Goal: Transaction & Acquisition: Subscribe to service/newsletter

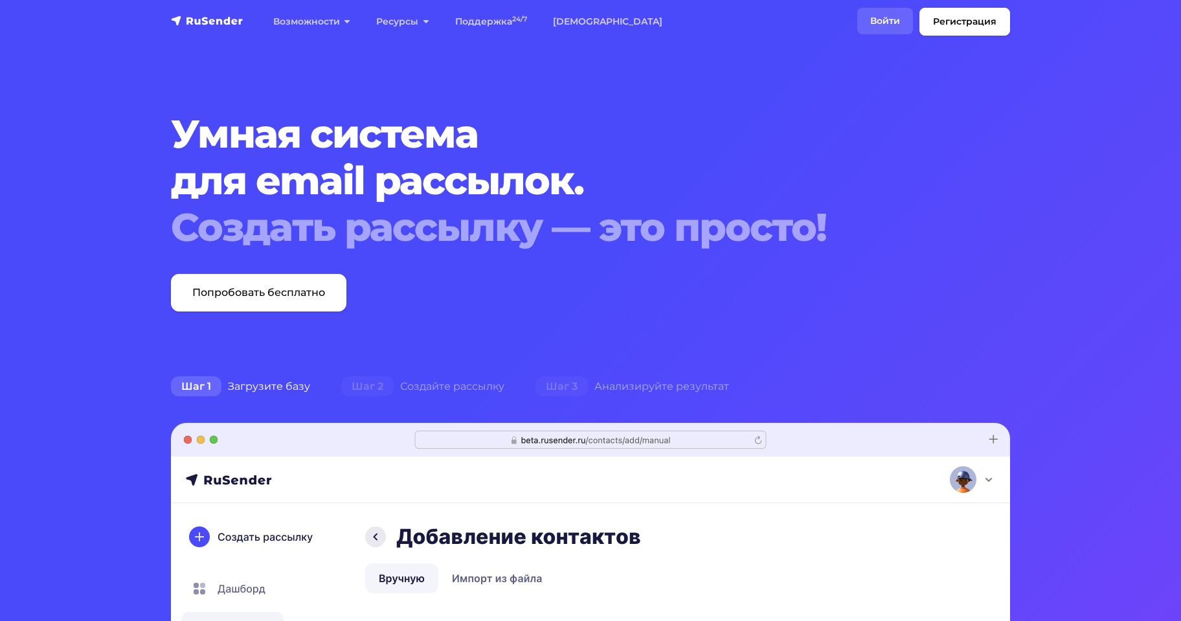
click at [880, 27] on link "Войти" at bounding box center [885, 21] width 56 height 27
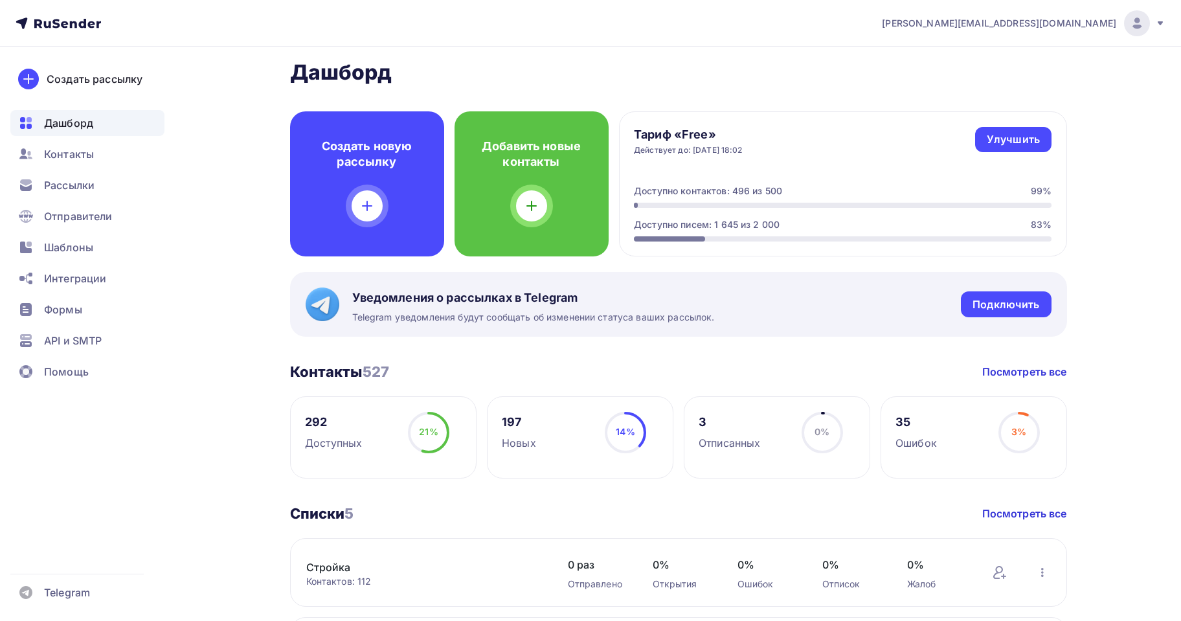
scroll to position [259, 0]
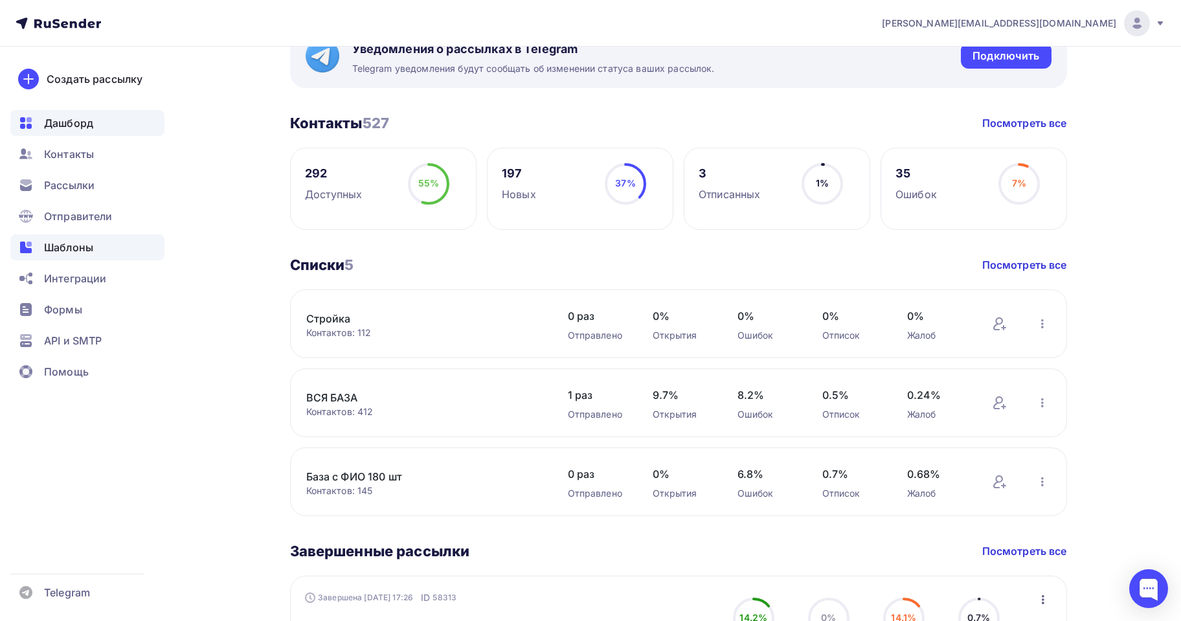
click at [52, 241] on span "Шаблоны" at bounding box center [68, 248] width 49 height 16
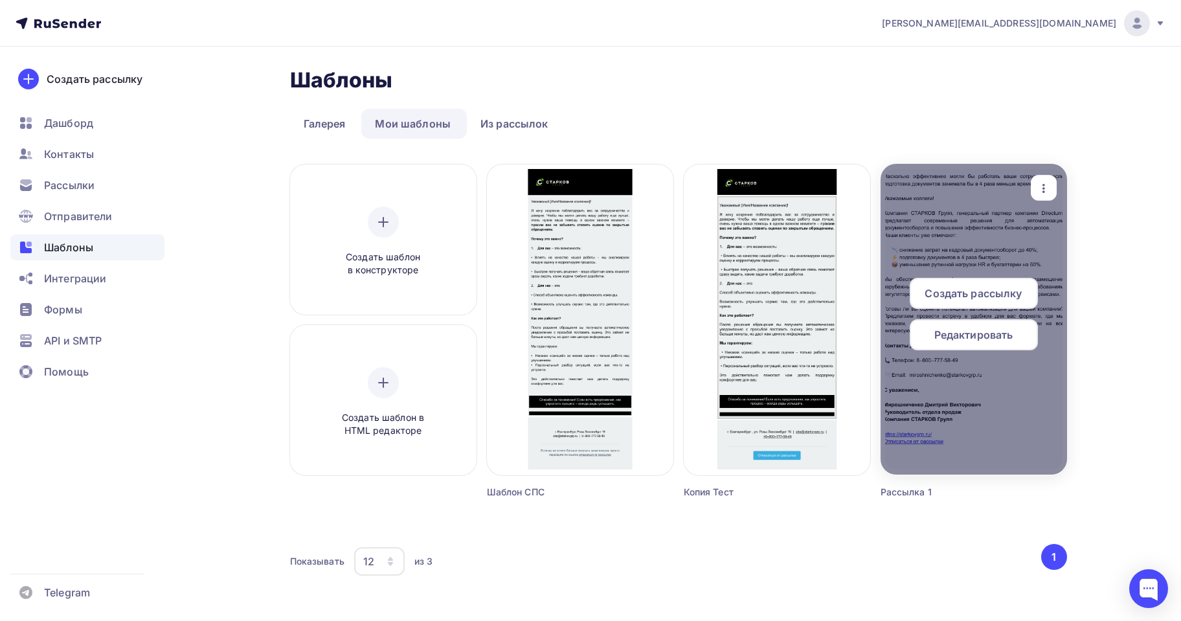
click at [997, 299] on span "Создать рассылку" at bounding box center [973, 294] width 97 height 16
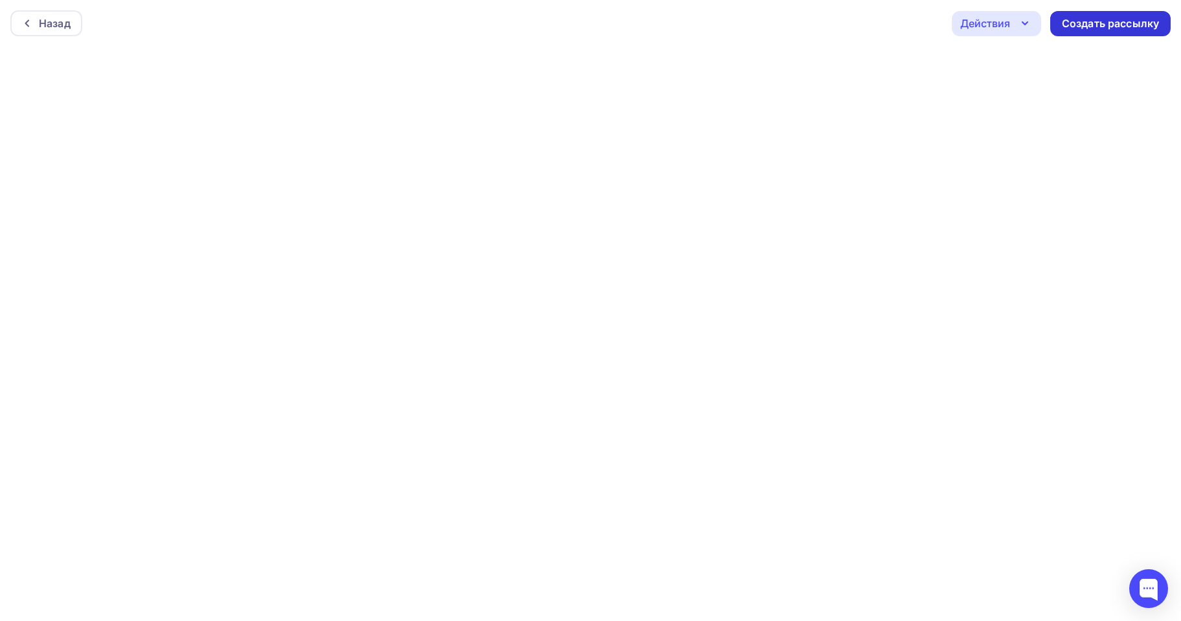
click at [1097, 17] on div "Создать рассылку" at bounding box center [1110, 23] width 97 height 15
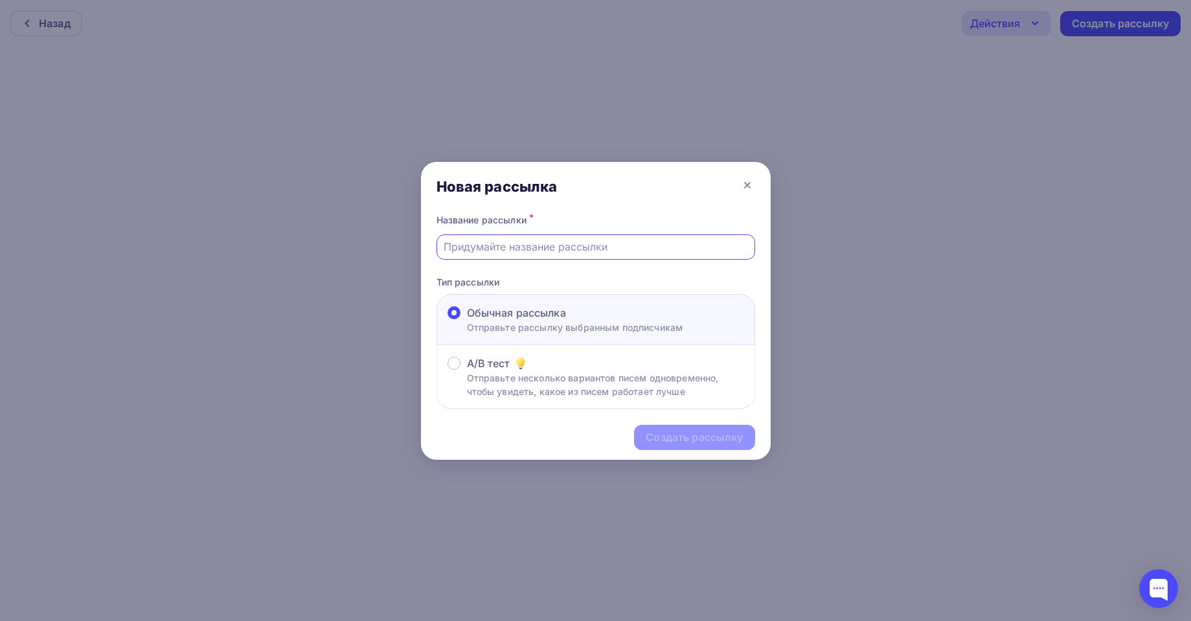
click at [539, 247] on input "text" at bounding box center [596, 247] width 304 height 16
type input "H"
type input "Рассылка 2"
click at [741, 438] on div "Создать рассылку" at bounding box center [694, 437] width 97 height 15
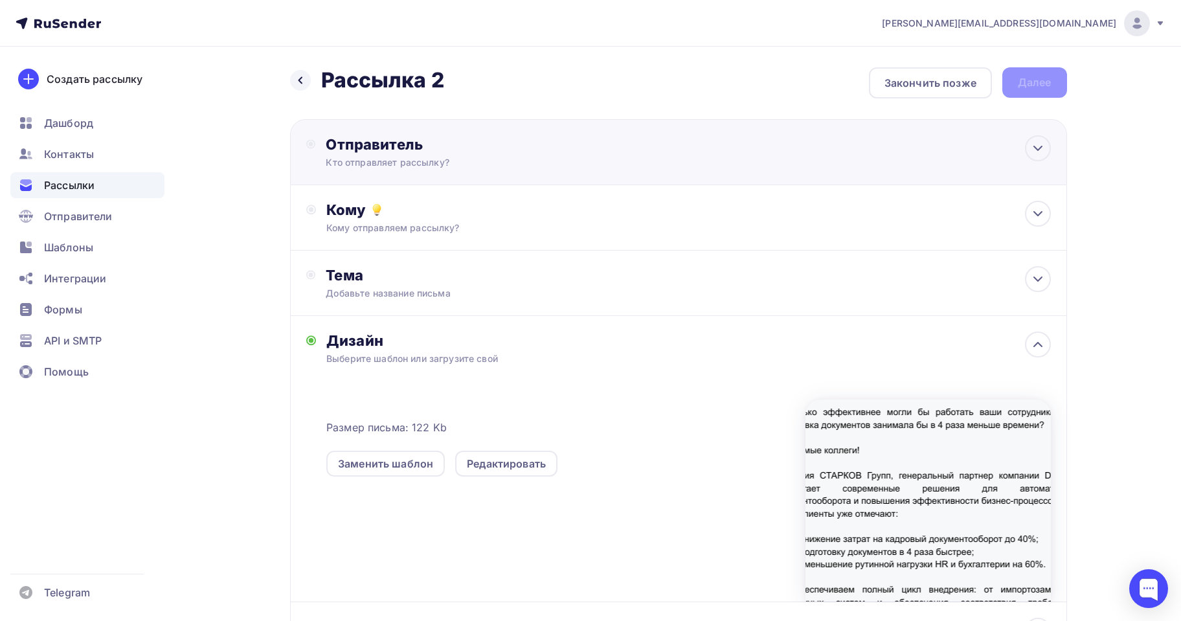
click at [475, 173] on div "Отправитель Кто отправляет рассылку? Email * agabekyan@starkovgrp.ru sales@star…" at bounding box center [678, 152] width 777 height 66
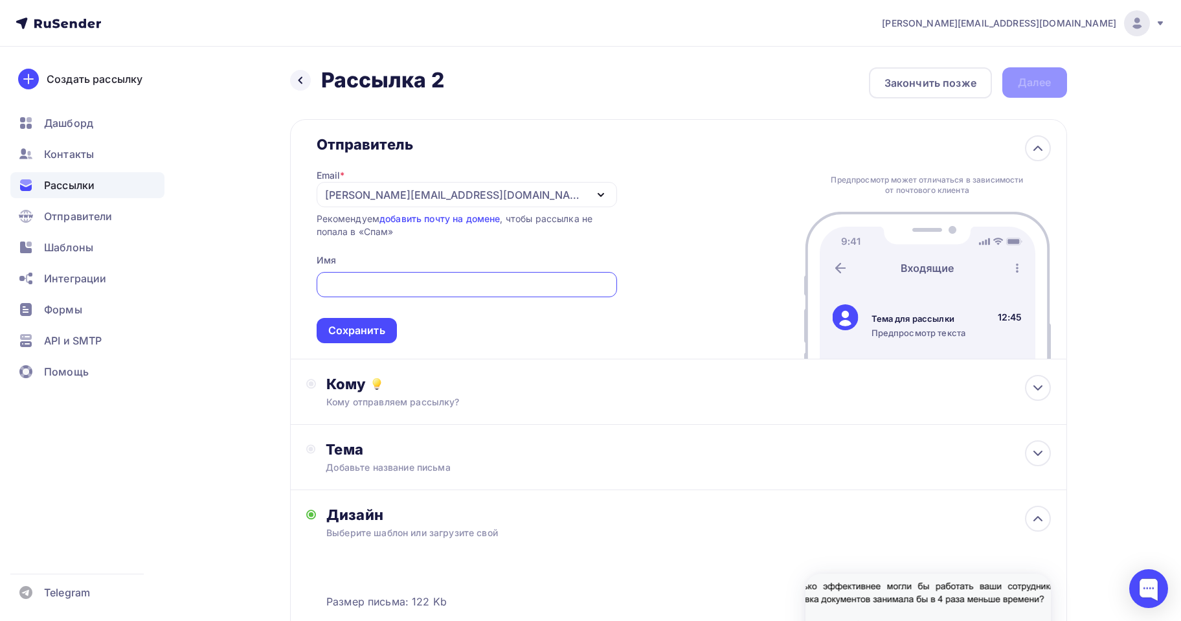
drag, startPoint x: 487, startPoint y: 200, endPoint x: 482, endPoint y: 196, distance: 6.9
click at [482, 196] on div "[PERSON_NAME][EMAIL_ADDRESS][DOMAIN_NAME]" at bounding box center [467, 194] width 300 height 25
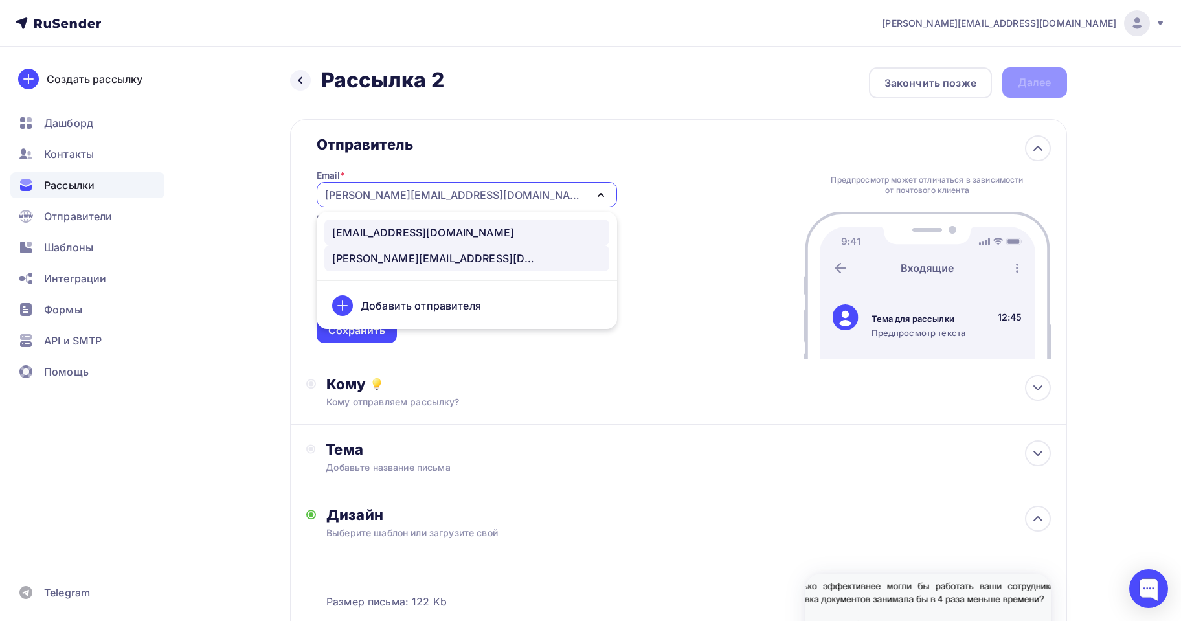
click at [423, 237] on div "[EMAIL_ADDRESS][DOMAIN_NAME]" at bounding box center [423, 233] width 182 height 16
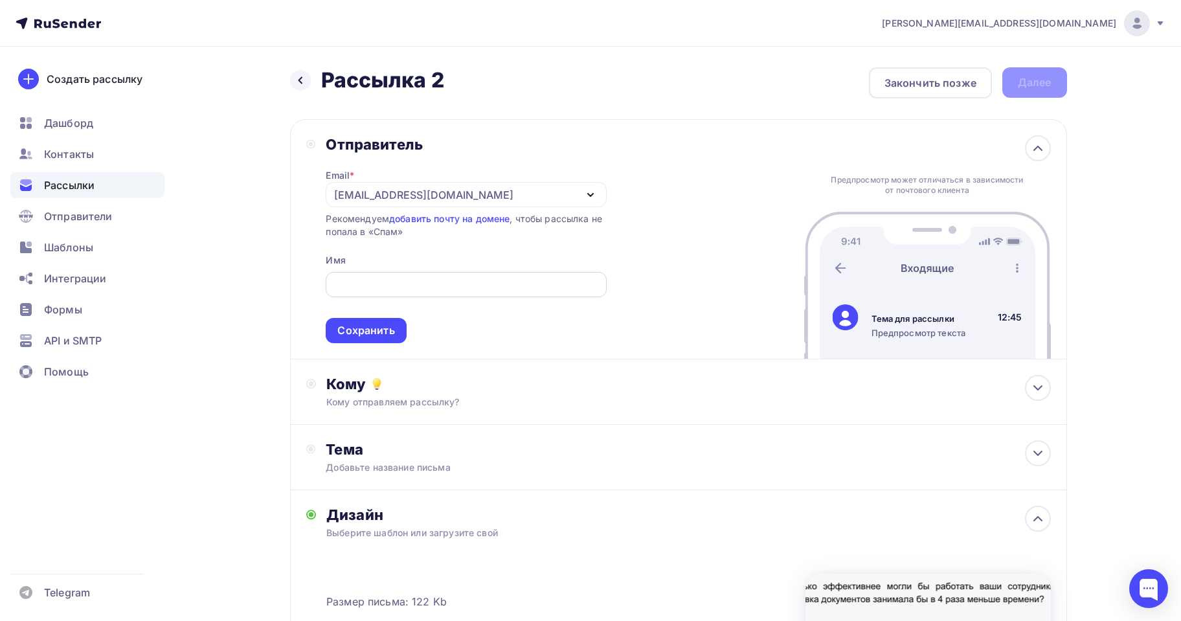
click at [422, 275] on div at bounding box center [466, 284] width 280 height 25
click at [430, 300] on span "Сохранить" at bounding box center [466, 305] width 280 height 76
click at [418, 280] on input "text" at bounding box center [465, 285] width 265 height 16
type input "СТАРКОВ Групп"
click at [339, 339] on div "Сохранить" at bounding box center [366, 330] width 80 height 25
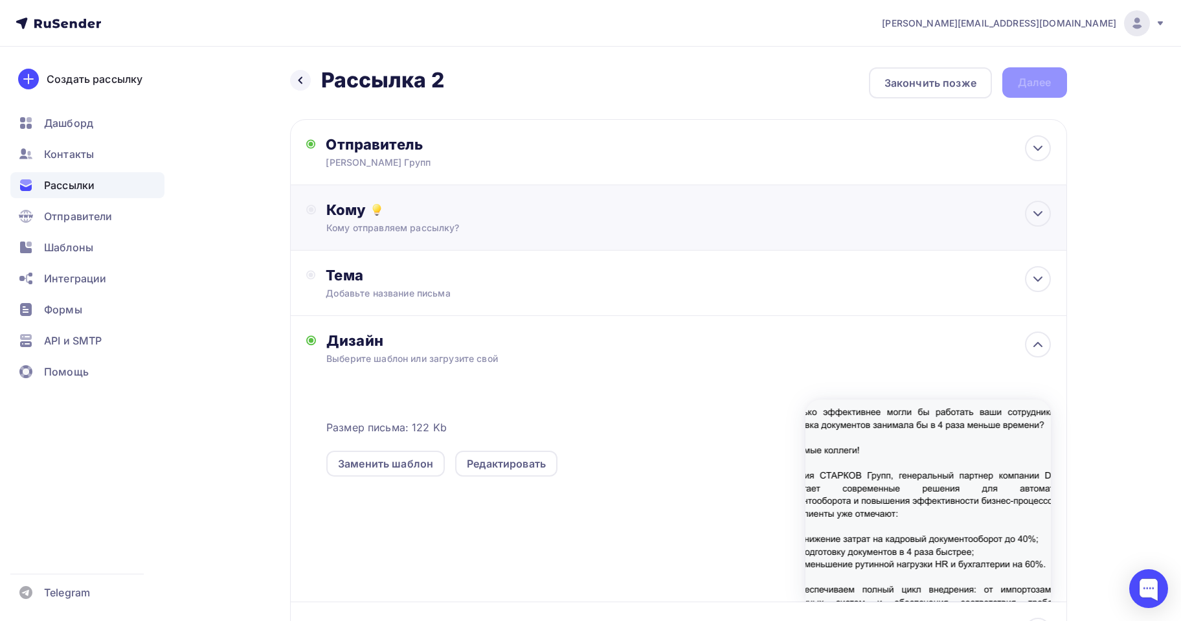
click at [397, 213] on div "Кому" at bounding box center [688, 210] width 724 height 18
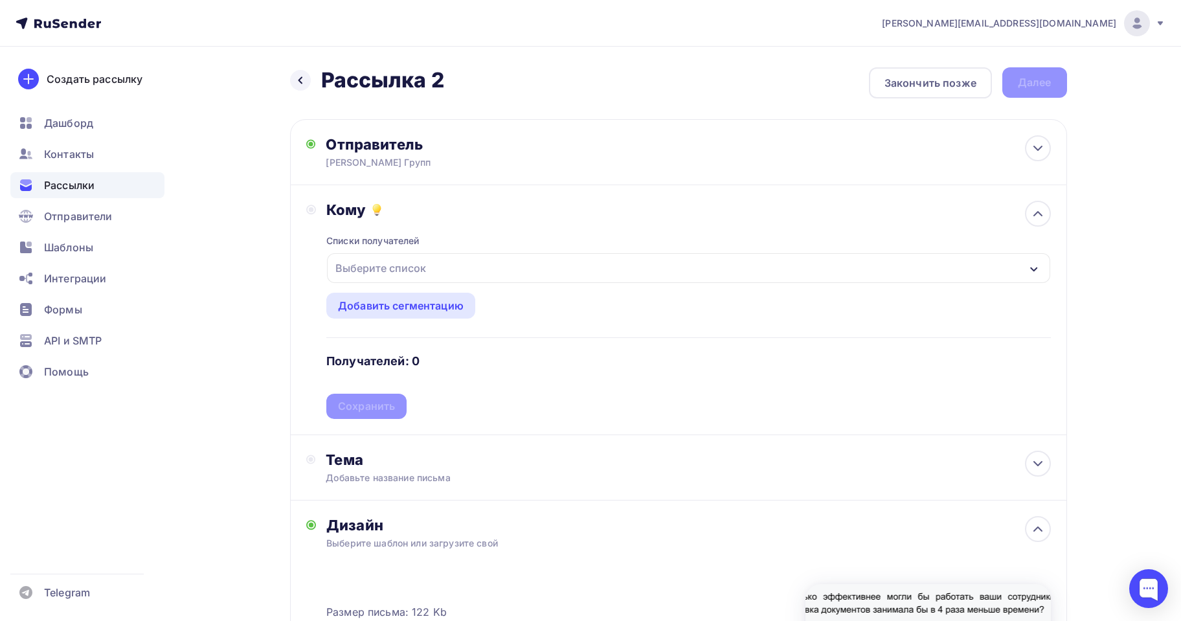
click at [457, 265] on div "Выберите список" at bounding box center [688, 268] width 723 height 30
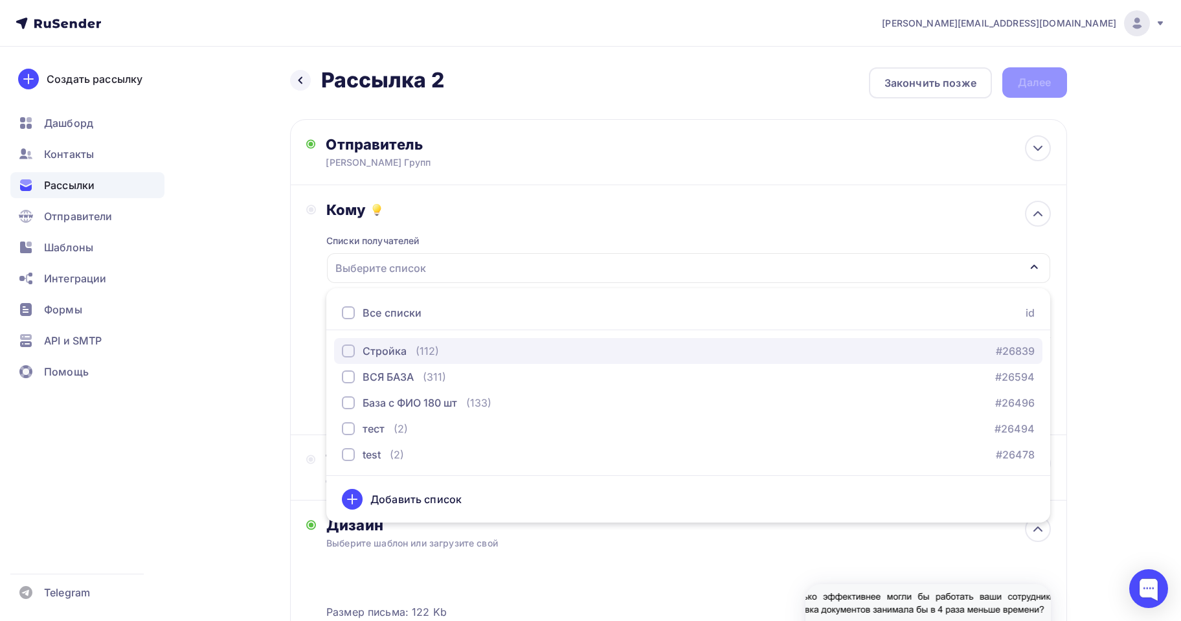
click at [398, 344] on button "Стройка (112) #26839" at bounding box center [688, 351] width 708 height 26
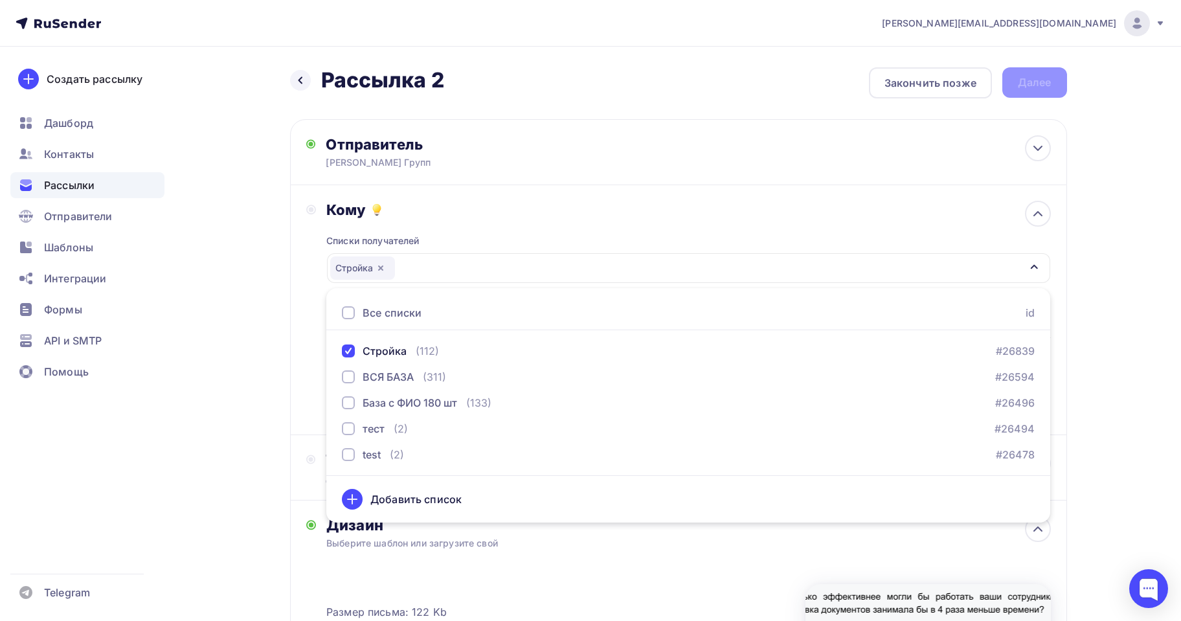
drag, startPoint x: 230, startPoint y: 317, endPoint x: 258, endPoint y: 316, distance: 28.5
click at [241, 317] on div "Назад Рассылка 2 Рассылка 2 Закончить позже Далее Отправитель СТАРКОВ Групп Ema…" at bounding box center [590, 491] width 1061 height 889
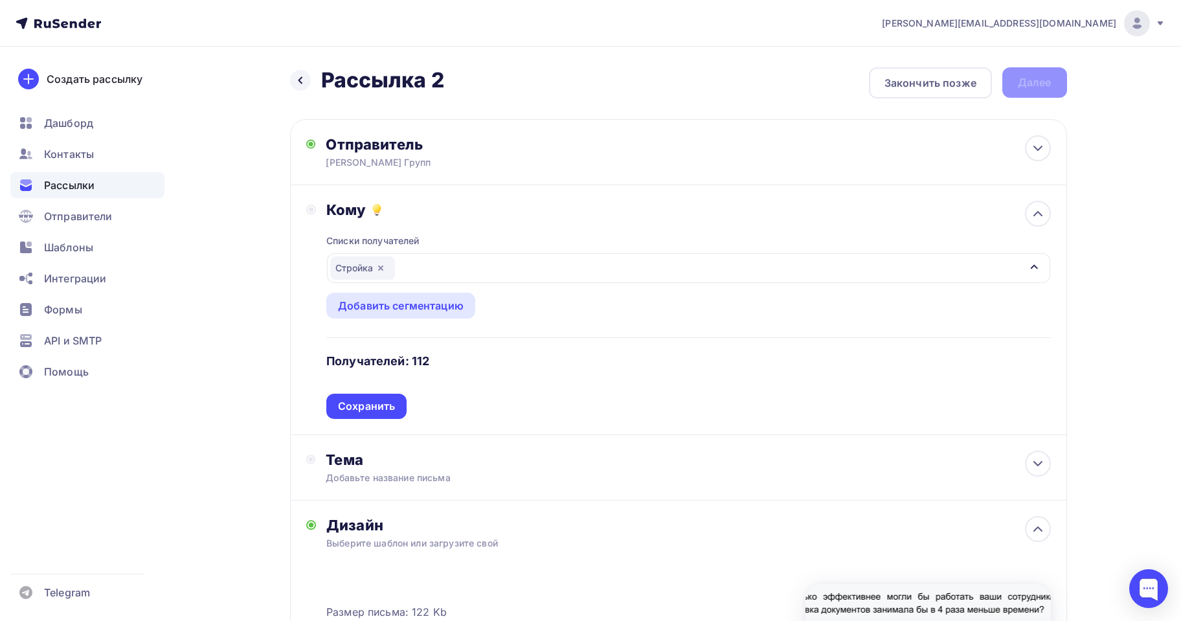
click at [343, 402] on div "Сохранить" at bounding box center [366, 406] width 57 height 15
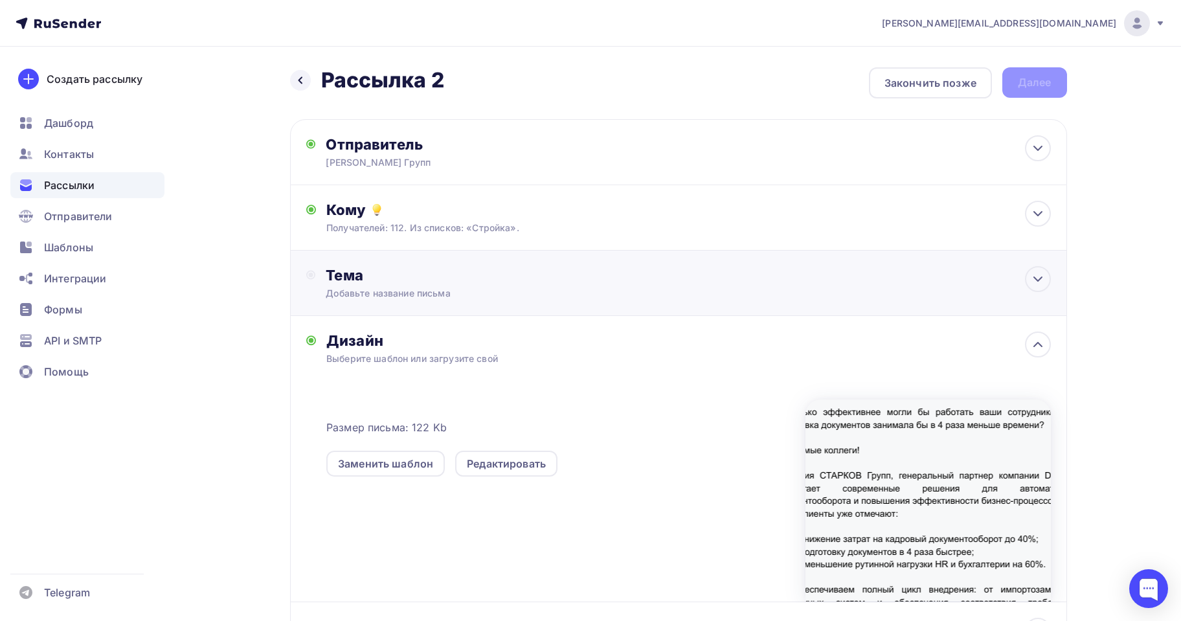
click at [403, 276] on div "Тема" at bounding box center [454, 275] width 256 height 18
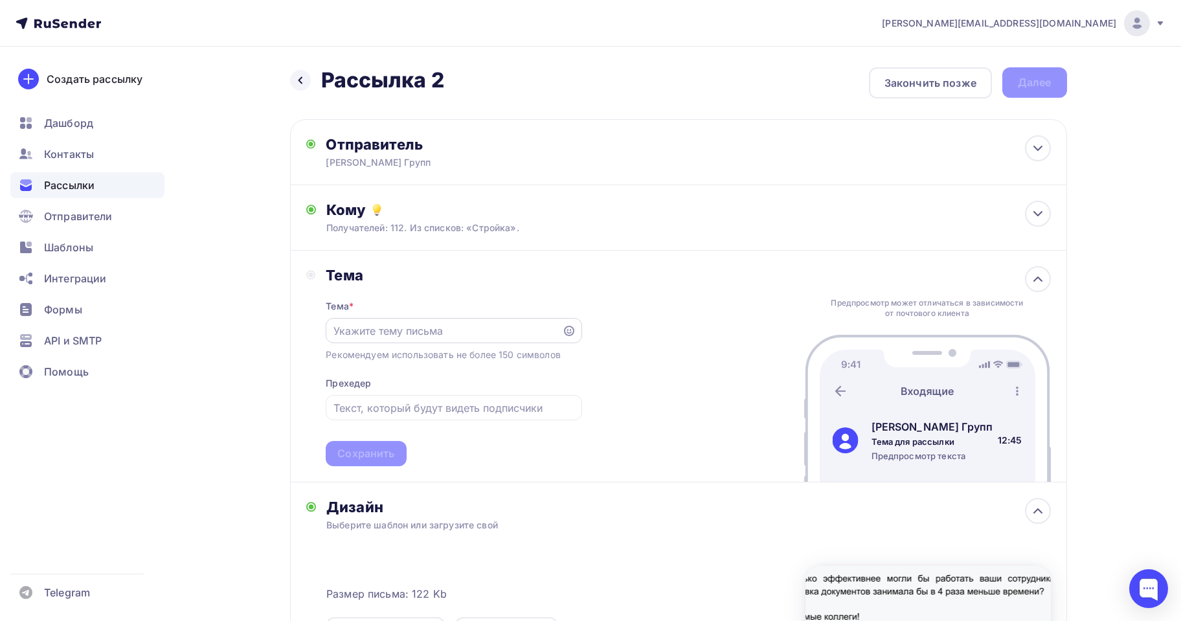
click at [433, 329] on input "text" at bounding box center [443, 331] width 221 height 16
paste input "Коммерческое предложение по автоматизации документооборота и бизнес-процессов"
type input "Коммерческое предложение по автоматизации документооборота и бизнес-процессов"
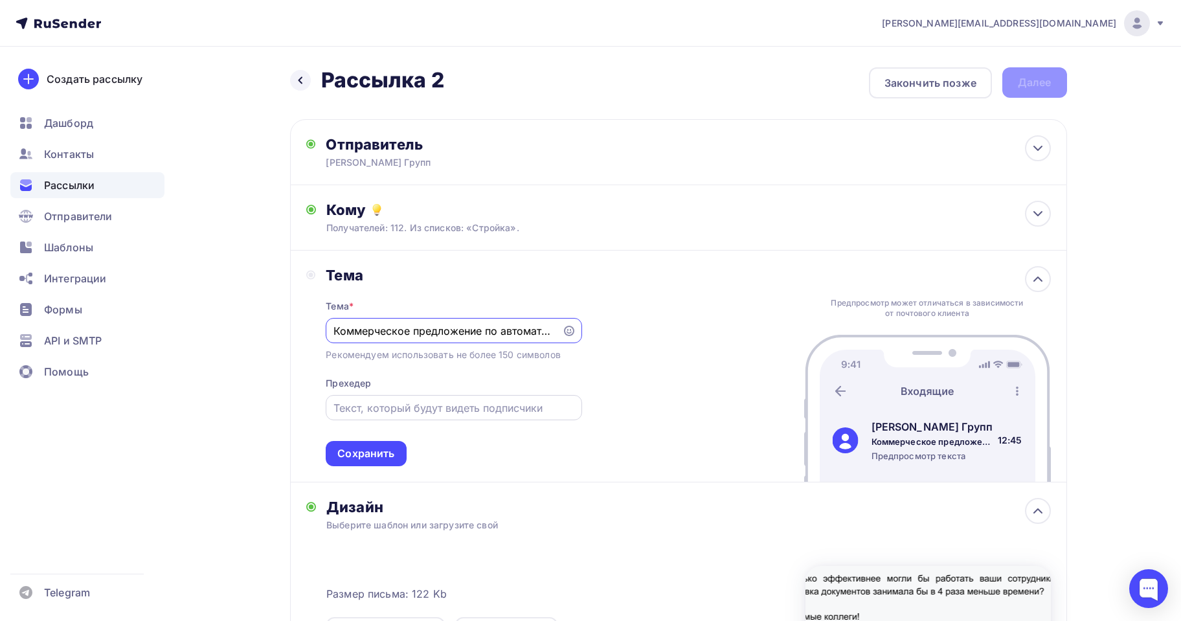
click at [482, 409] on input "text" at bounding box center [453, 408] width 241 height 16
paste input "Хотите сократить затраты на кадровый документооборот до 40% и ускорить подготов…"
type input "Хотите сократить затраты на кадровый документооборот до 40% и ускорить подготов…"
drag, startPoint x: 385, startPoint y: 445, endPoint x: 439, endPoint y: 442, distance: 54.5
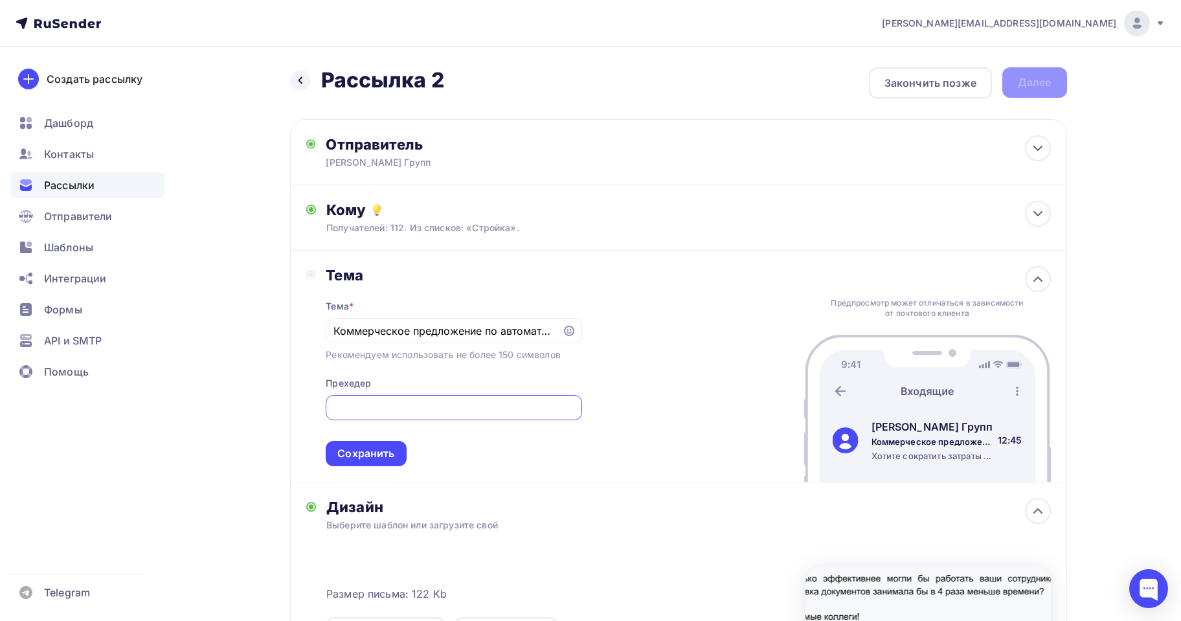
click at [385, 444] on div "Сохранить" at bounding box center [366, 453] width 80 height 25
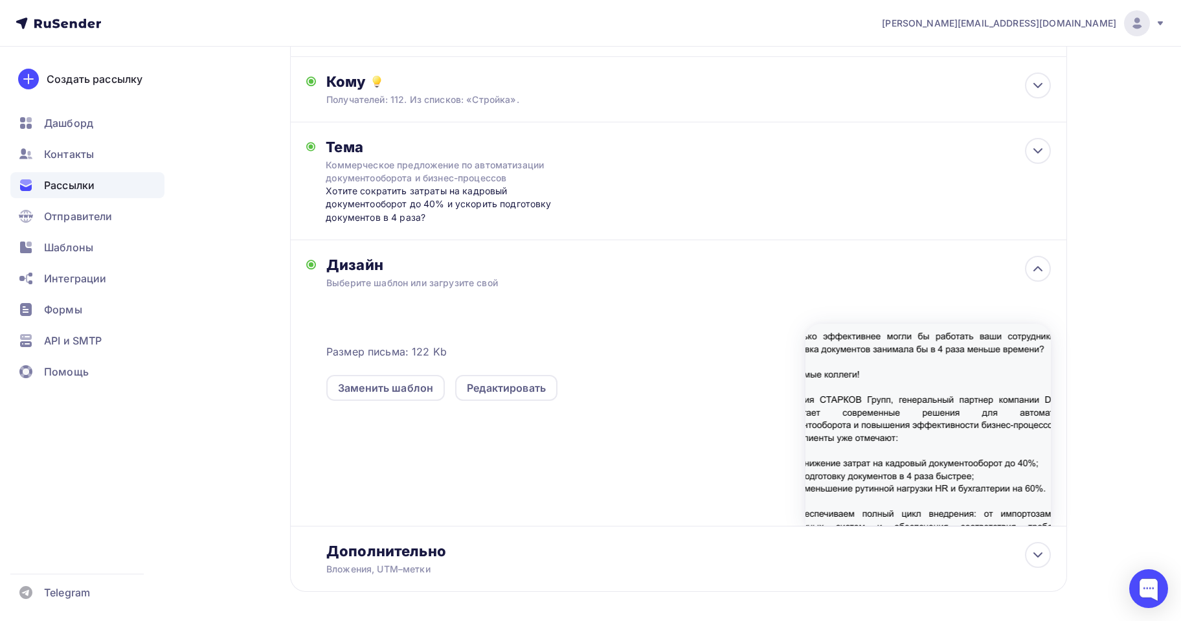
scroll to position [130, 0]
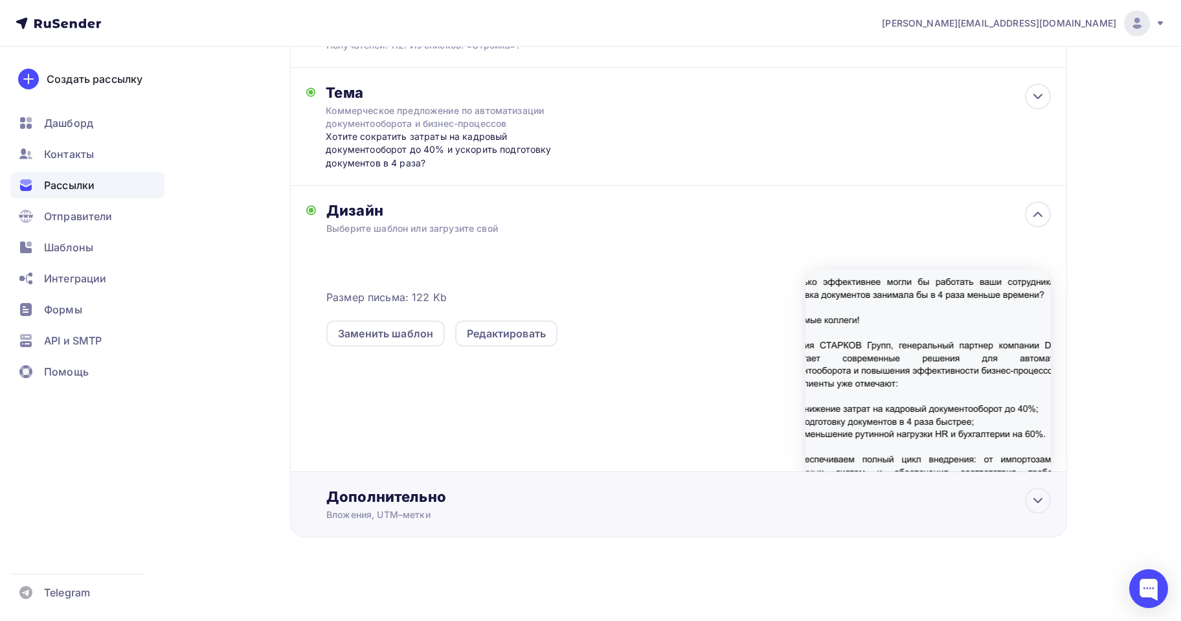
click at [414, 503] on div "Дополнительно" at bounding box center [688, 497] width 724 height 18
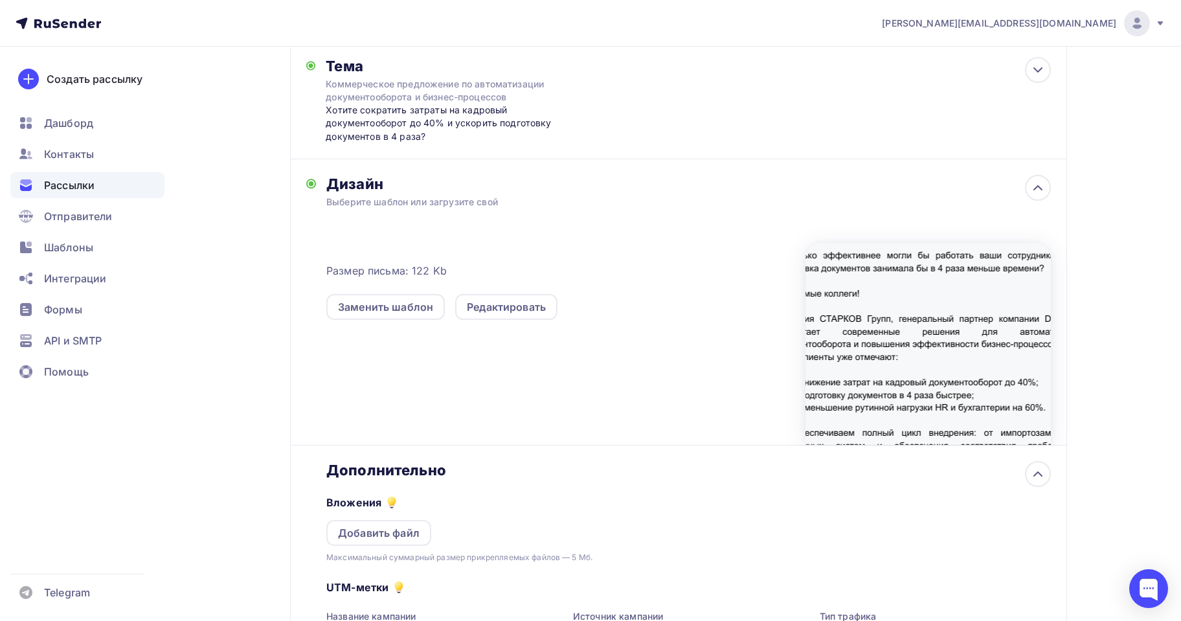
scroll to position [387, 0]
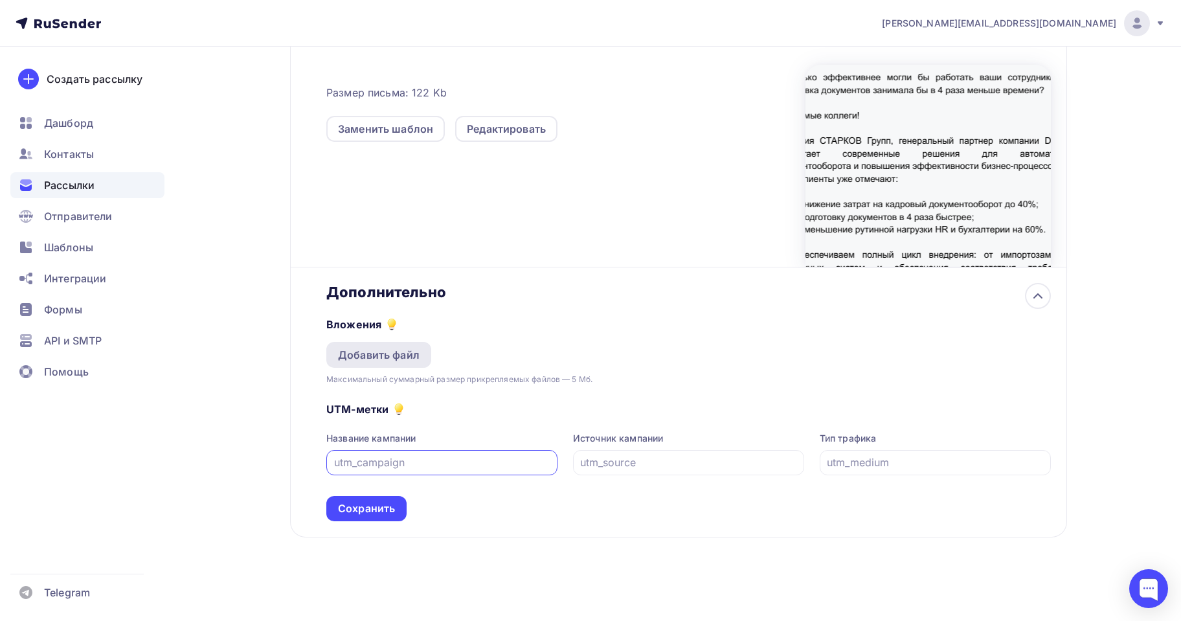
click at [363, 357] on div "Добавить файл" at bounding box center [379, 355] width 82 height 16
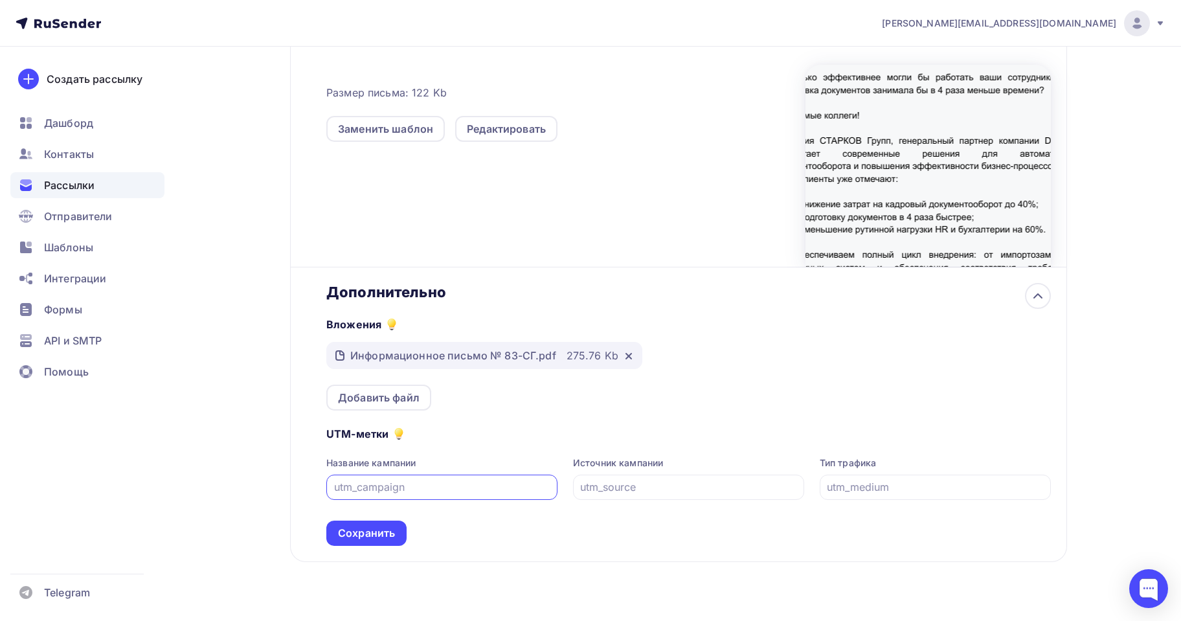
click at [504, 484] on input "text" at bounding box center [442, 487] width 216 height 16
type input "Ы"
type input "SK"
type input "mail"
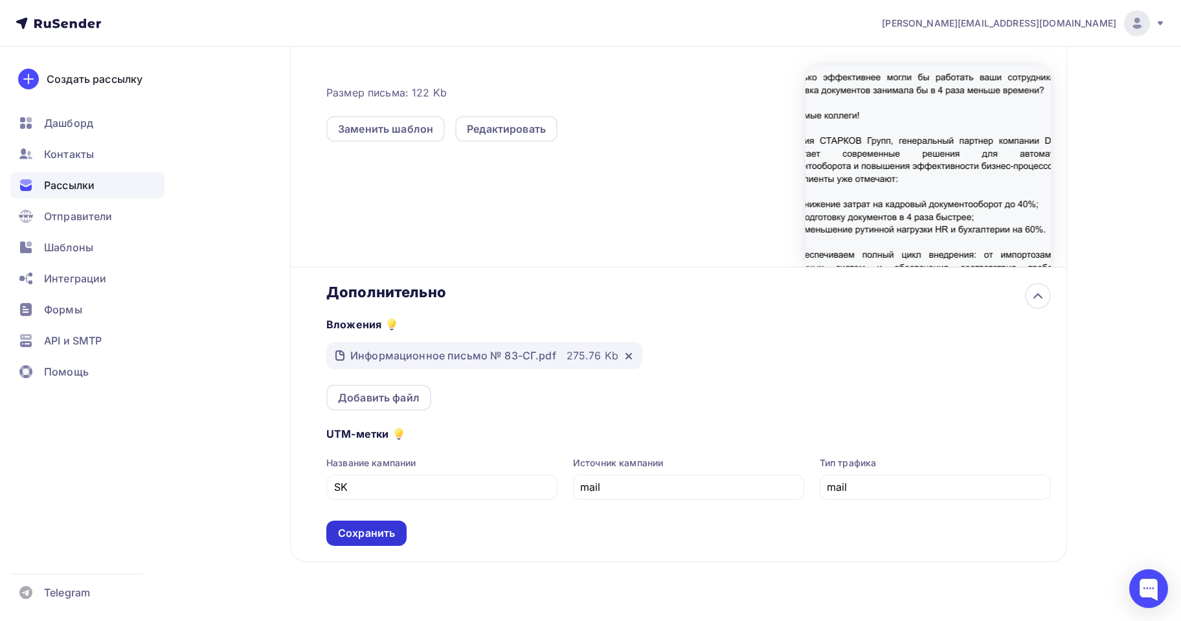
click at [345, 527] on div "Сохранить" at bounding box center [366, 533] width 57 height 15
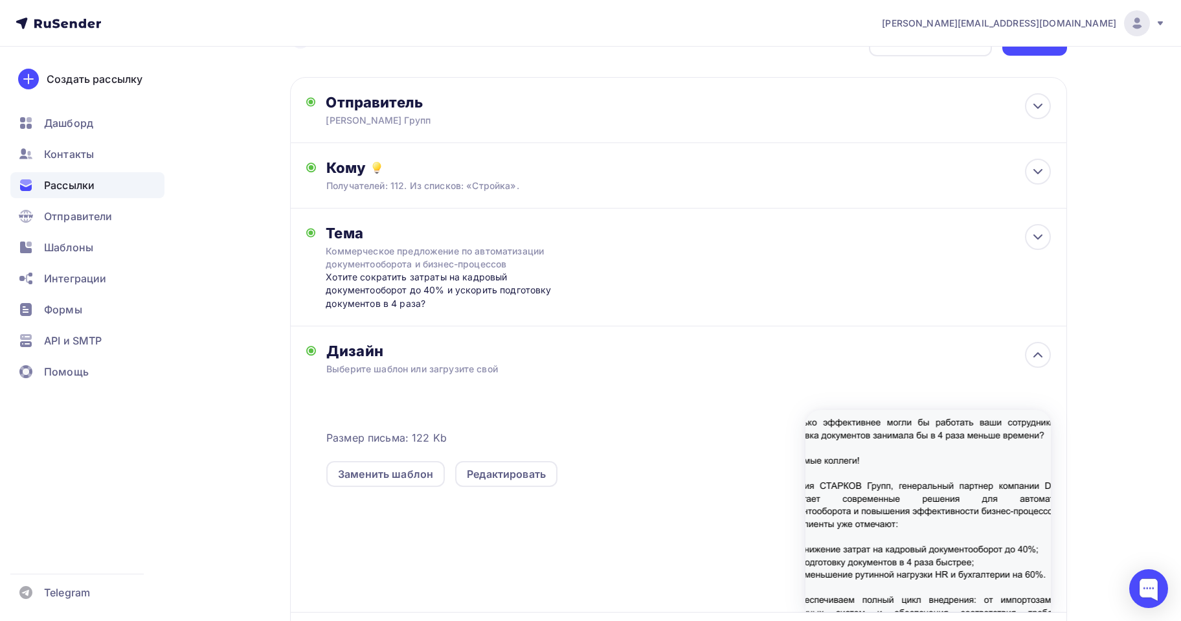
scroll to position [0, 0]
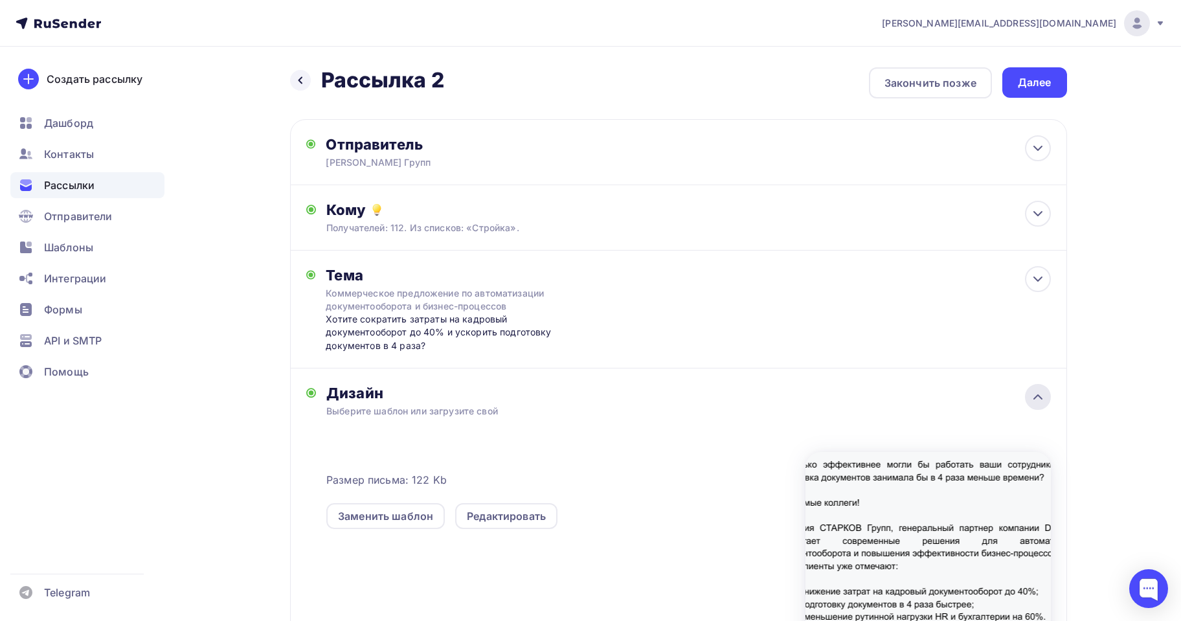
click at [1038, 400] on icon at bounding box center [1038, 397] width 16 height 16
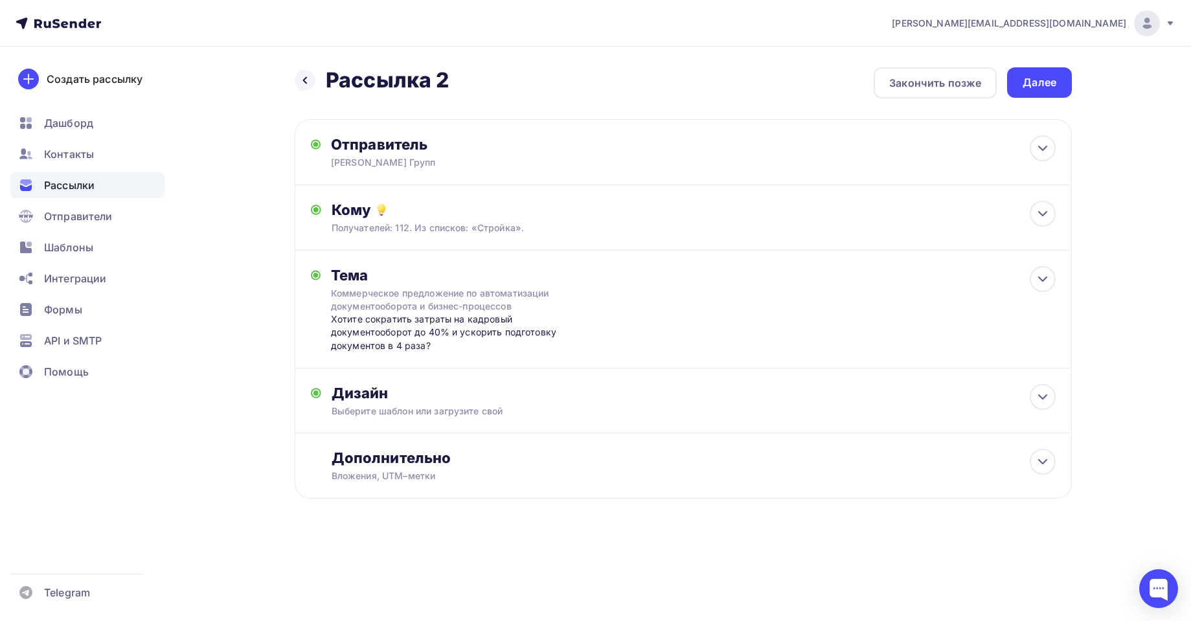
drag, startPoint x: 1021, startPoint y: 86, endPoint x: 1126, endPoint y: 142, distance: 119.6
click at [1126, 142] on div "agabekyan@starkovgrp.ru Аккаунт Тарифы Выйти Создать рассылку Дашборд Контакты …" at bounding box center [595, 291] width 1191 height 582
click at [1044, 72] on div "Далее" at bounding box center [1039, 82] width 65 height 30
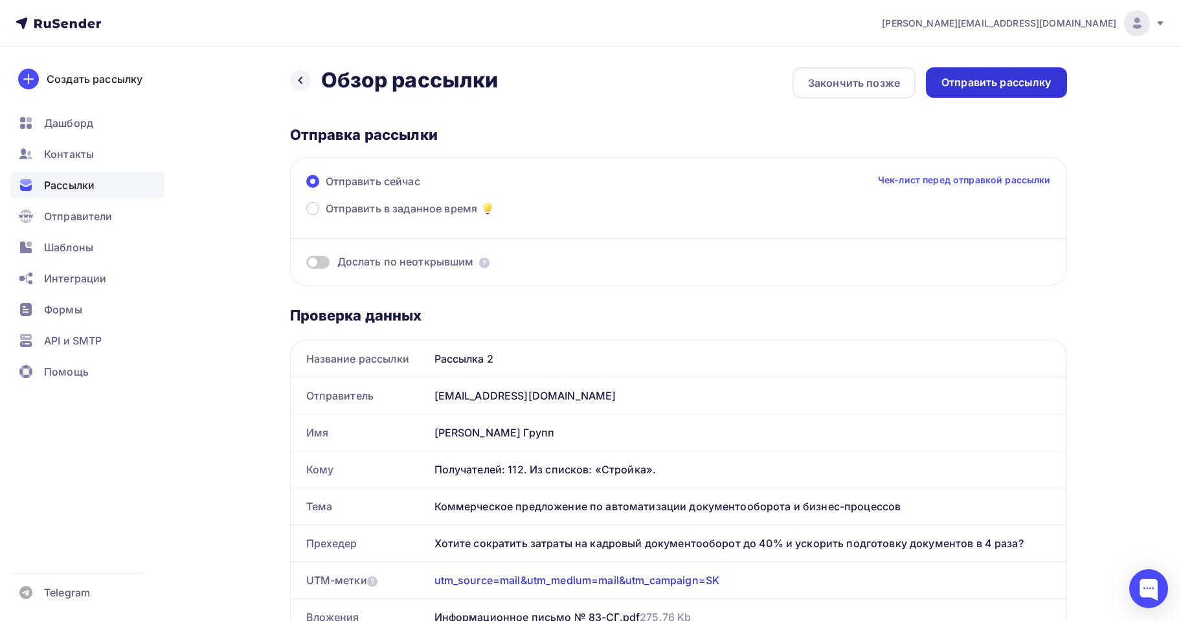
click at [996, 86] on div "Отправить рассылку" at bounding box center [997, 82] width 110 height 15
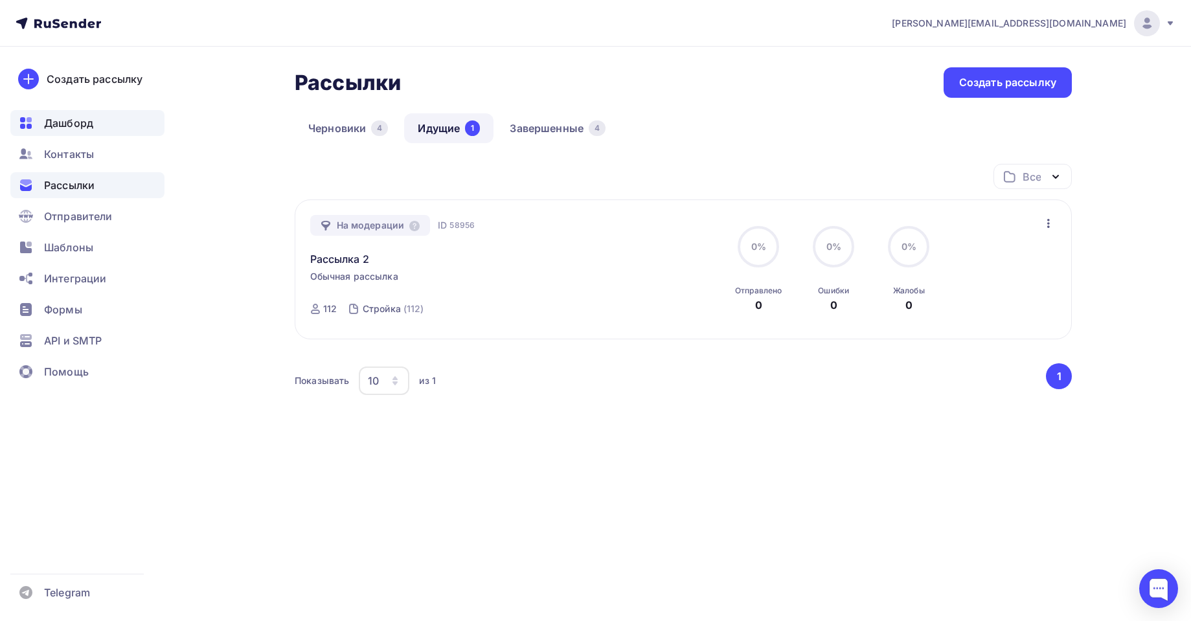
drag, startPoint x: 78, startPoint y: 76, endPoint x: 88, endPoint y: 124, distance: 49.0
click at [88, 124] on div "Создать рассылку [GEOGRAPHIC_DATA] Контакты Рассылки Отправители Шаблоны Интегр…" at bounding box center [87, 334] width 175 height 574
click at [69, 125] on span "Дашборд" at bounding box center [68, 123] width 49 height 16
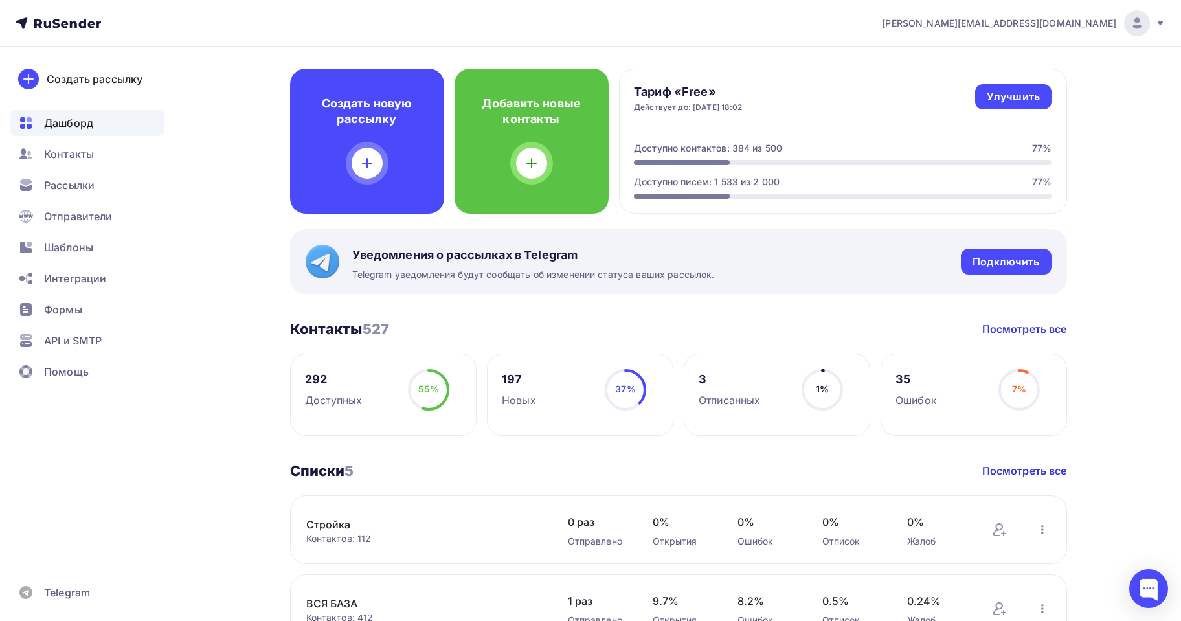
scroll to position [194, 0]
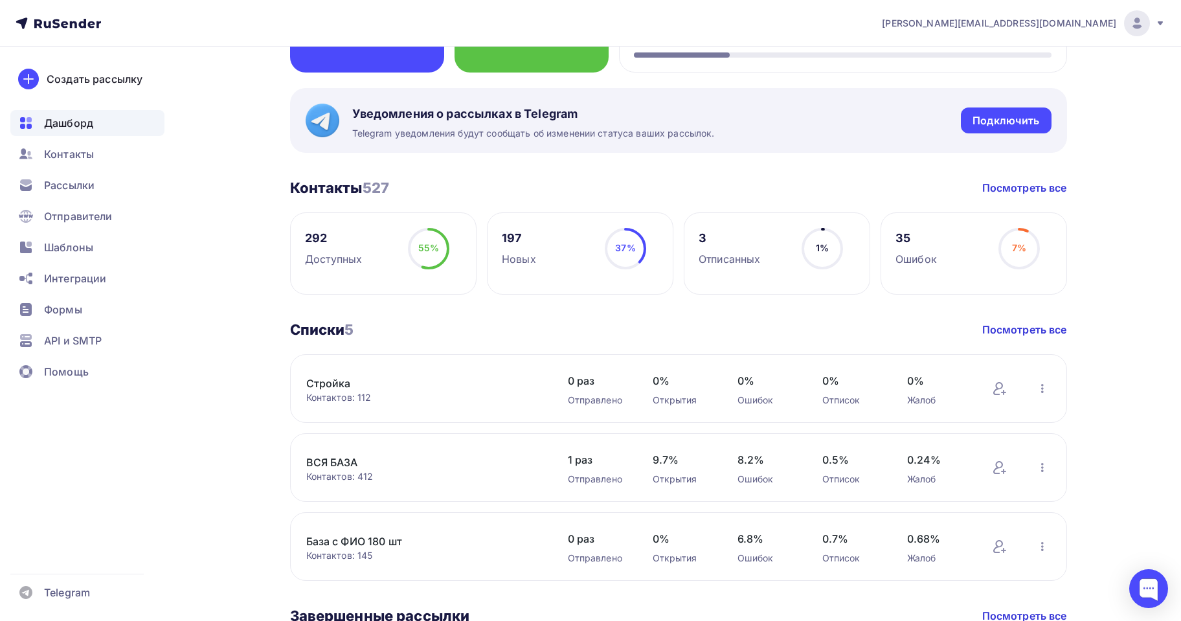
click at [348, 466] on link "ВСЯ БАЗА" at bounding box center [416, 463] width 220 height 16
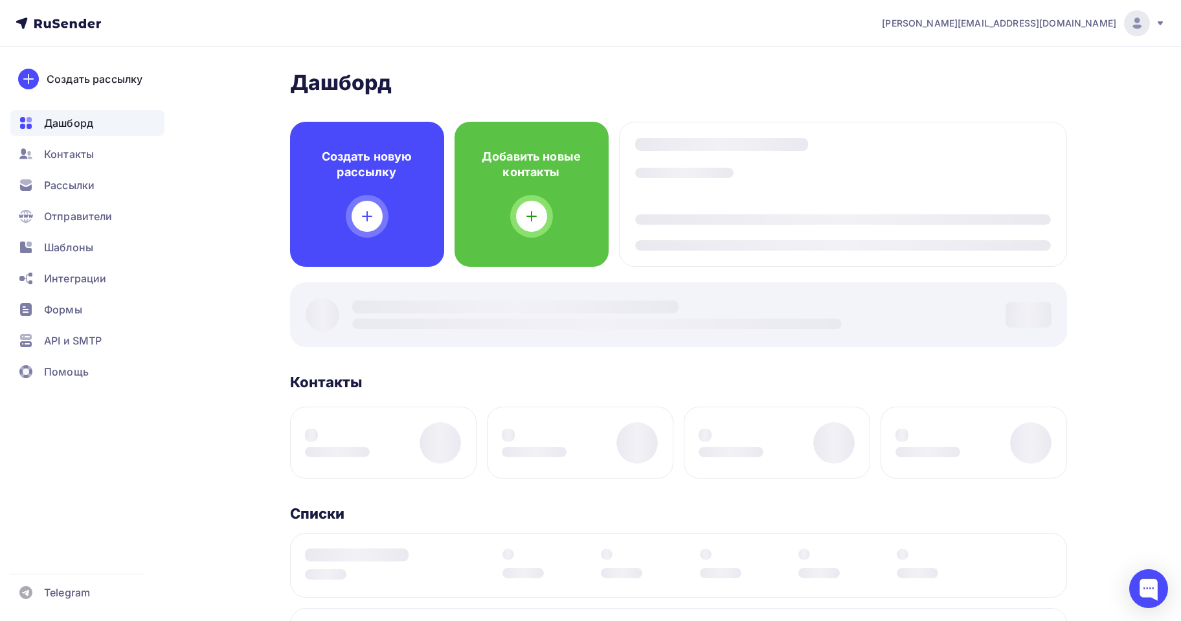
scroll to position [194, 0]
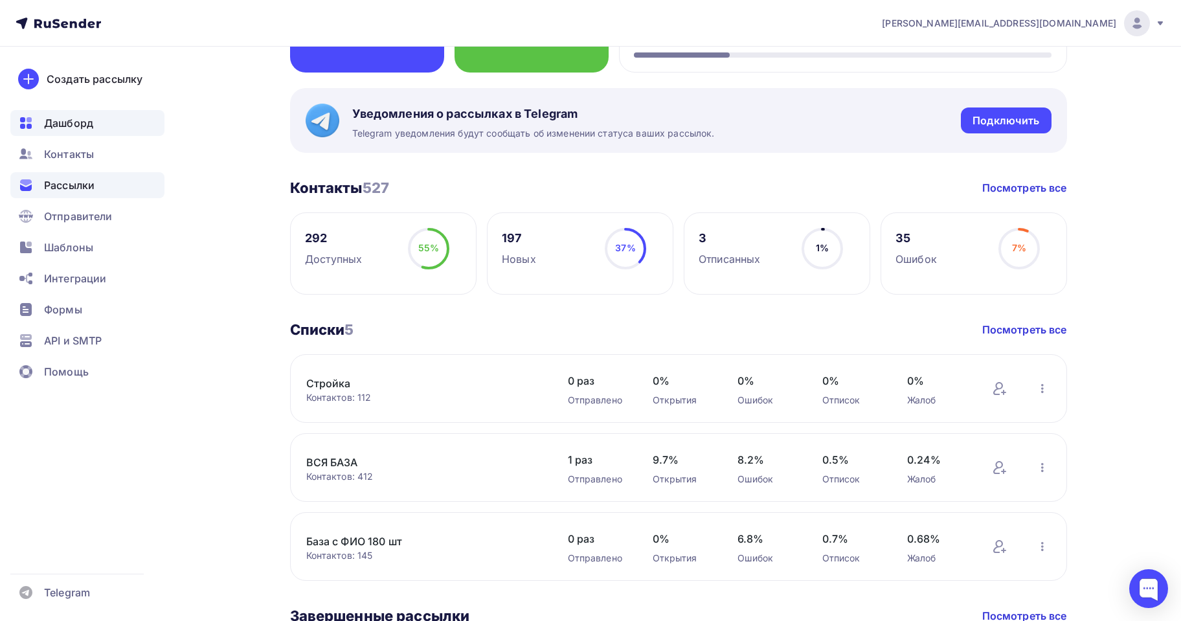
click at [79, 179] on span "Рассылки" at bounding box center [69, 185] width 51 height 16
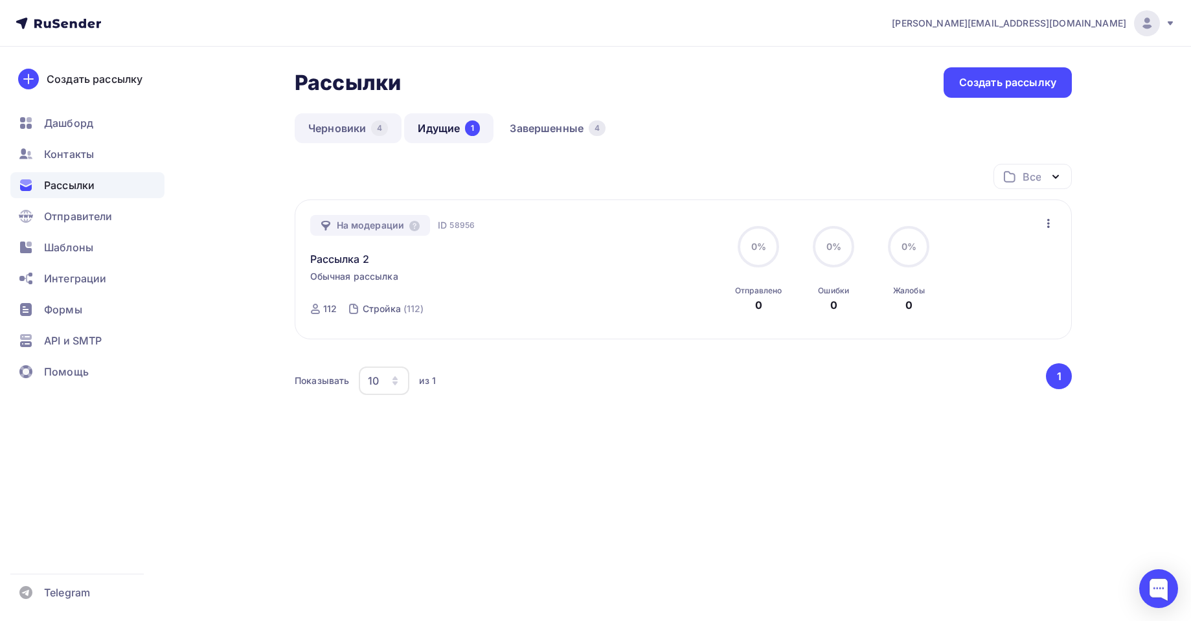
click at [342, 118] on link "Черновики 4" at bounding box center [348, 128] width 107 height 30
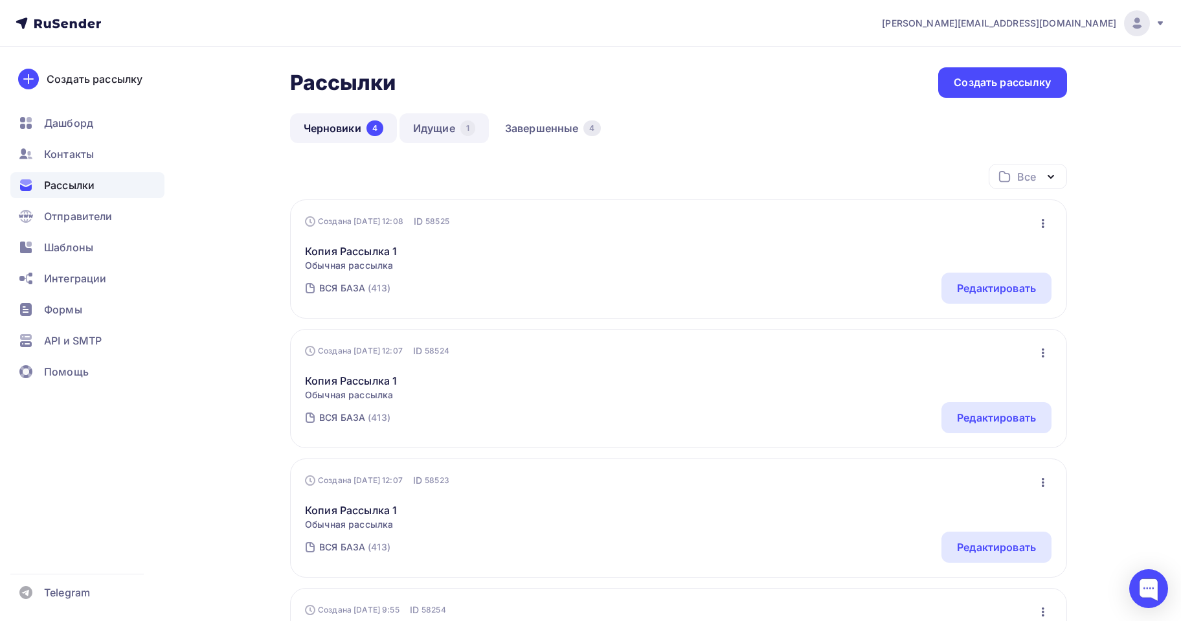
click at [428, 117] on link "Идущие 1" at bounding box center [444, 128] width 89 height 30
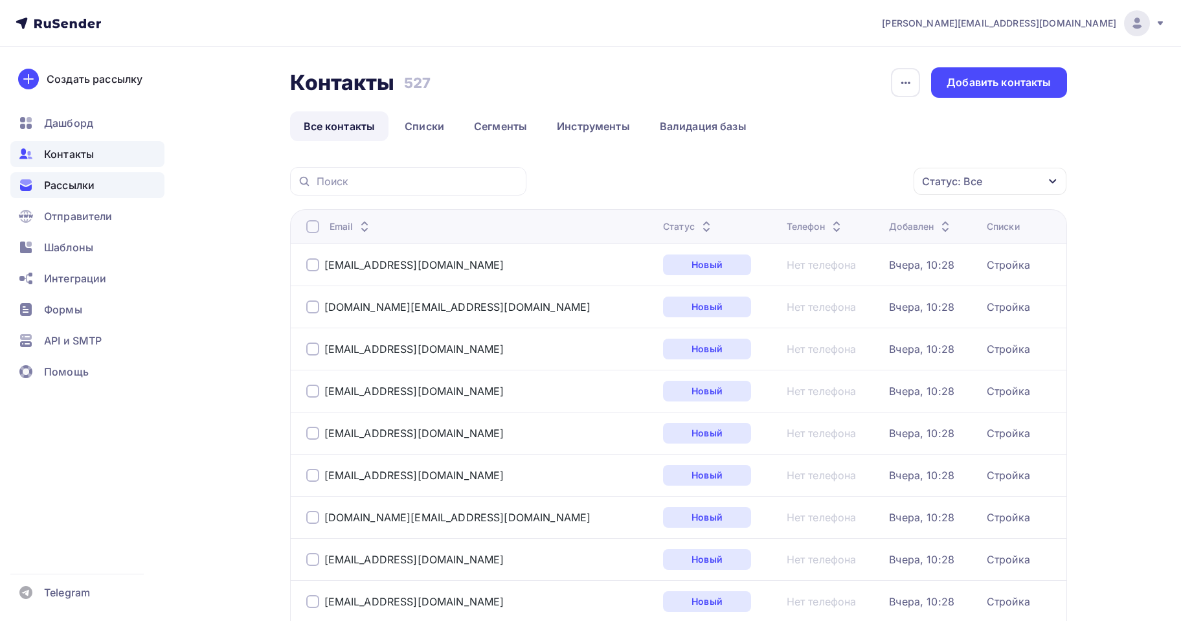
click at [88, 183] on span "Рассылки" at bounding box center [69, 185] width 51 height 16
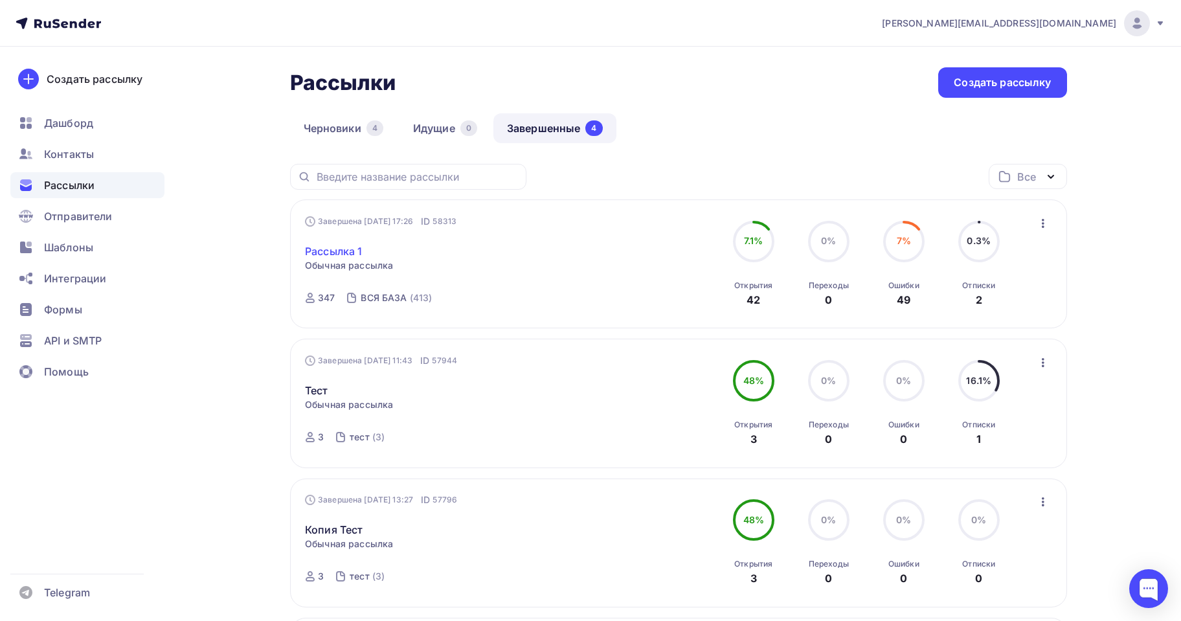
click at [355, 251] on link "Рассылка 1" at bounding box center [333, 251] width 57 height 16
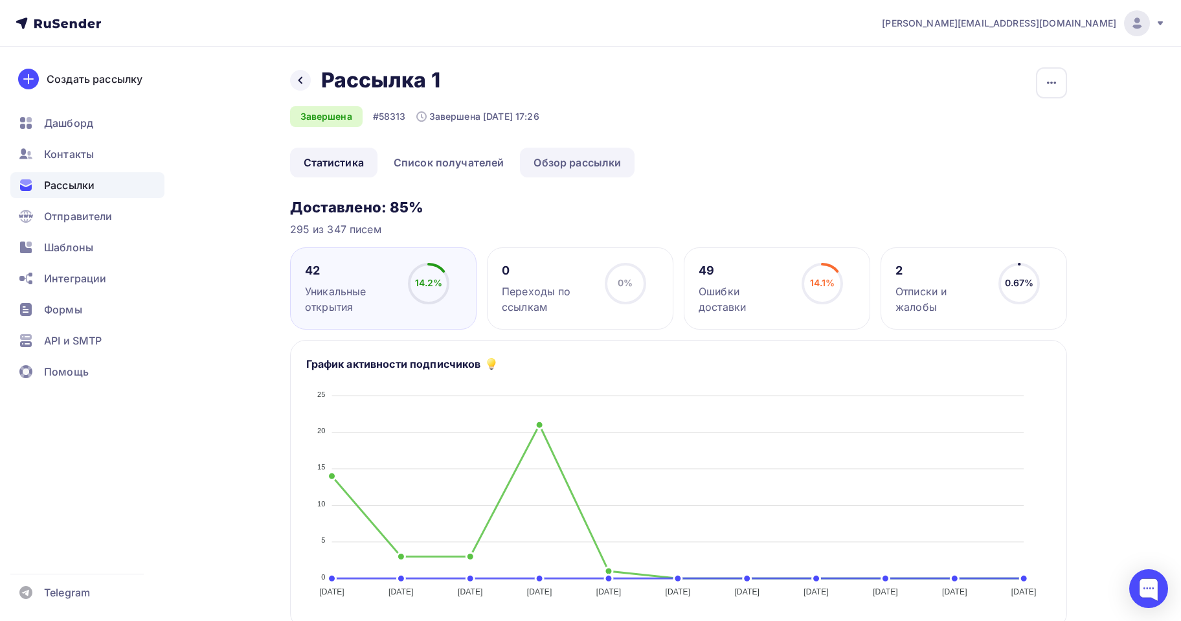
click at [611, 164] on link "Обзор рассылки" at bounding box center [577, 163] width 115 height 30
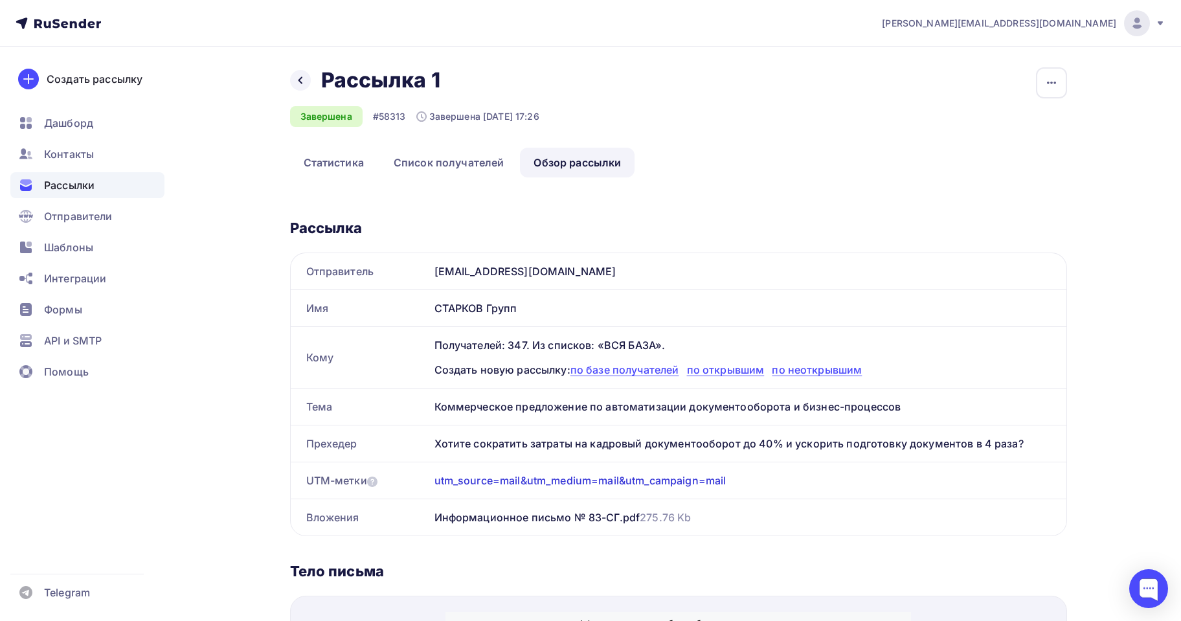
click at [536, 405] on div "Коммерческое предложение по автоматизации документооборота и бизнес-процессов" at bounding box center [747, 407] width 637 height 36
copy div "Коммерческое предложение по автоматизации документооборота и бизнес-процессов"
click at [558, 448] on div "Хотите сократить затраты на кадровый документооборот до 40% и ускорить подготов…" at bounding box center [747, 443] width 637 height 36
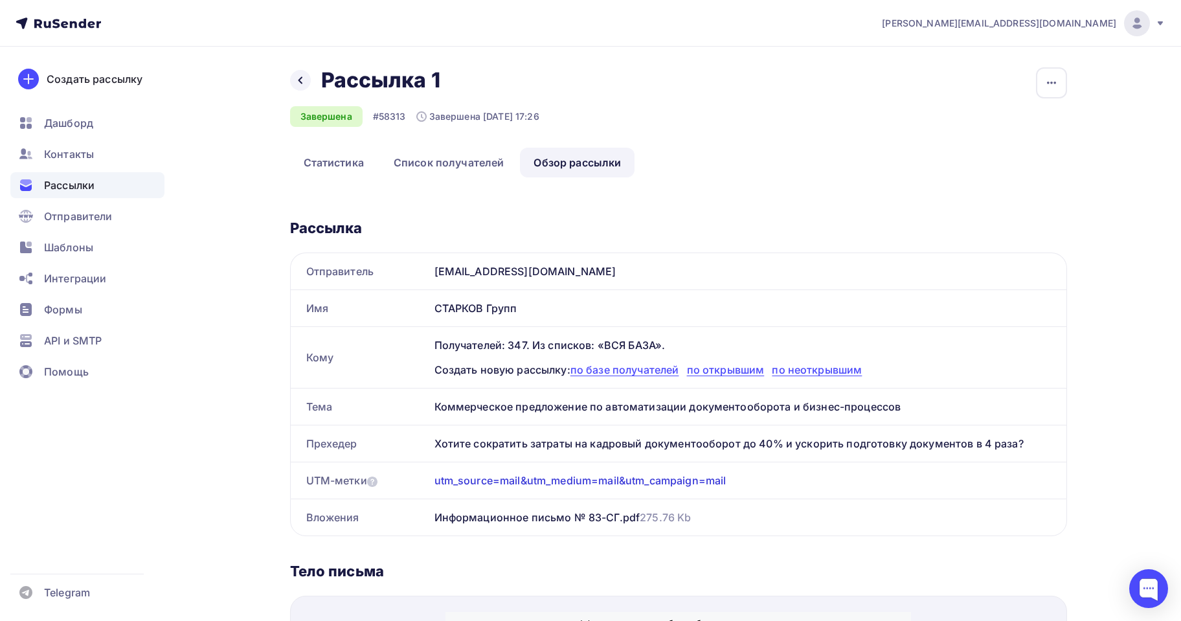
click at [561, 445] on div "Хотите сократить затраты на кадровый документооборот до 40% и ускорить подготов…" at bounding box center [747, 443] width 637 height 36
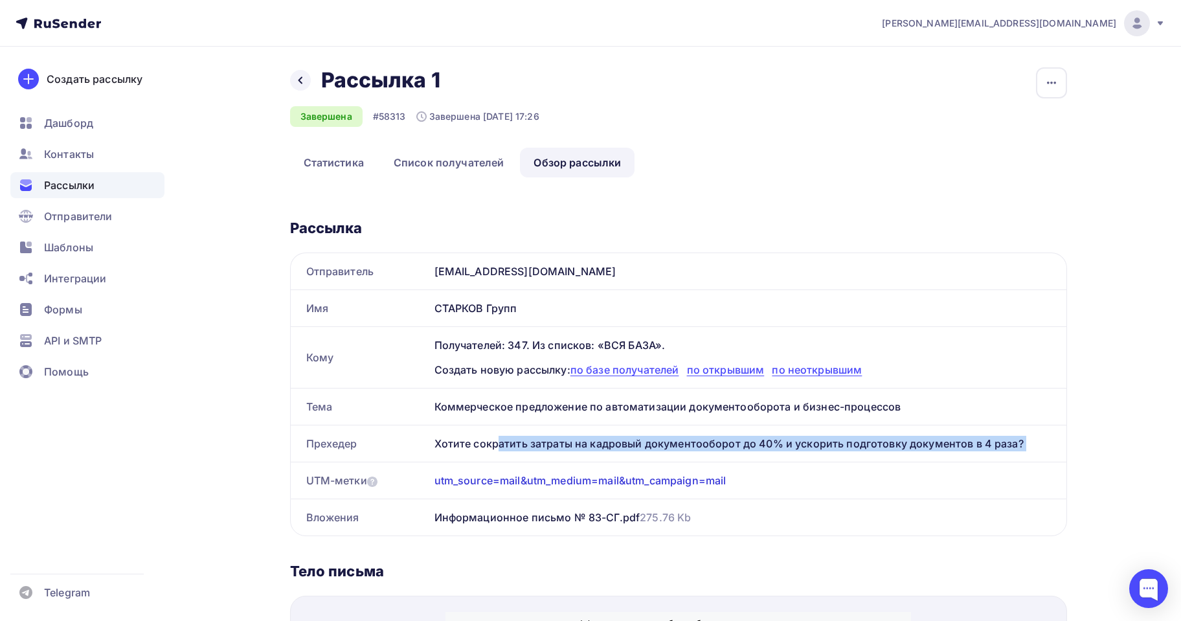
click at [561, 445] on div "Хотите сократить затраты на кадровый документооборот до 40% и ускорить подготов…" at bounding box center [747, 443] width 637 height 36
copy div "Хотите сократить затраты на кадровый документооборот до 40% и ускорить подготов…"
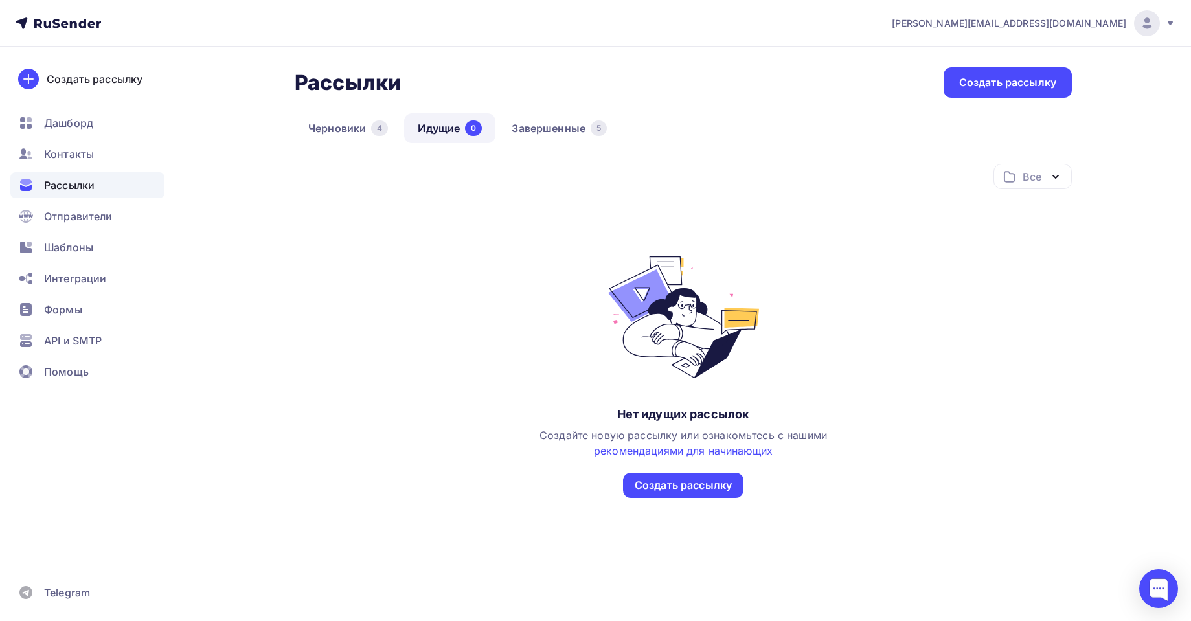
click at [89, 188] on span "Рассылки" at bounding box center [69, 185] width 51 height 16
click at [82, 182] on span "Рассылки" at bounding box center [69, 185] width 51 height 16
click at [77, 208] on div "Отправители" at bounding box center [87, 216] width 154 height 26
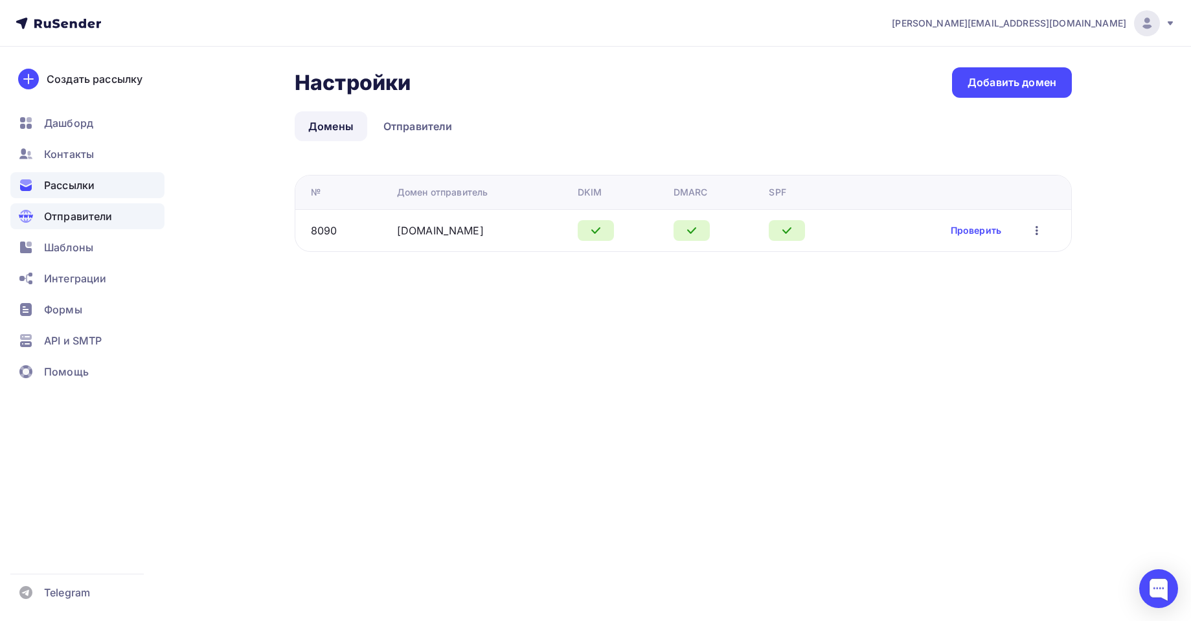
click at [61, 192] on span "Рассылки" at bounding box center [69, 185] width 51 height 16
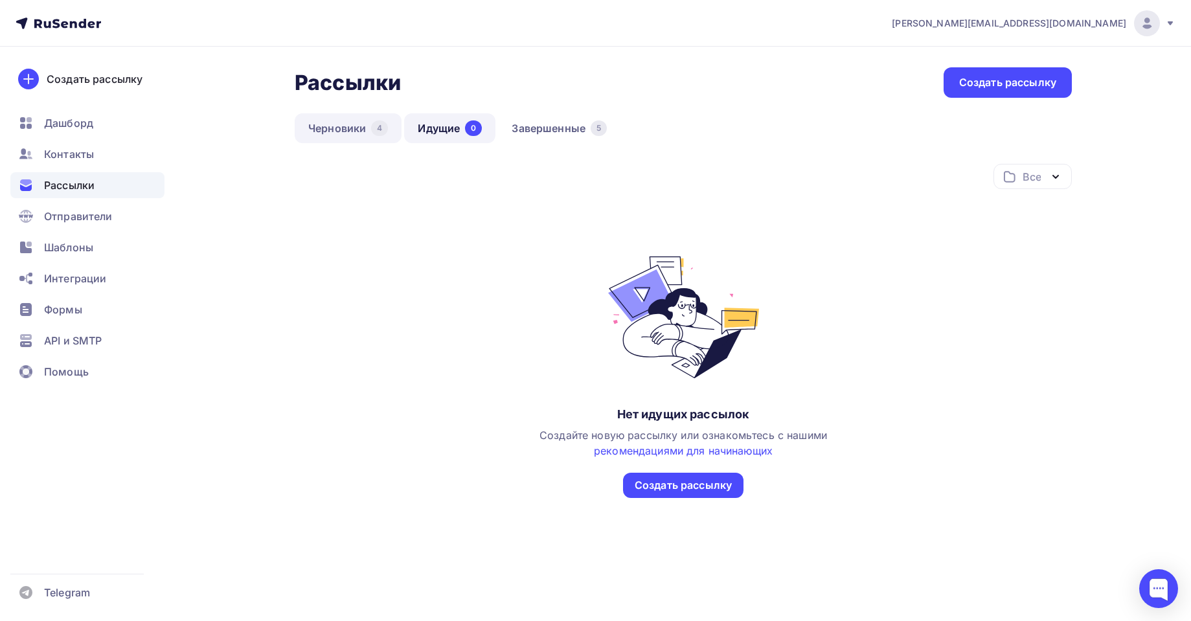
click at [337, 124] on link "Черновики 4" at bounding box center [348, 128] width 107 height 30
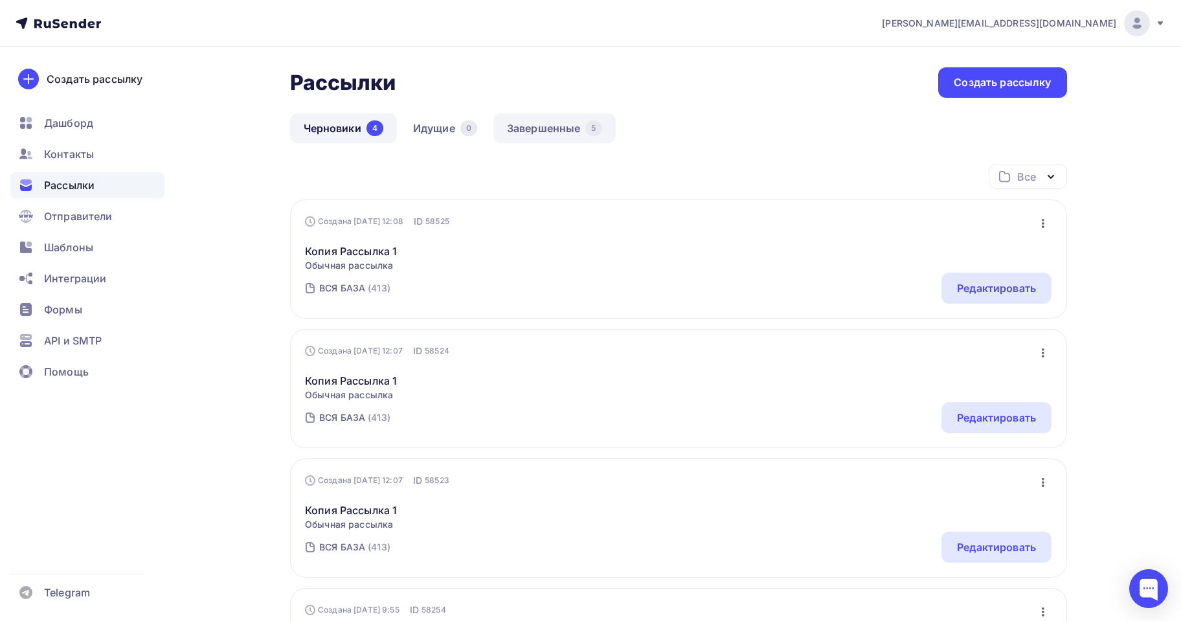
click at [535, 125] on link "Завершенные 5" at bounding box center [554, 128] width 122 height 30
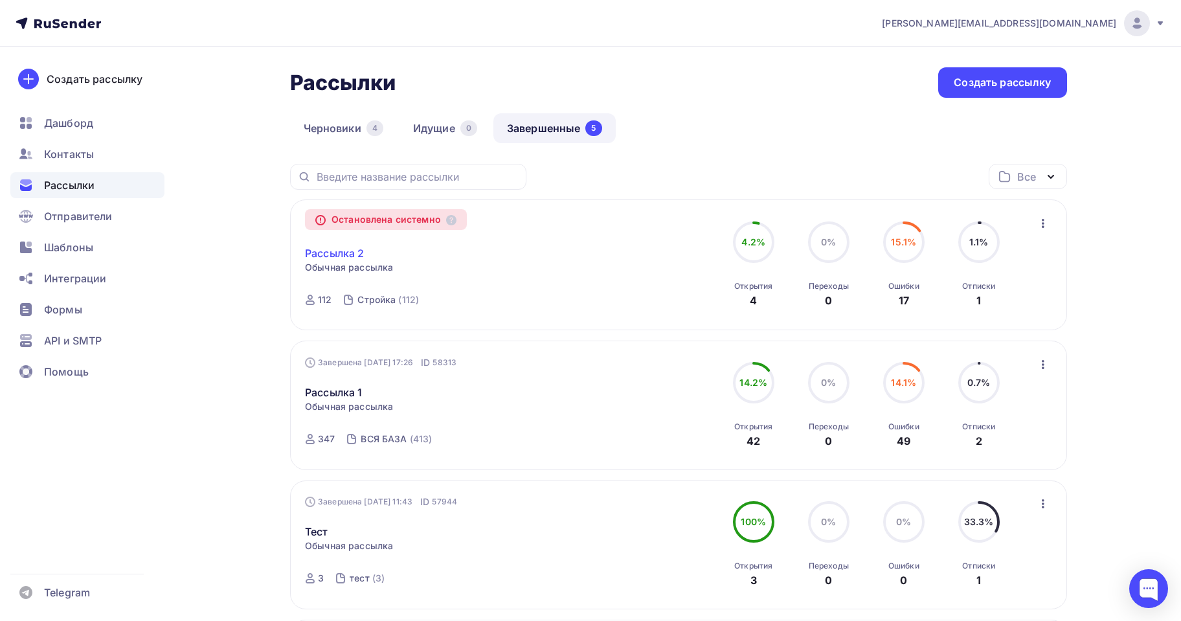
click at [333, 252] on link "Рассылка 2" at bounding box center [334, 253] width 59 height 16
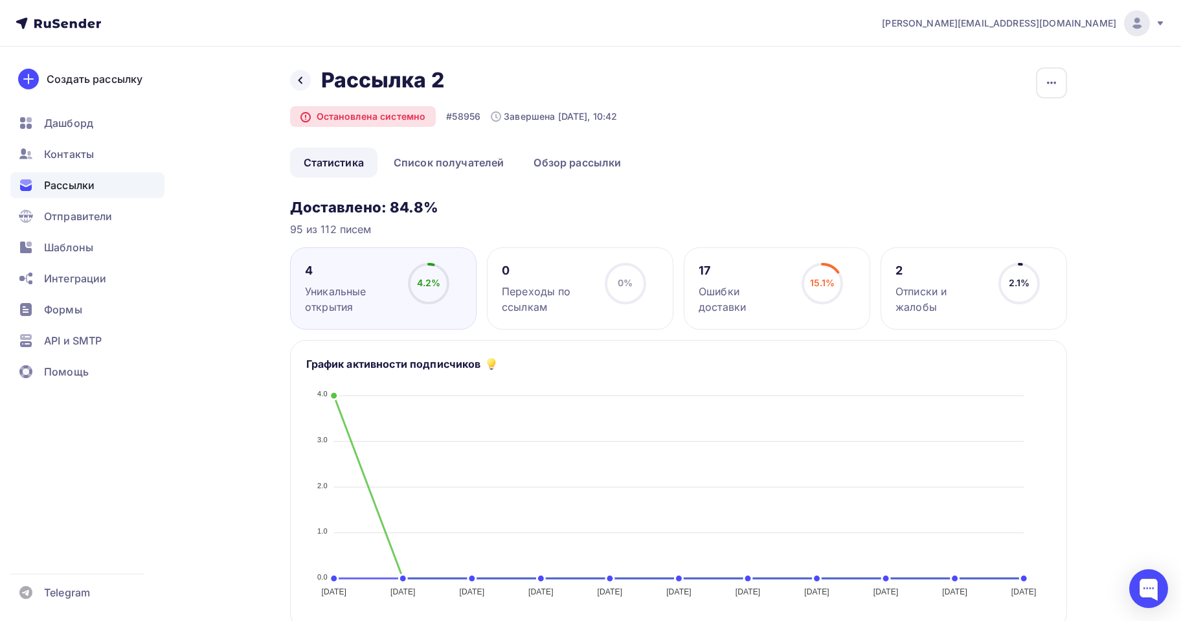
click at [1009, 289] on div "2.1%" at bounding box center [1019, 282] width 21 height 13
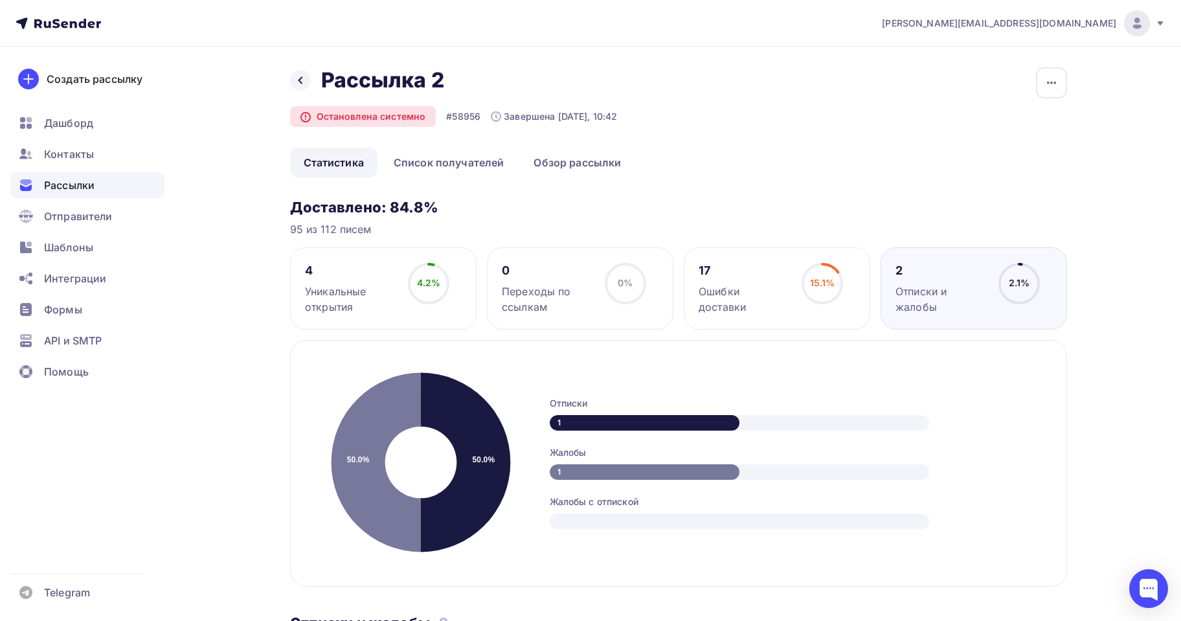
click at [284, 71] on div "Назад Рассылка 2 Рассылка 2 Остановлена системно #58956 Завершена [DATE], 10:42…" at bounding box center [590, 555] width 1061 height 1017
click at [293, 82] on div at bounding box center [300, 80] width 21 height 21
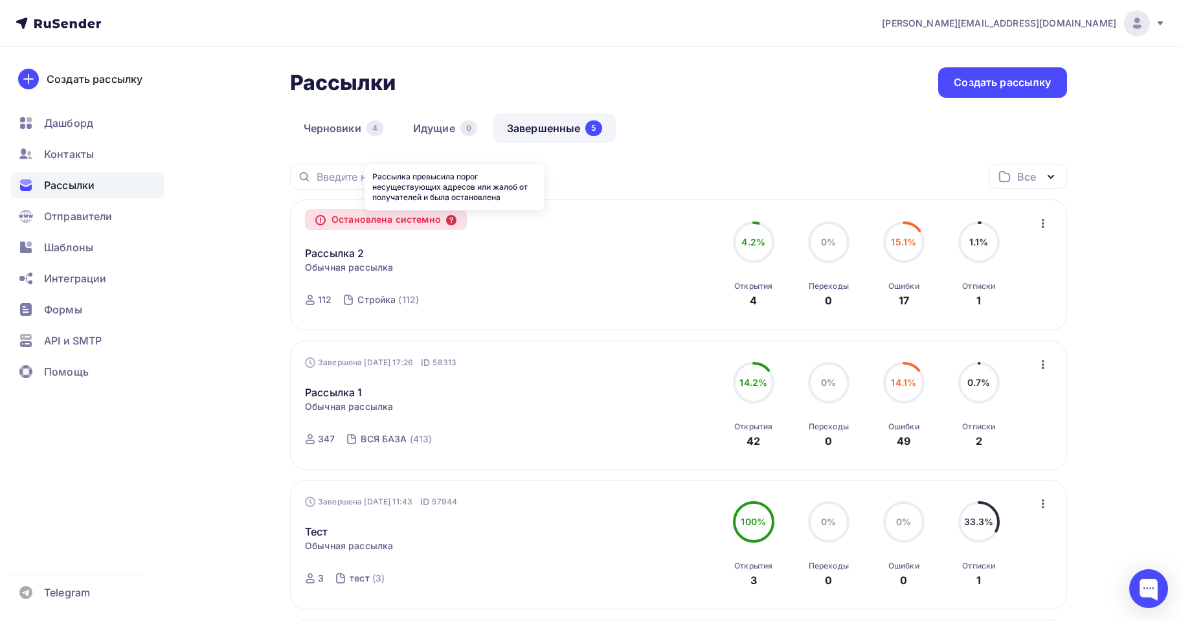
click at [456, 222] on icon at bounding box center [451, 220] width 10 height 10
click at [1048, 225] on icon "button" at bounding box center [1043, 224] width 16 height 16
click at [1105, 217] on div "Рассылки Рассылки Создать рассылку [GEOGRAPHIC_DATA] 4 Идущие 0 Завершенные 5 З…" at bounding box center [590, 546] width 1061 height 999
click at [369, 302] on div "Стройка" at bounding box center [376, 299] width 38 height 13
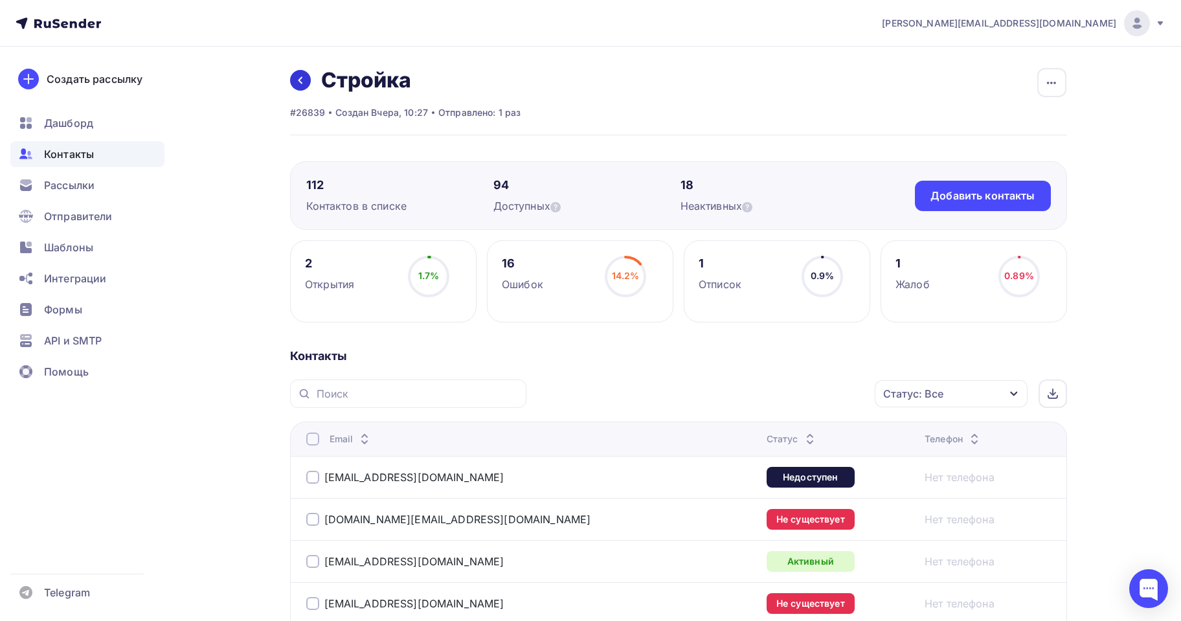
click at [302, 82] on icon at bounding box center [300, 80] width 10 height 10
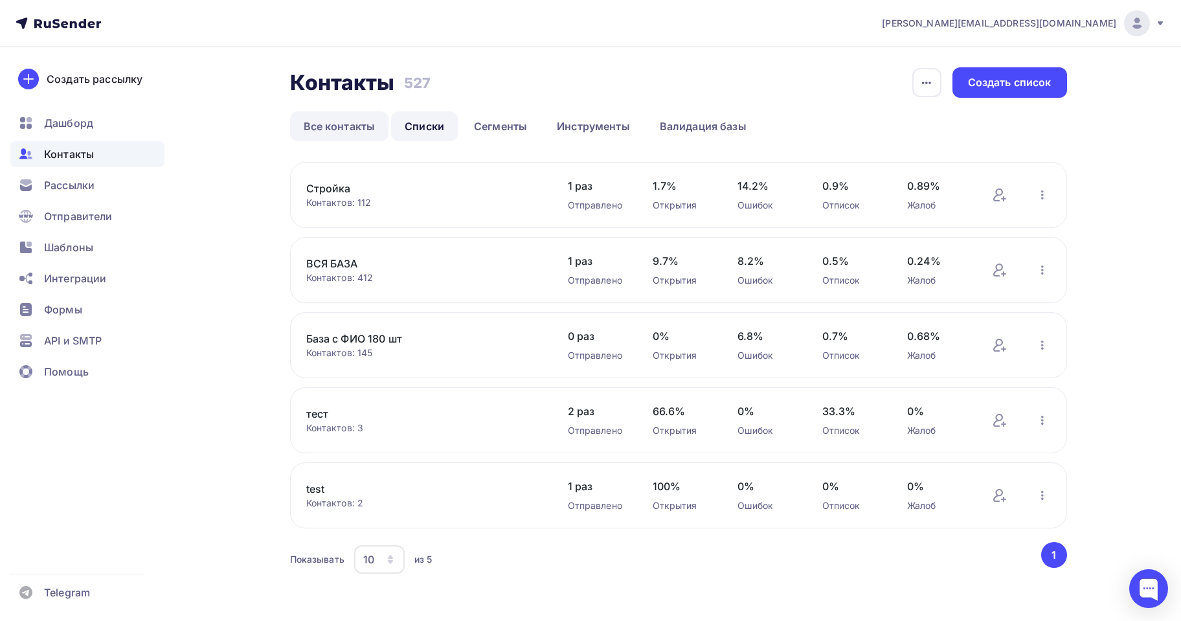
click at [336, 120] on link "Все контакты" at bounding box center [339, 126] width 99 height 30
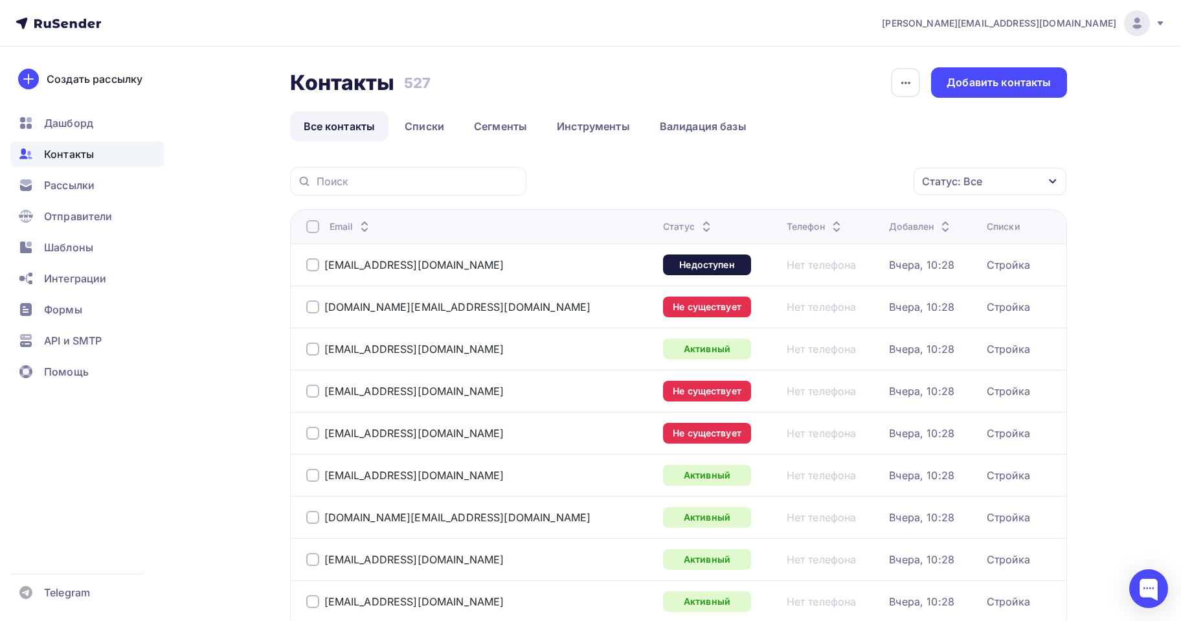
click at [59, 7] on nav "[PERSON_NAME][EMAIL_ADDRESS][DOMAIN_NAME] Аккаунт Тарифы Выйти Создать рассылку…" at bounding box center [590, 23] width 1181 height 47
click at [45, 21] on icon at bounding box center [47, 24] width 7 height 7
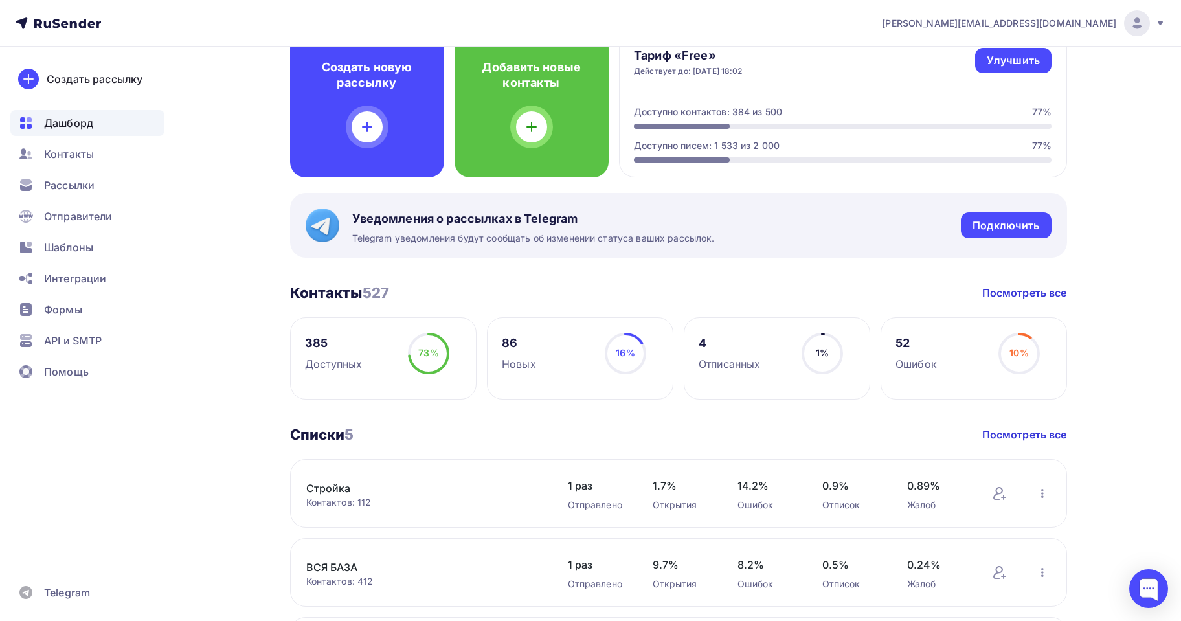
scroll to position [518, 0]
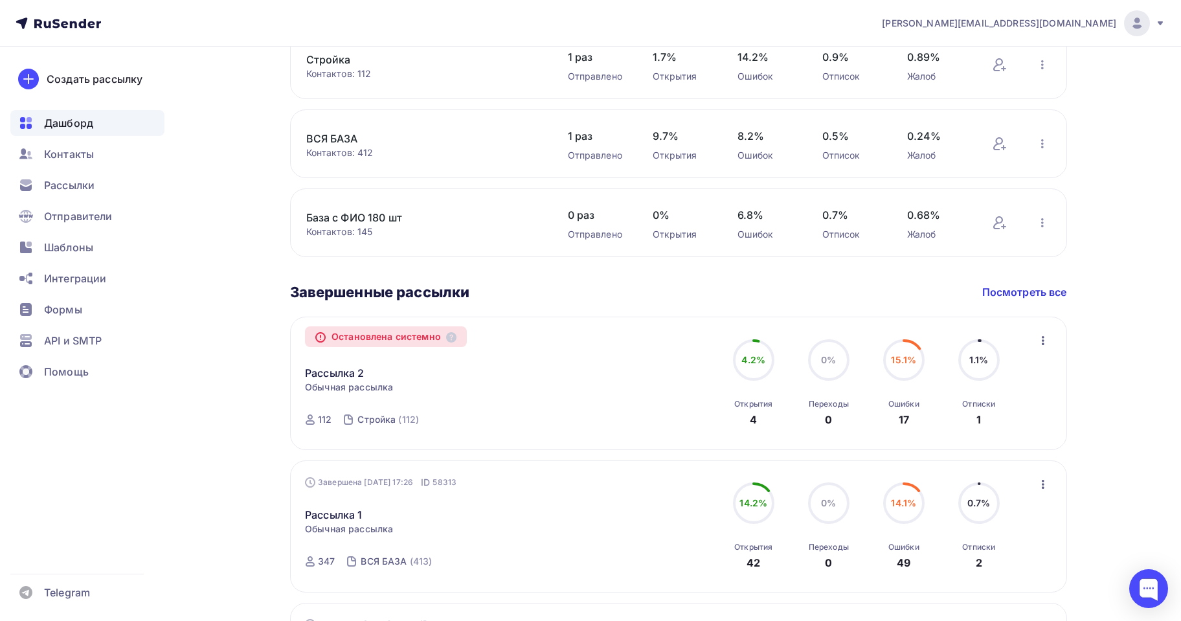
click at [966, 359] on circle at bounding box center [979, 360] width 39 height 39
click at [374, 339] on div "Остановлена системно" at bounding box center [386, 336] width 162 height 21
click at [387, 424] on div "Стройка" at bounding box center [376, 419] width 38 height 13
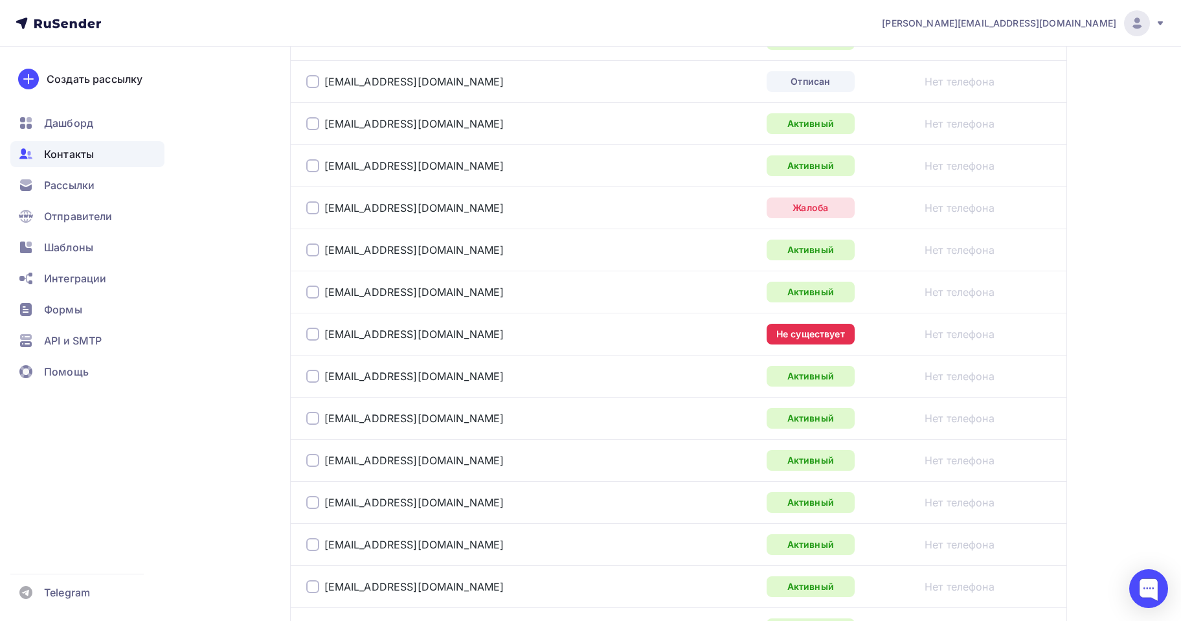
scroll to position [1166, 0]
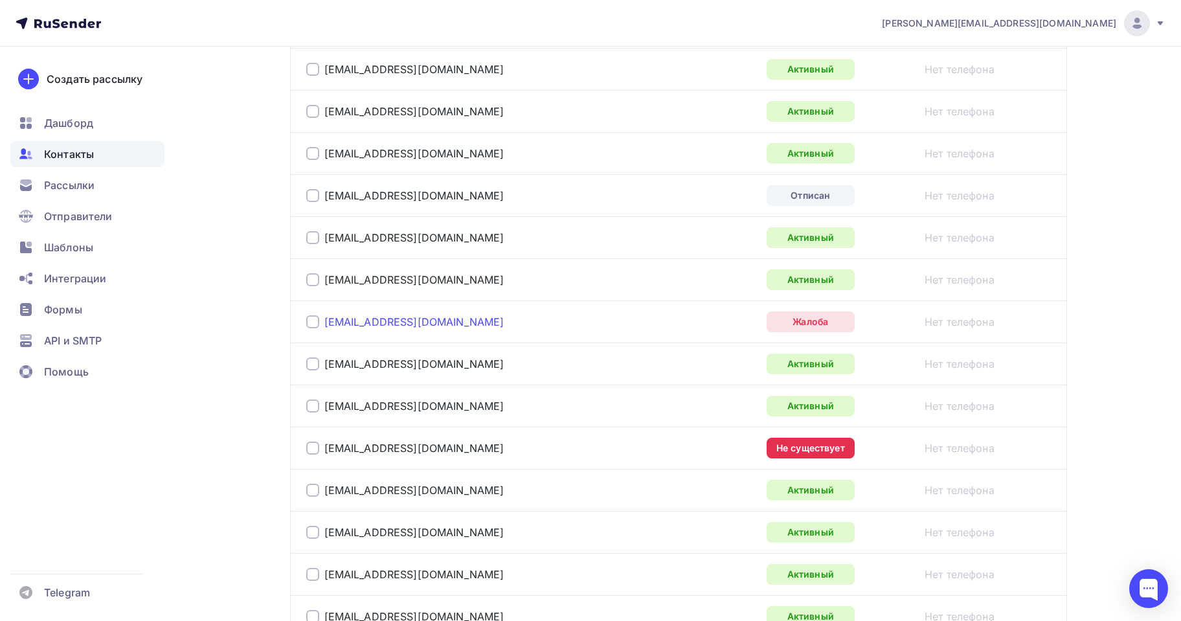
click at [409, 326] on link "[EMAIL_ADDRESS][DOMAIN_NAME]" at bounding box center [414, 321] width 180 height 13
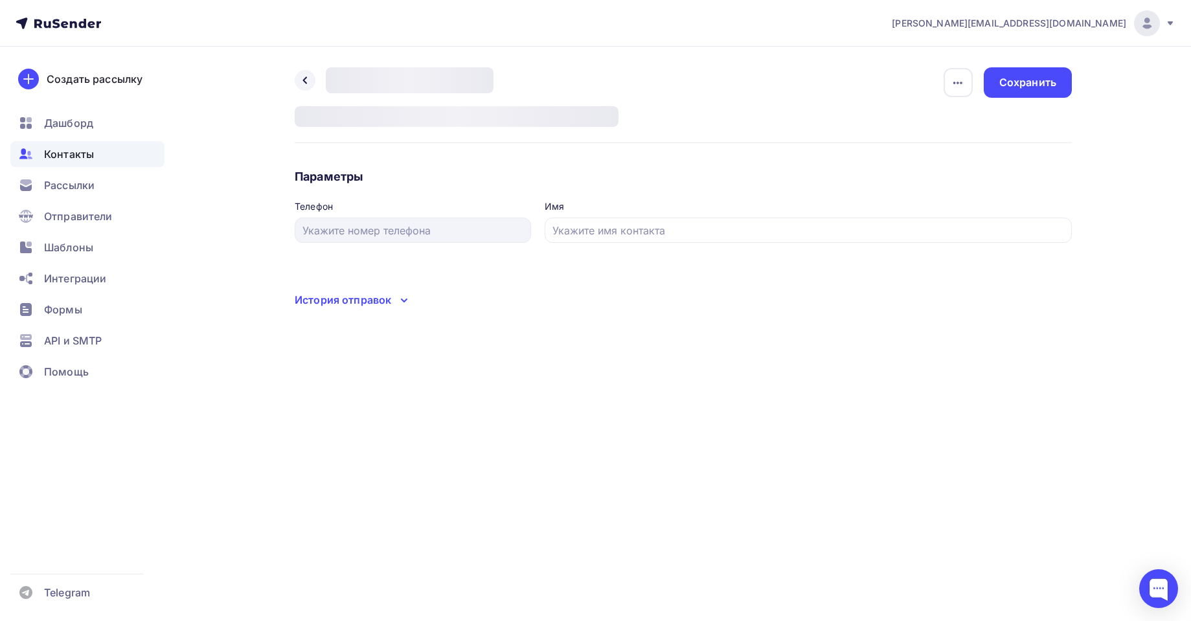
type input "[PERSON_NAME]"
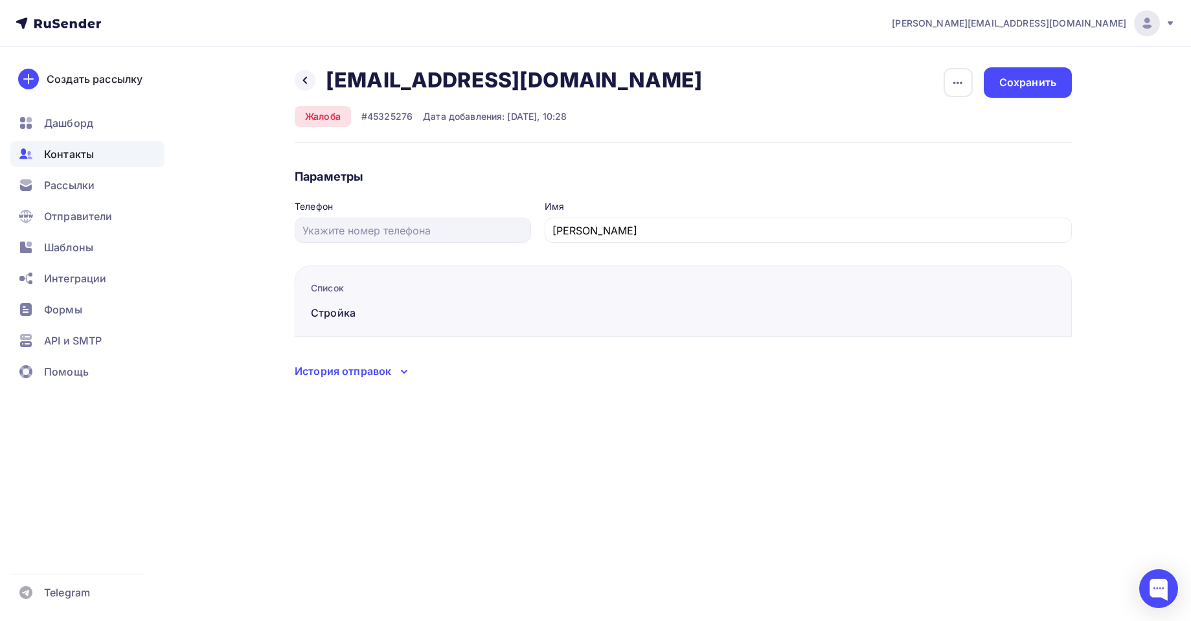
click at [377, 364] on div "История отправок" at bounding box center [343, 371] width 96 height 16
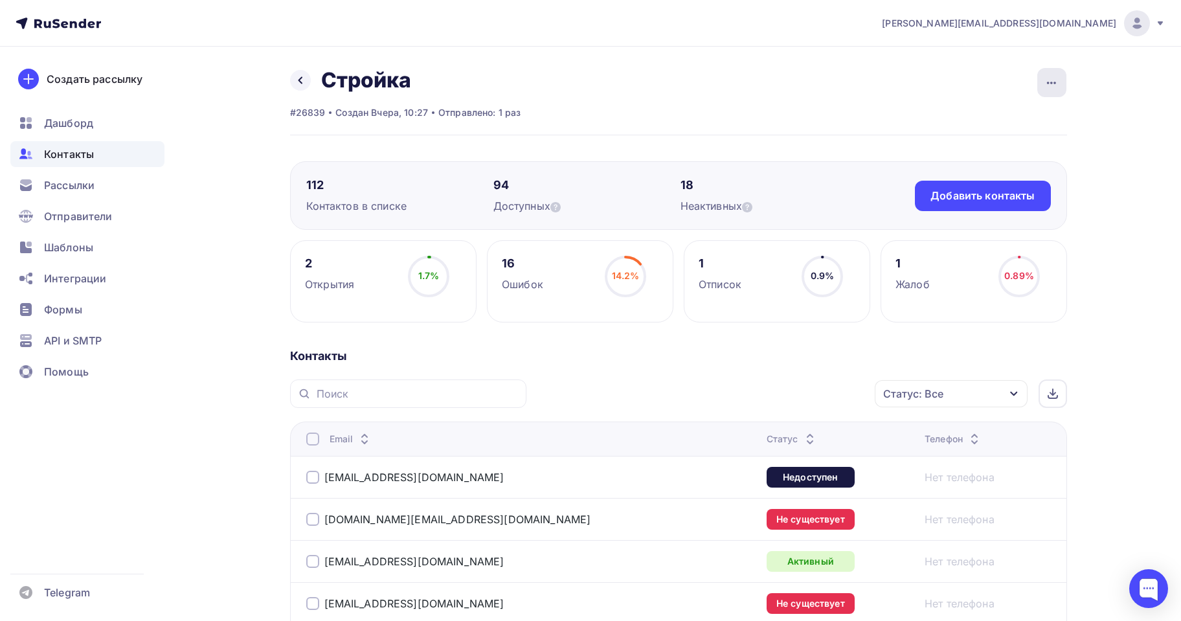
click at [1057, 94] on div "button" at bounding box center [1051, 82] width 29 height 29
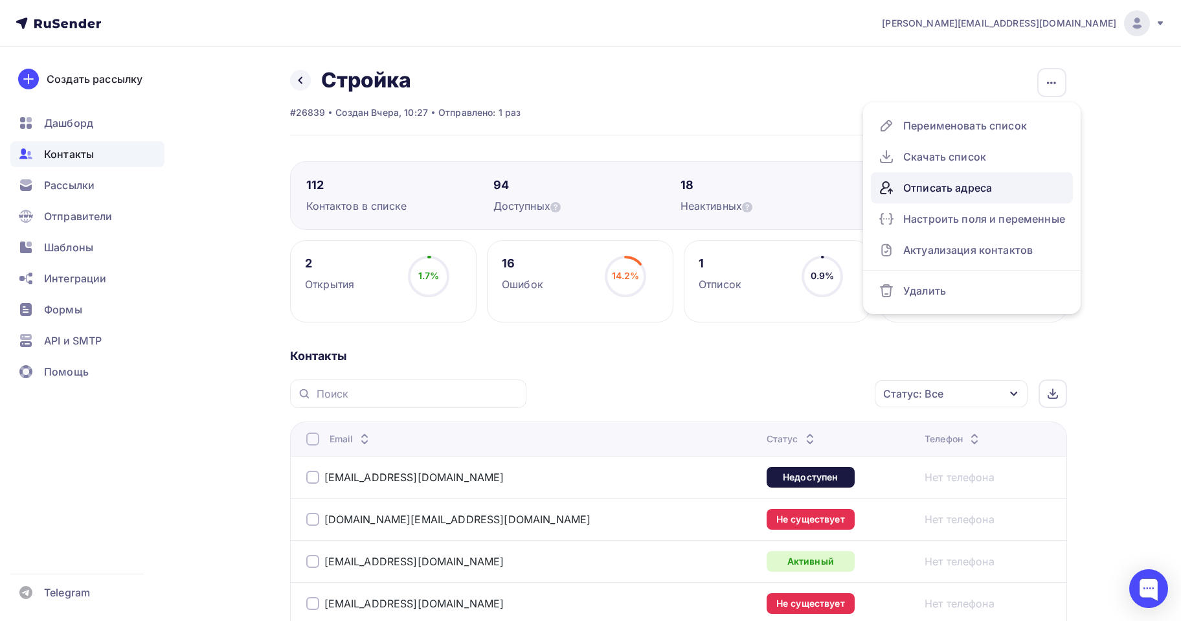
click at [970, 190] on div "Отписать адреса" at bounding box center [972, 187] width 186 height 21
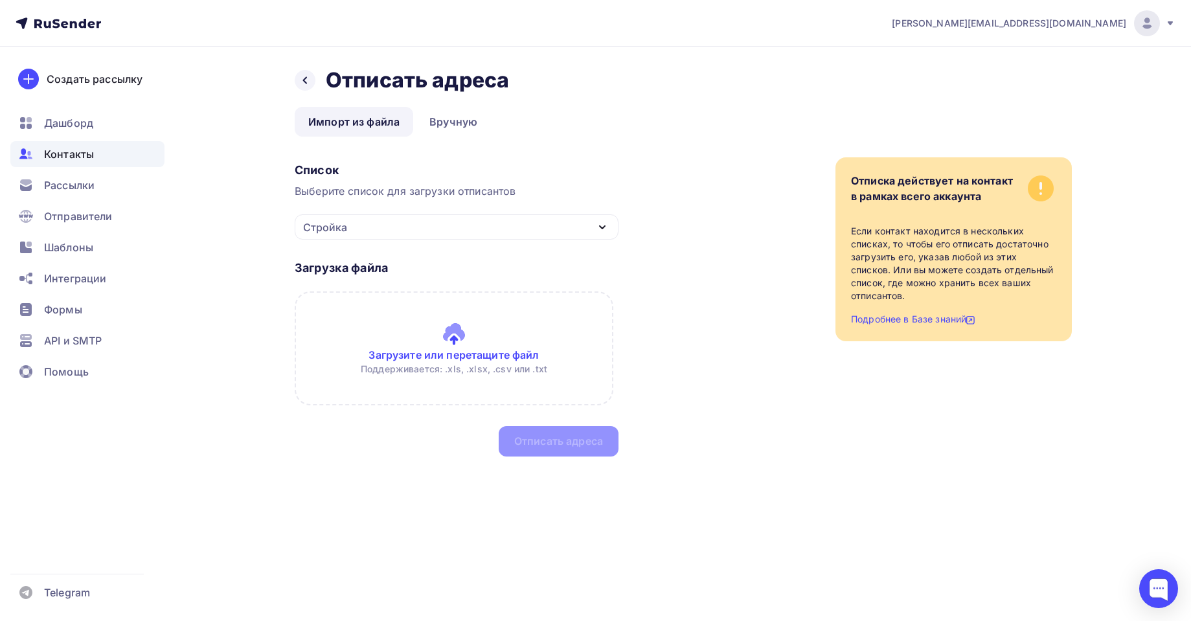
click at [540, 240] on div "Загрузка файла Загрузите или перетащите файл Поддерживается: .xls, .xlsx, .csv …" at bounding box center [457, 348] width 324 height 217
click at [548, 232] on div "Стройка" at bounding box center [457, 226] width 324 height 25
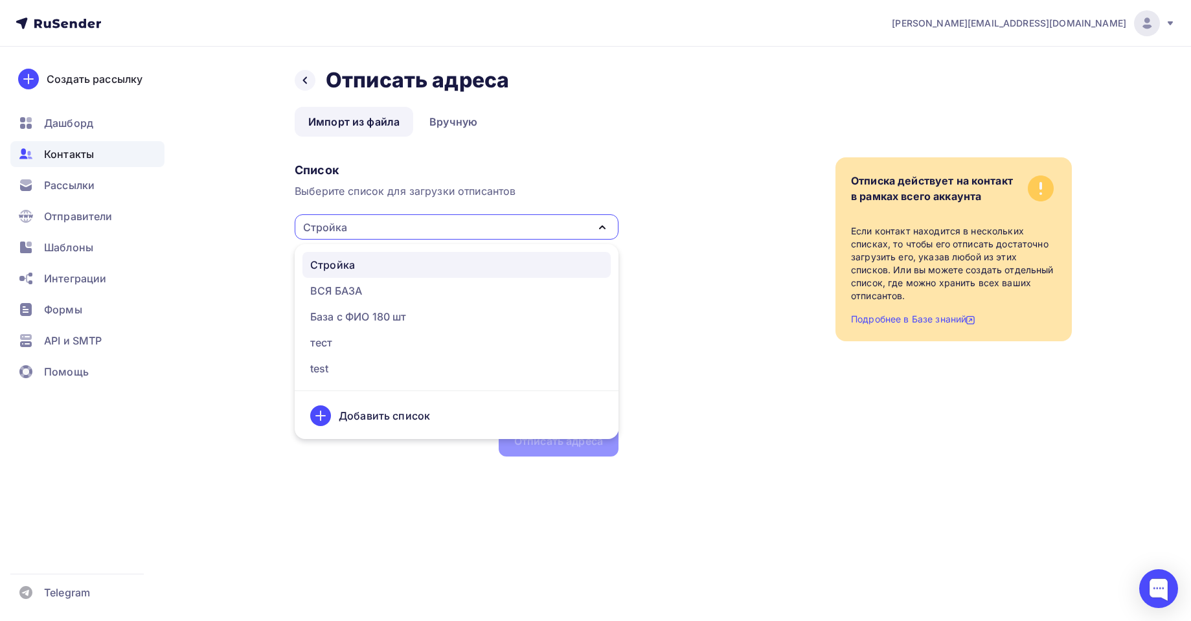
click at [549, 232] on div "Стройка" at bounding box center [457, 226] width 324 height 25
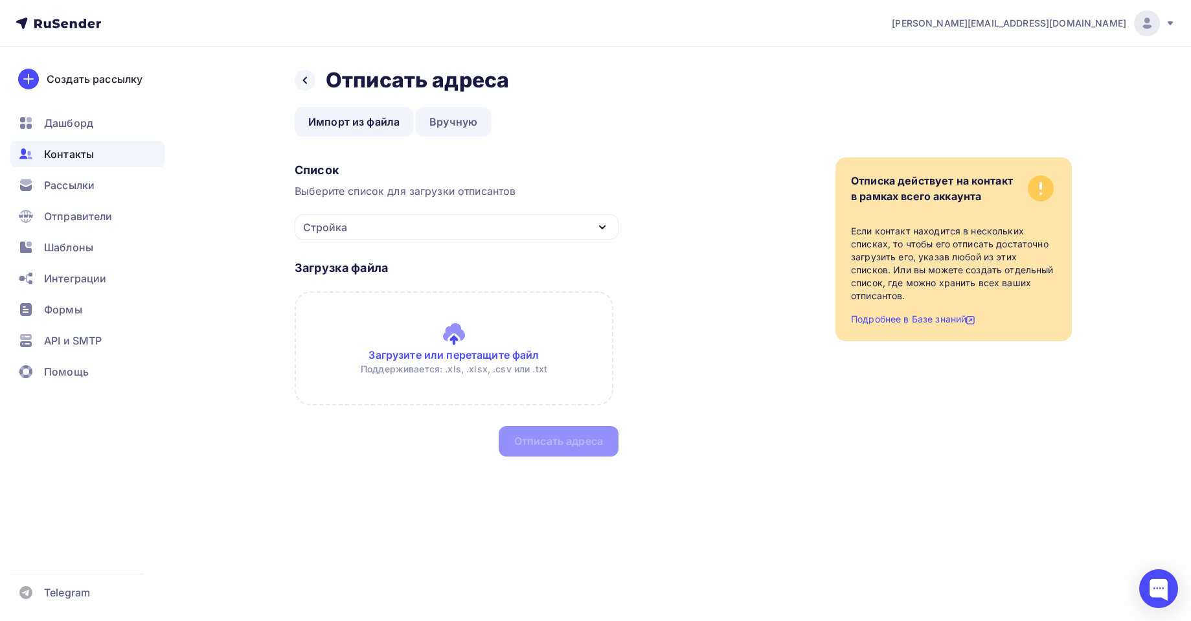
click at [456, 114] on link "Вручную" at bounding box center [453, 122] width 75 height 30
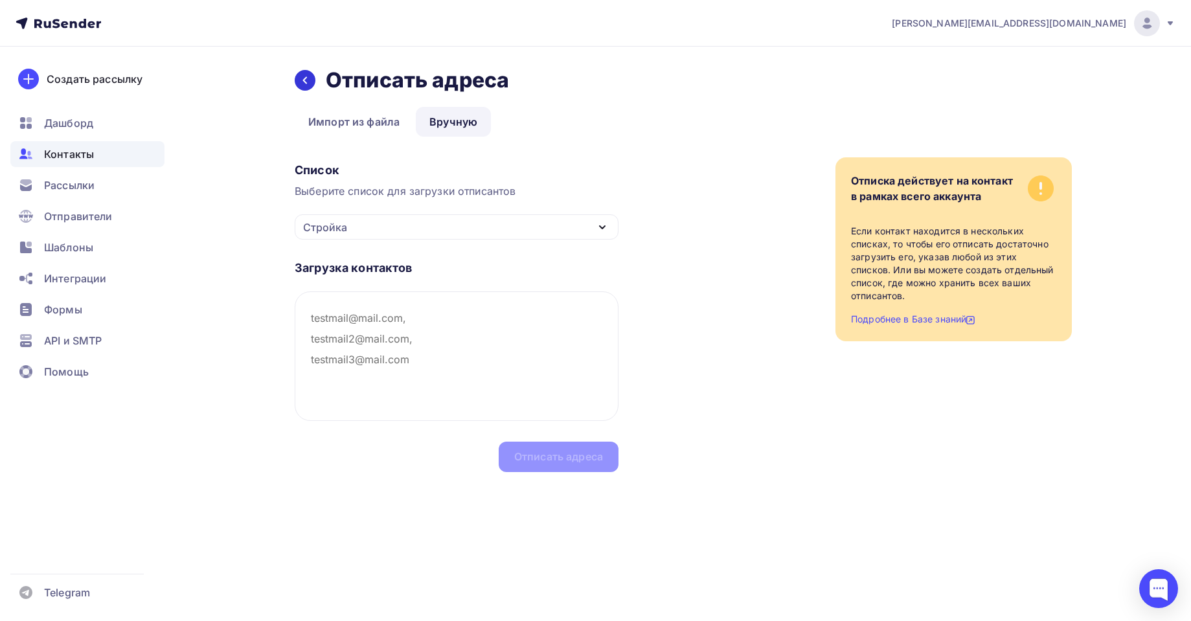
click at [306, 87] on div at bounding box center [305, 80] width 21 height 21
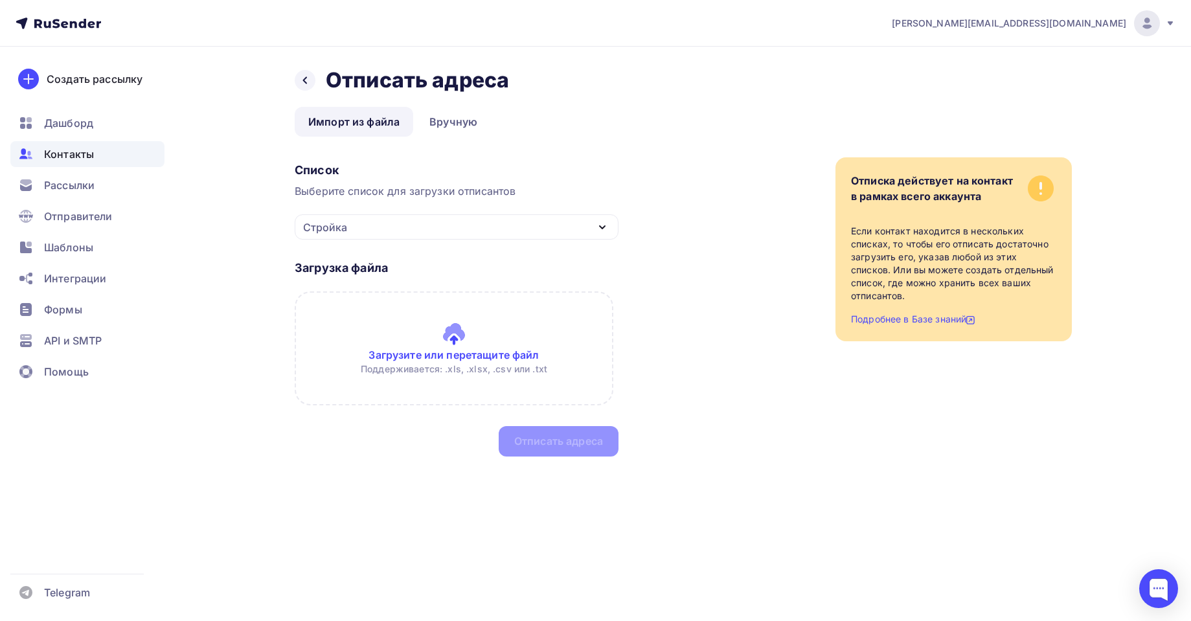
click at [306, 87] on div at bounding box center [305, 80] width 21 height 21
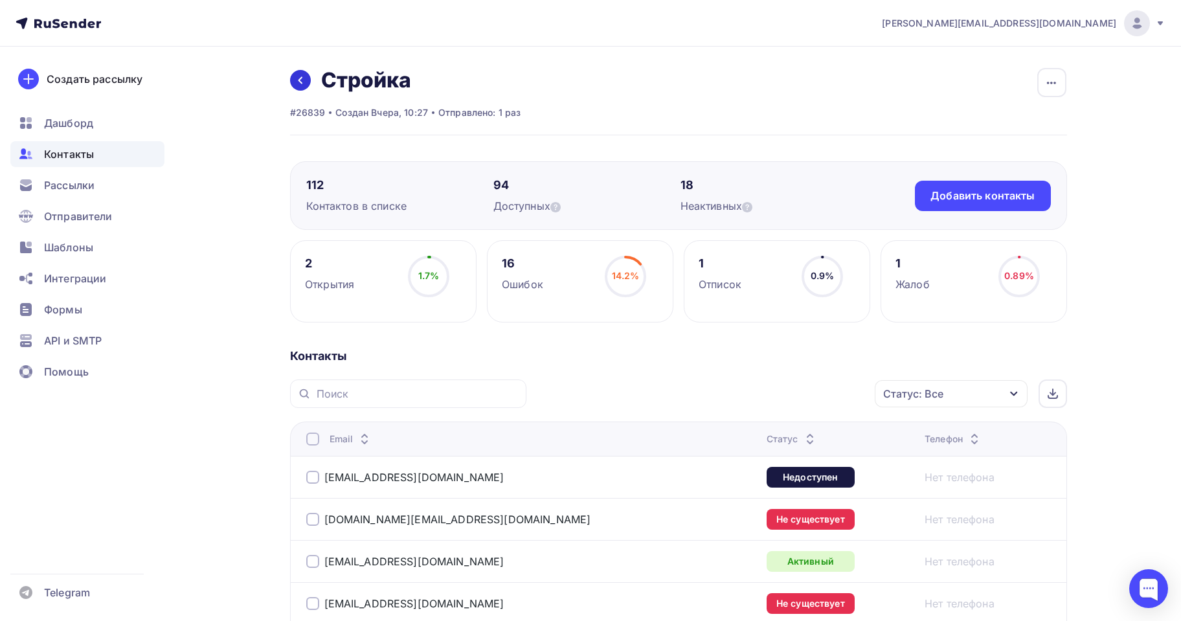
click at [297, 78] on icon at bounding box center [300, 80] width 10 height 10
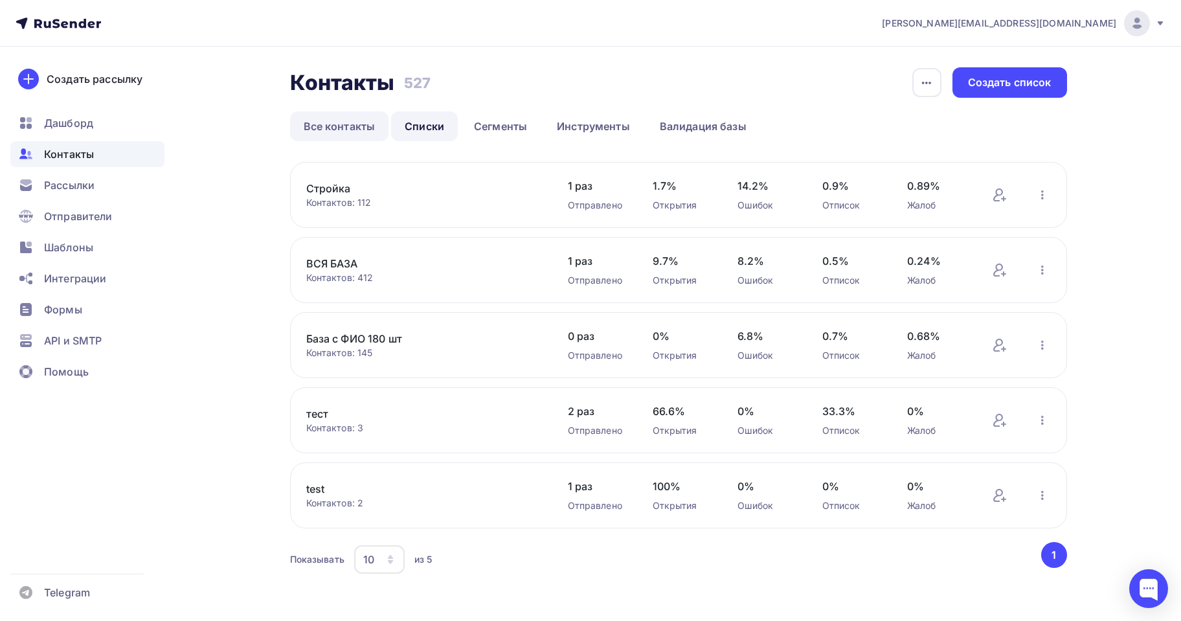
click at [364, 135] on link "Все контакты" at bounding box center [339, 126] width 99 height 30
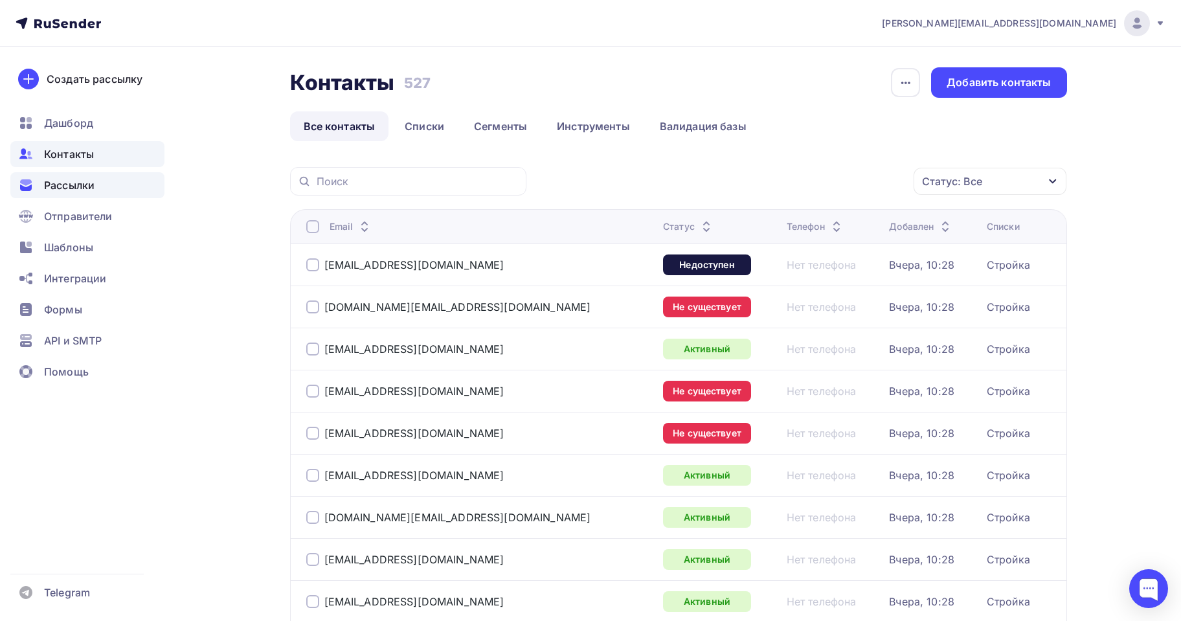
click at [47, 181] on span "Рассылки" at bounding box center [69, 185] width 51 height 16
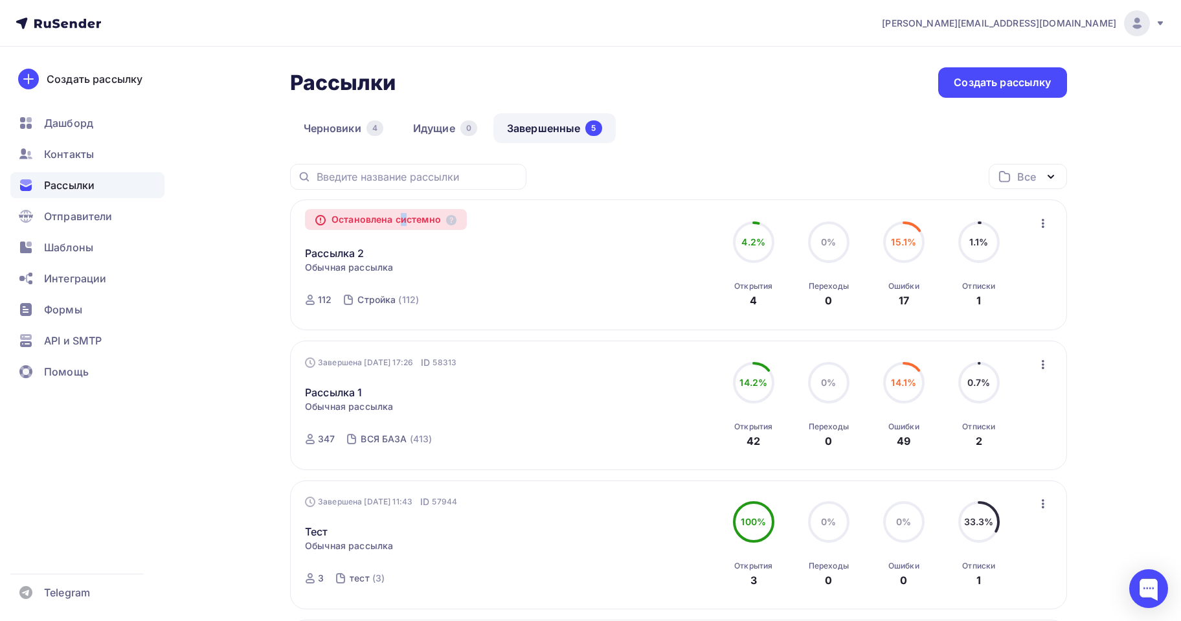
click at [385, 223] on div "Остановлена системно" at bounding box center [386, 219] width 162 height 21
click at [352, 253] on link "Рассылка 2" at bounding box center [334, 253] width 59 height 16
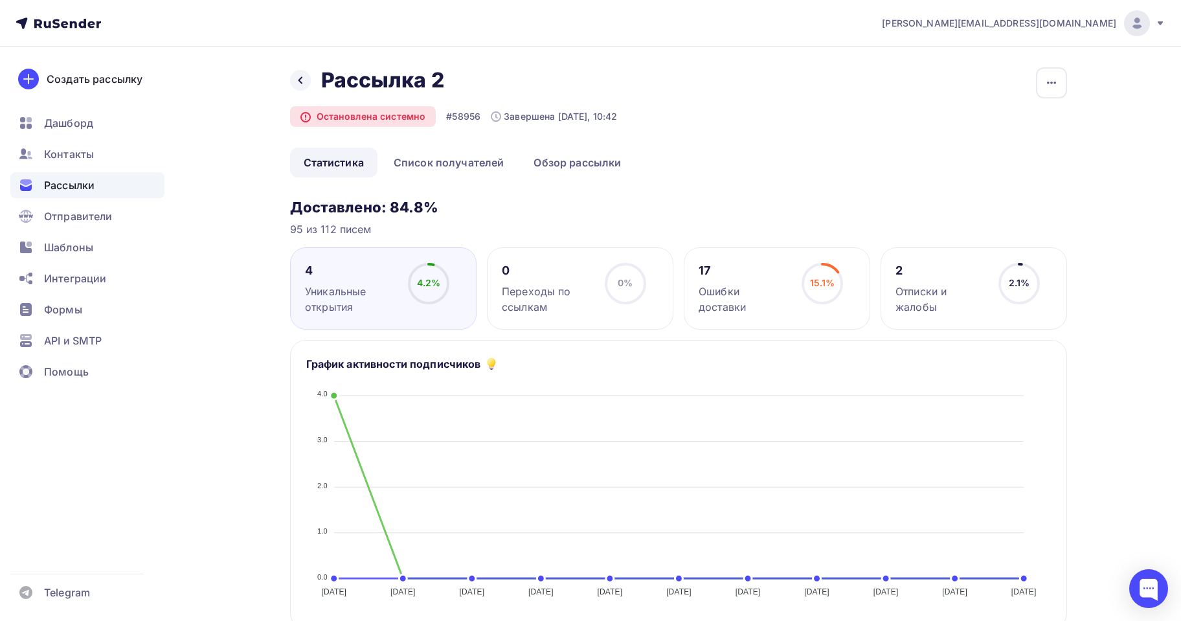
click at [813, 285] on span "15.1%" at bounding box center [822, 282] width 25 height 11
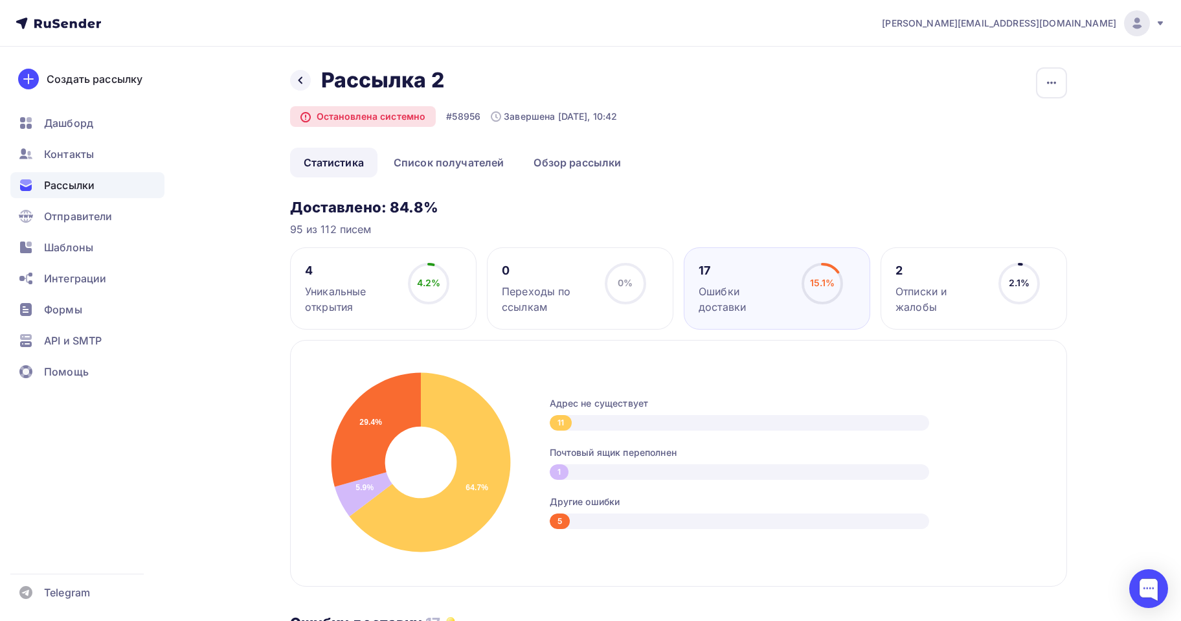
click at [994, 286] on div "2.1% 2.1%" at bounding box center [1019, 289] width 65 height 52
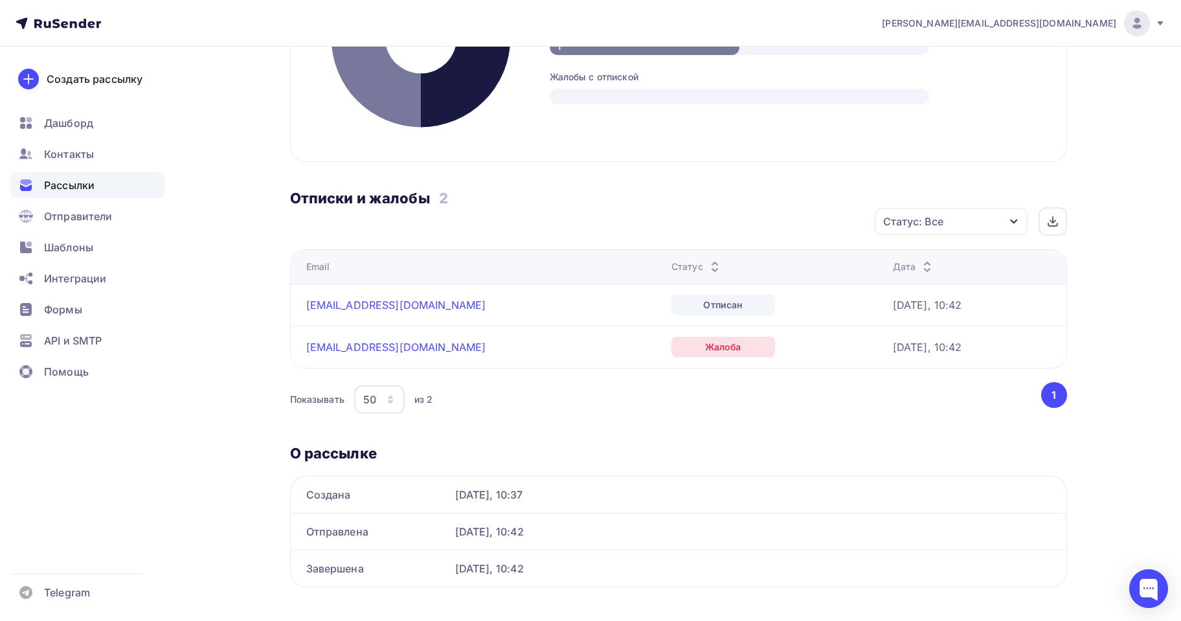
scroll to position [443, 0]
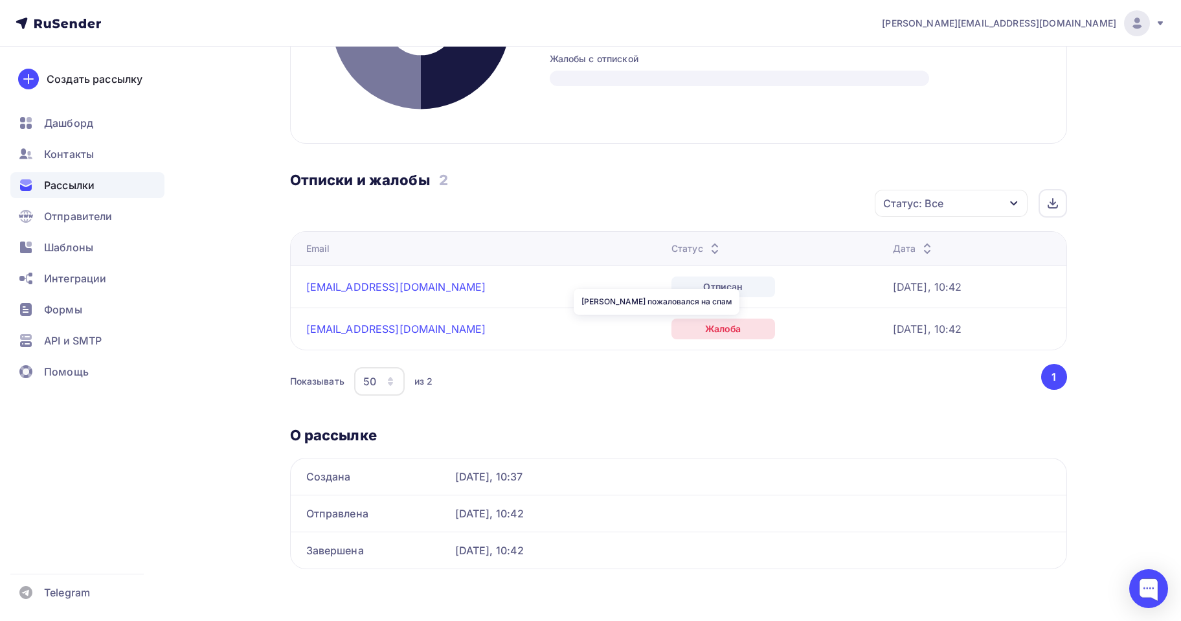
click at [671, 334] on div "Жалоба" at bounding box center [723, 329] width 104 height 21
drag, startPoint x: 462, startPoint y: 331, endPoint x: 308, endPoint y: 328, distance: 154.8
click at [308, 328] on div "[EMAIL_ADDRESS][DOMAIN_NAME]" at bounding box center [468, 328] width 324 height 13
copy link "[EMAIL_ADDRESS][DOMAIN_NAME]"
drag, startPoint x: 431, startPoint y: 290, endPoint x: 297, endPoint y: 298, distance: 134.3
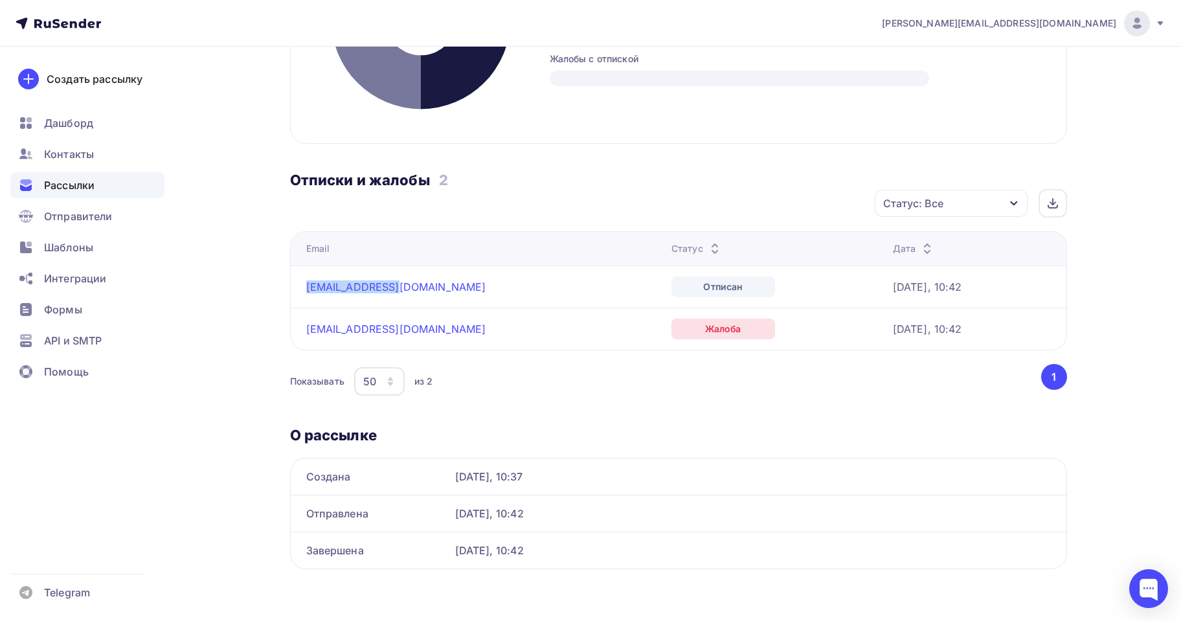
click at [297, 298] on td "[EMAIL_ADDRESS][DOMAIN_NAME]" at bounding box center [479, 286] width 376 height 42
copy link "[EMAIL_ADDRESS][DOMAIN_NAME]"
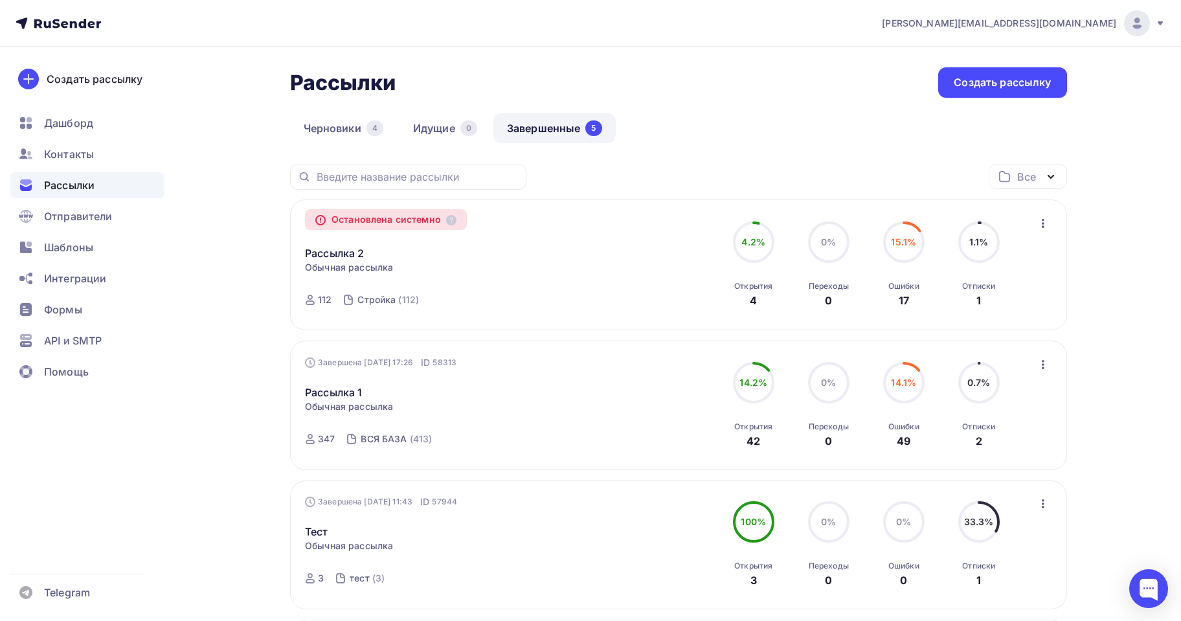
click at [317, 212] on div "Остановлена системно" at bounding box center [386, 219] width 162 height 21
click at [317, 218] on icon at bounding box center [320, 220] width 9 height 9
click at [1043, 227] on icon "button" at bounding box center [1043, 224] width 16 height 16
click at [714, 284] on div "Остановлена системно Рассылка 2 Копировать в новую Обычная рассылка Завершена […" at bounding box center [678, 265] width 747 height 100
click at [1040, 226] on icon "button" at bounding box center [1043, 224] width 16 height 16
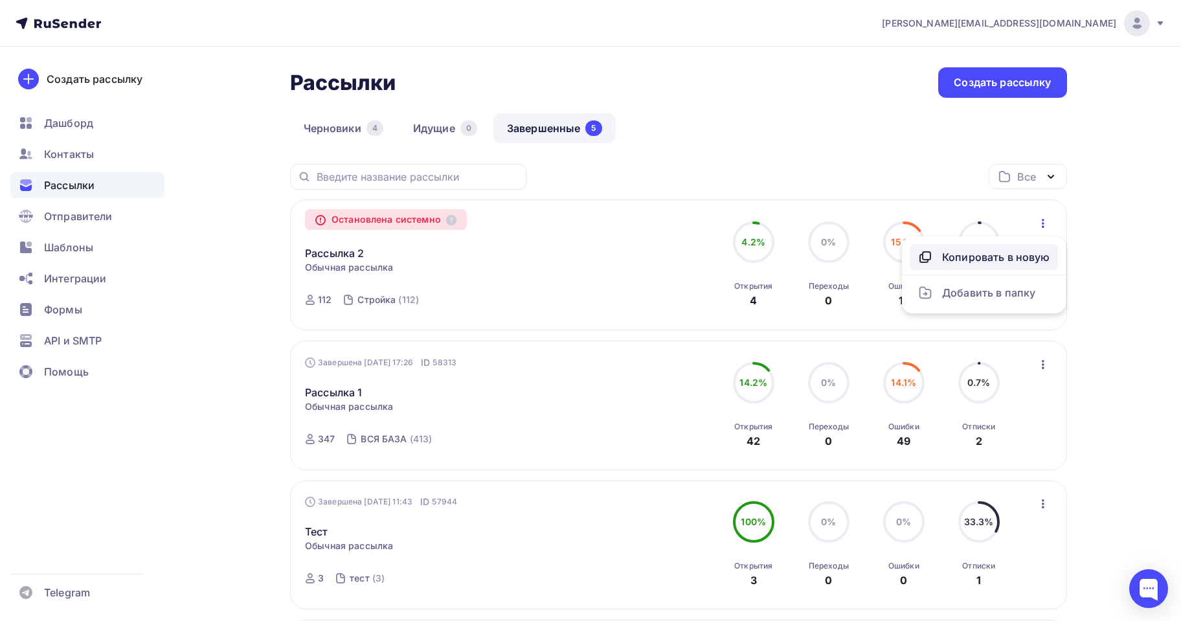
click at [1000, 258] on div "Копировать в новую" at bounding box center [984, 257] width 133 height 16
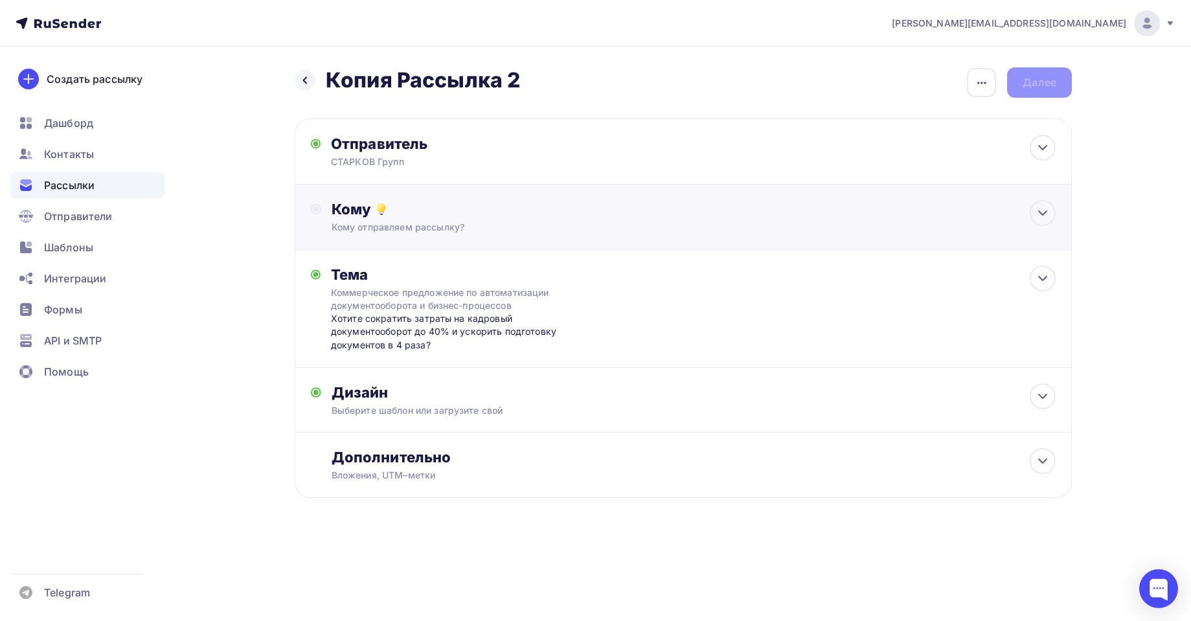
click at [425, 213] on div "Кому" at bounding box center [694, 209] width 724 height 18
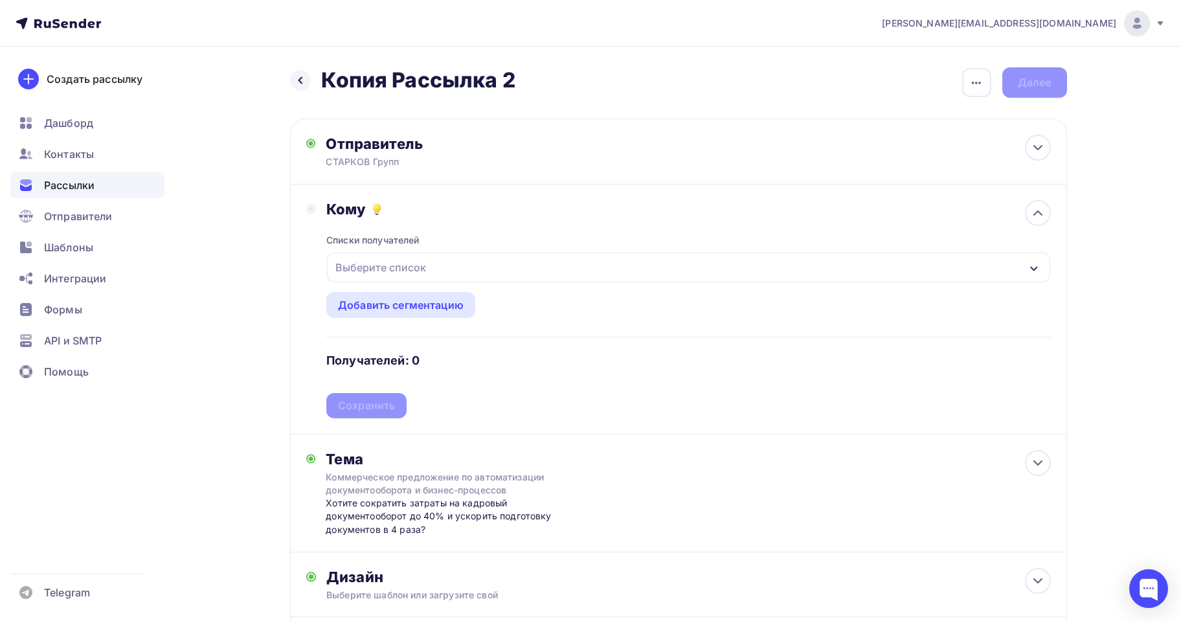
click at [434, 264] on div "Выберите список" at bounding box center [688, 268] width 723 height 30
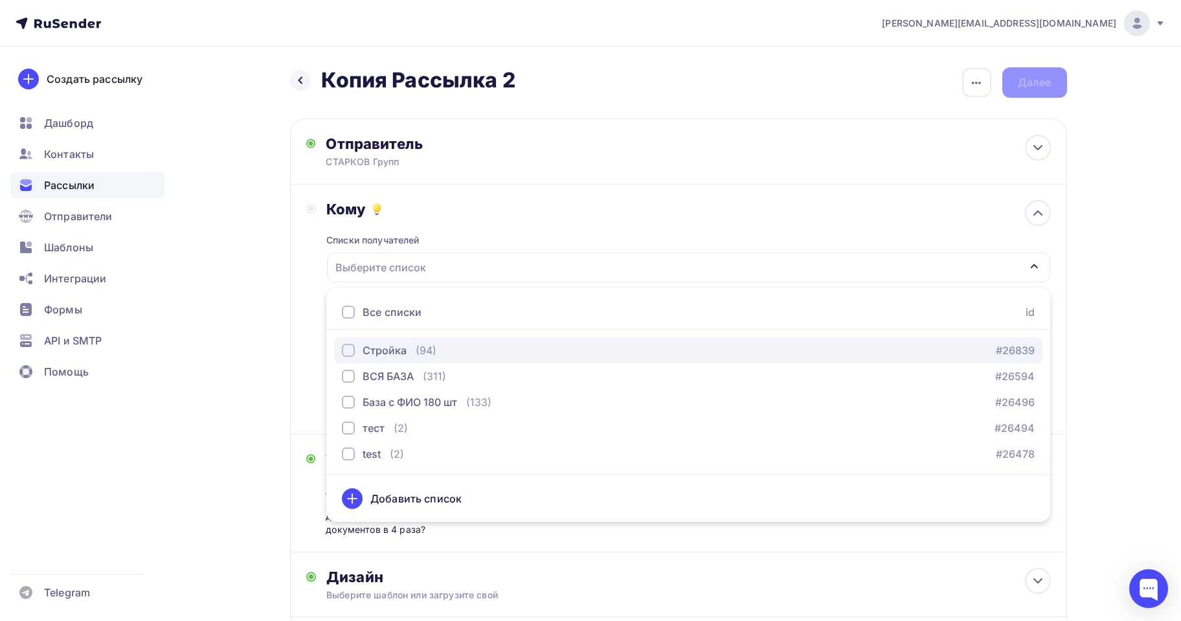
click at [416, 355] on div "(94)" at bounding box center [426, 351] width 21 height 16
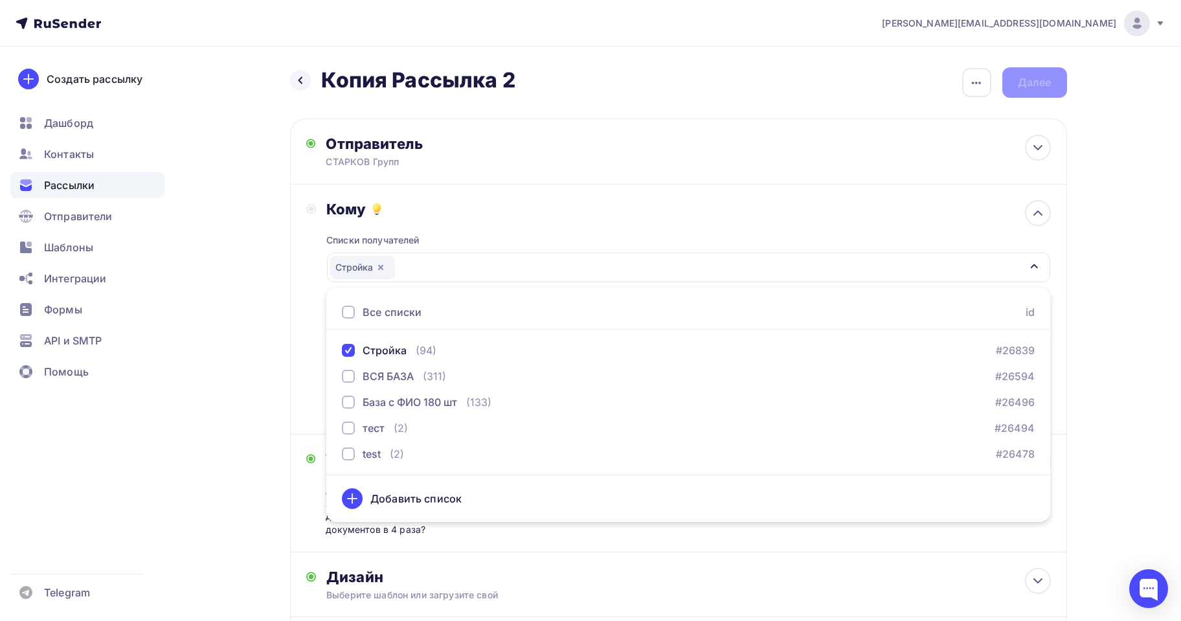
click at [1173, 258] on div "[PERSON_NAME][EMAIL_ADDRESS][DOMAIN_NAME] Аккаунт Тарифы Выйти Создать рассылку…" at bounding box center [590, 383] width 1181 height 766
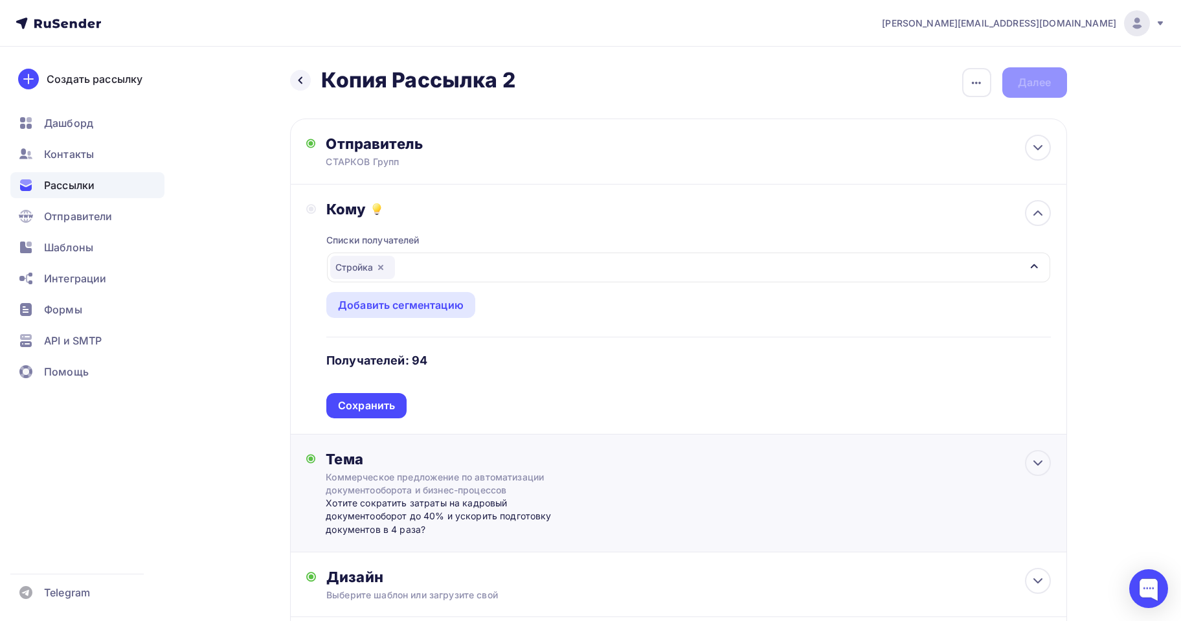
drag, startPoint x: 357, startPoint y: 402, endPoint x: 387, endPoint y: 384, distance: 34.9
click at [358, 402] on div "Сохранить" at bounding box center [366, 405] width 57 height 15
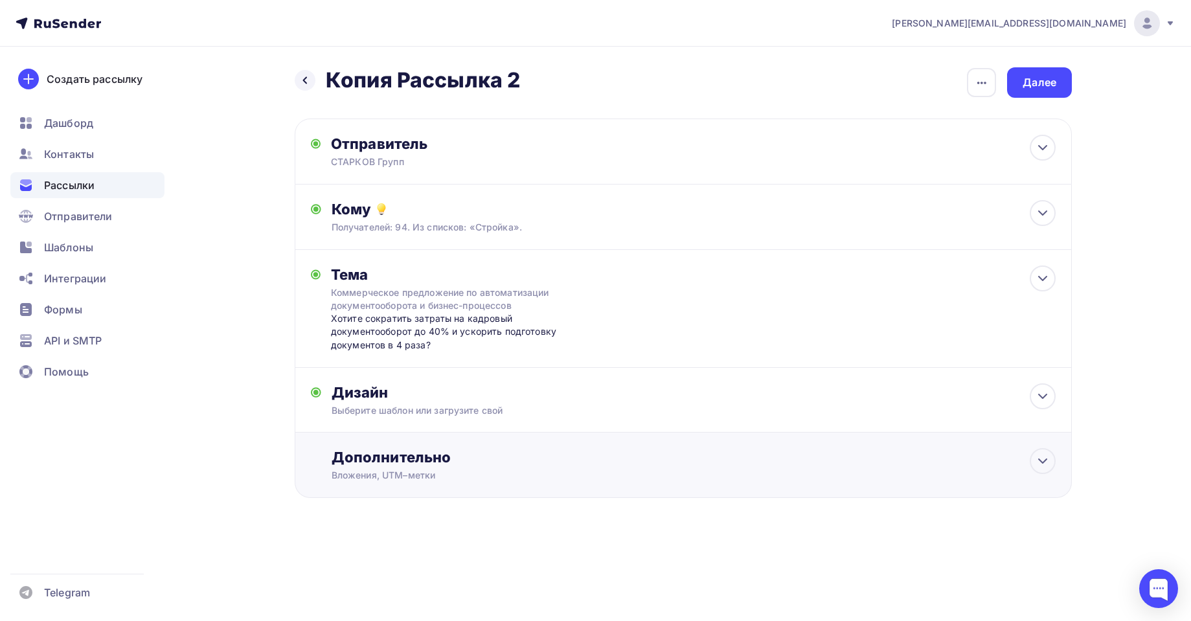
click at [433, 484] on div "Дополнительно Вложения, UTM–метки Вложения Информационное письмо № 83-СГ.pdf 27…" at bounding box center [683, 465] width 777 height 65
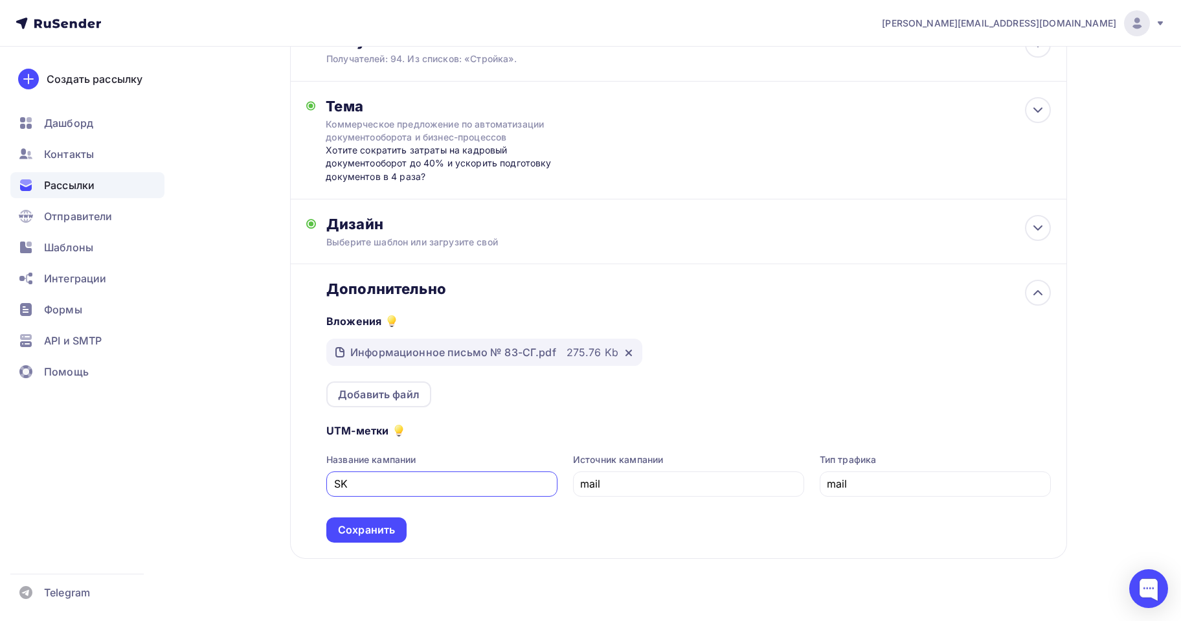
scroll to position [190, 0]
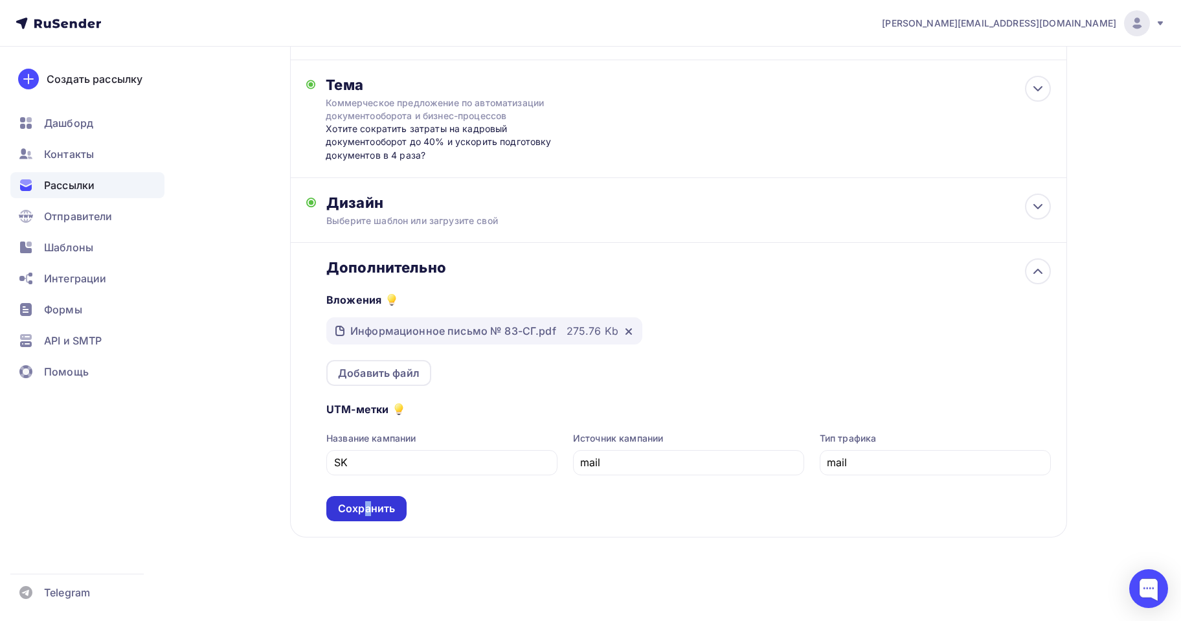
click at [368, 499] on div "Сохранить" at bounding box center [366, 508] width 80 height 25
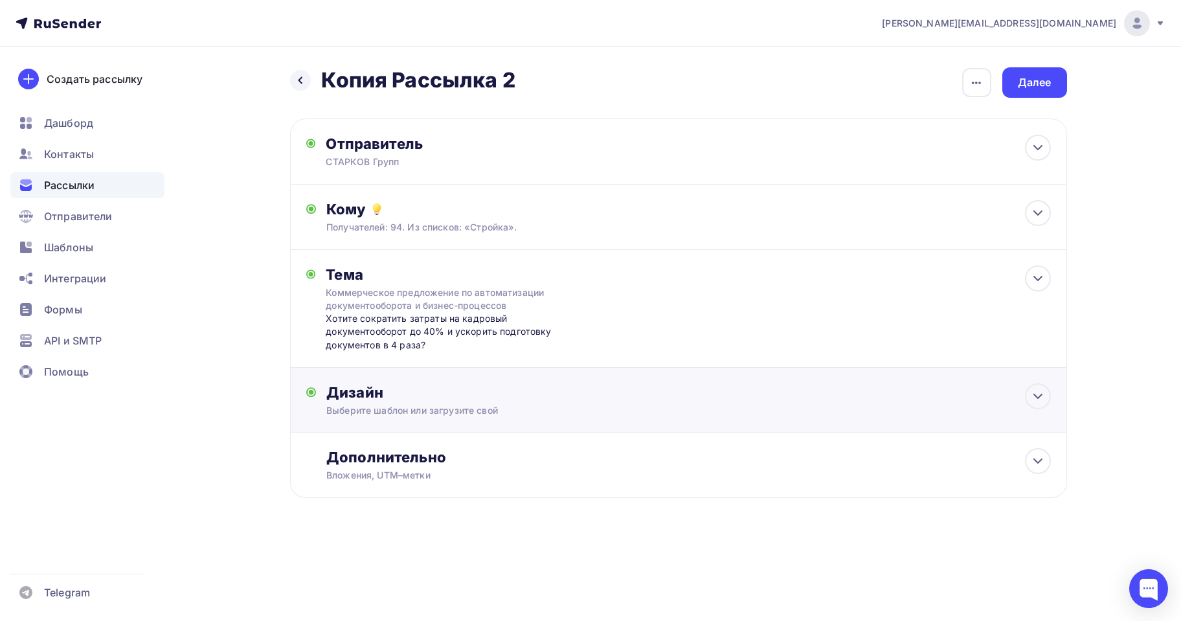
scroll to position [0, 0]
click at [1028, 84] on div "Далее" at bounding box center [1039, 82] width 34 height 15
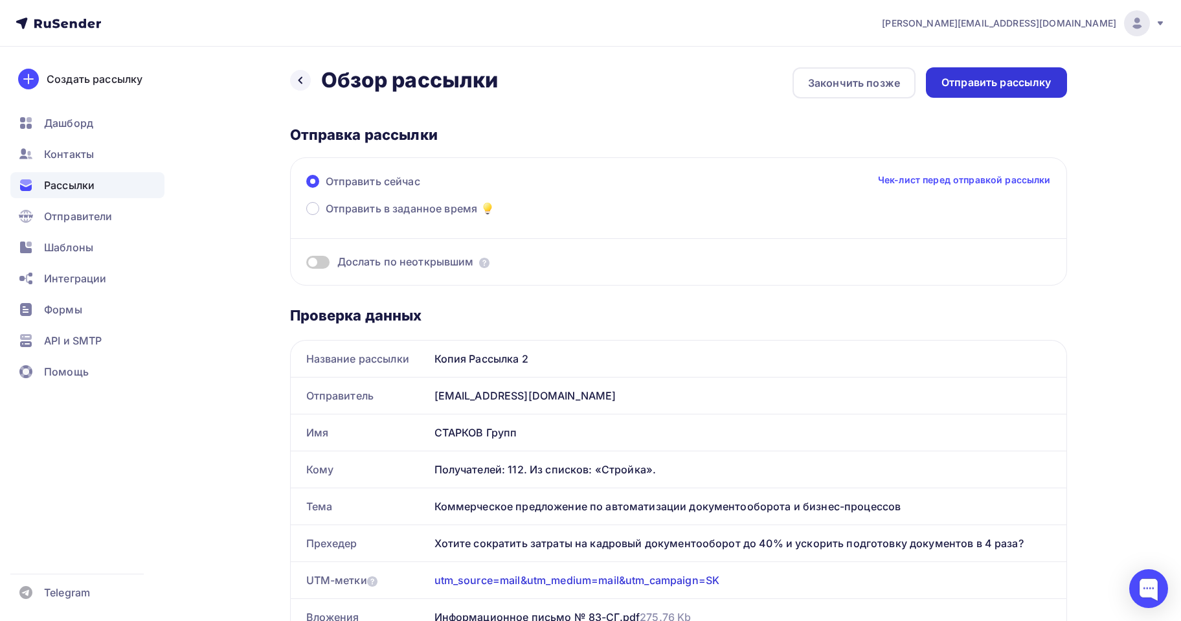
click at [991, 92] on div "Отправить рассылку" at bounding box center [996, 82] width 141 height 30
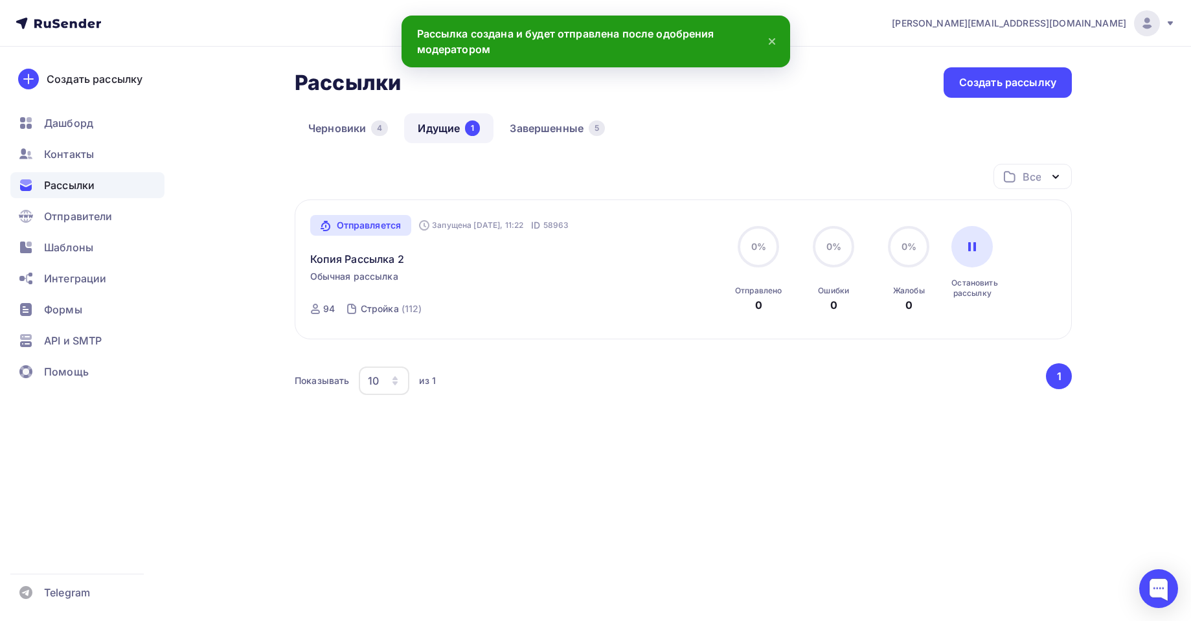
click at [550, 462] on div "Все Все папки Создать новую папку Отправляется Запущена [DATE], 11:22 ID 58963 …" at bounding box center [683, 319] width 777 height 311
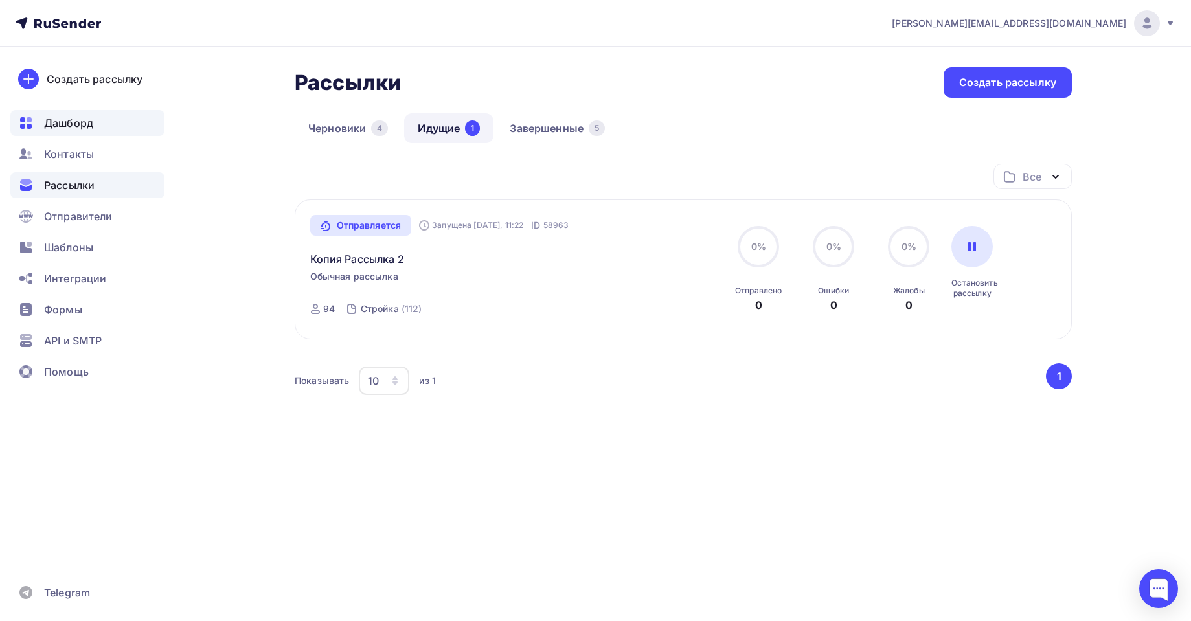
click at [64, 126] on span "Дашборд" at bounding box center [68, 123] width 49 height 16
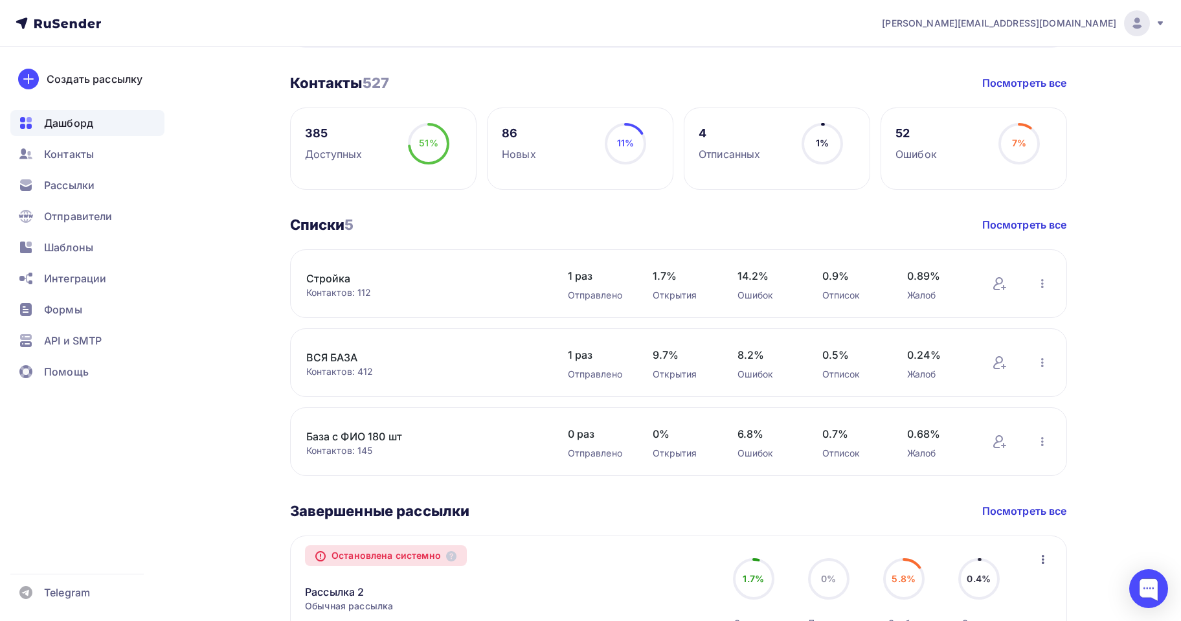
scroll to position [324, 0]
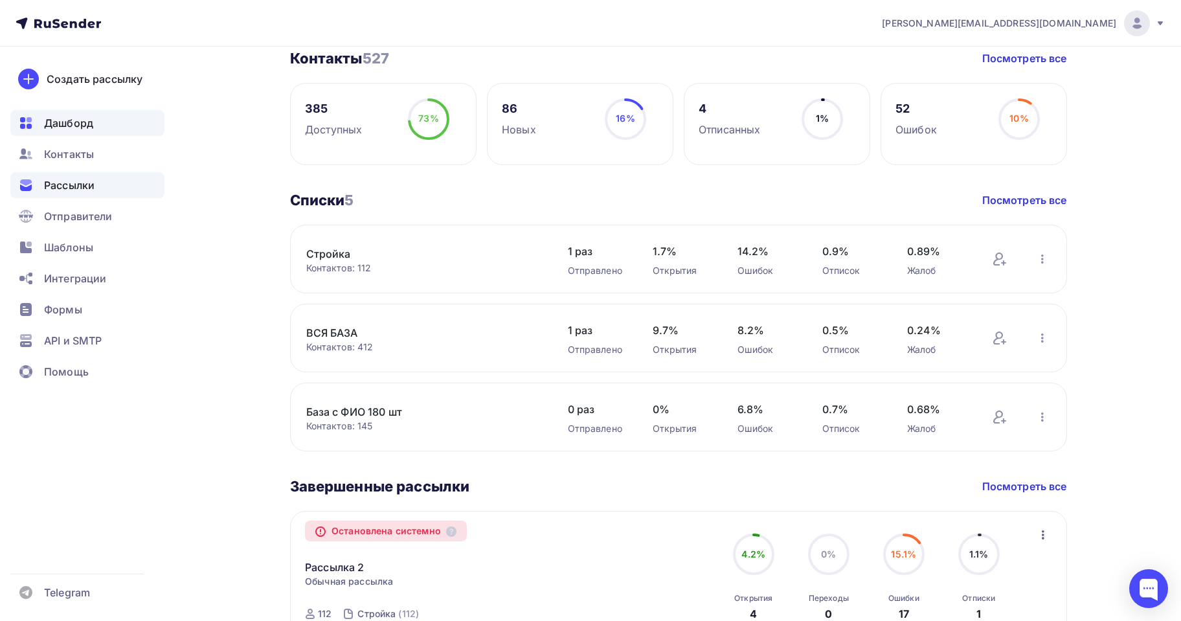
click at [65, 184] on span "Рассылки" at bounding box center [69, 185] width 51 height 16
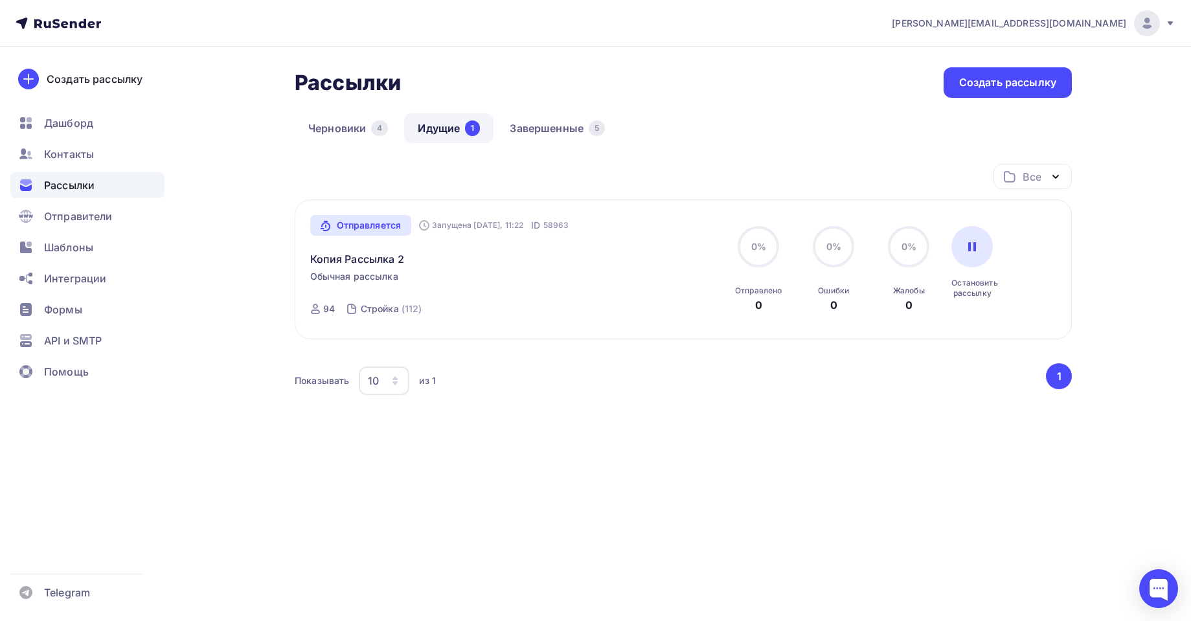
click at [306, 245] on div "Отправляется Запущена [DATE], 11:22 ID 58963 Копия Рассылка 2 Обычная рассылка …" at bounding box center [683, 269] width 777 height 140
click at [380, 227] on div "Отправляется" at bounding box center [361, 225] width 102 height 21
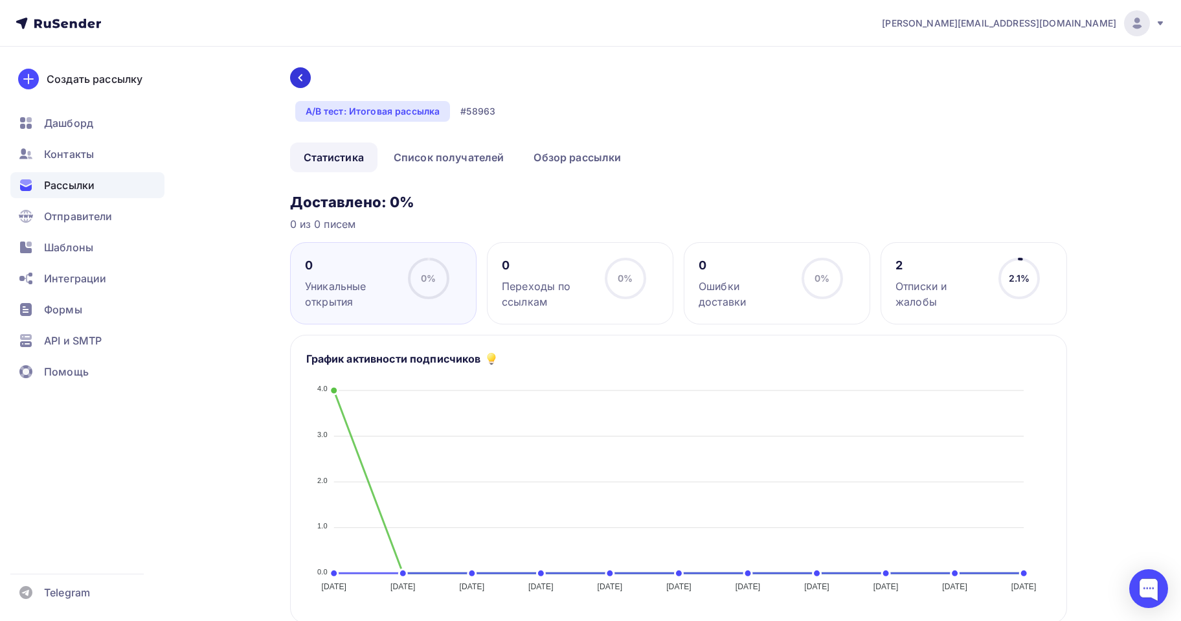
click at [307, 83] on div at bounding box center [300, 77] width 21 height 21
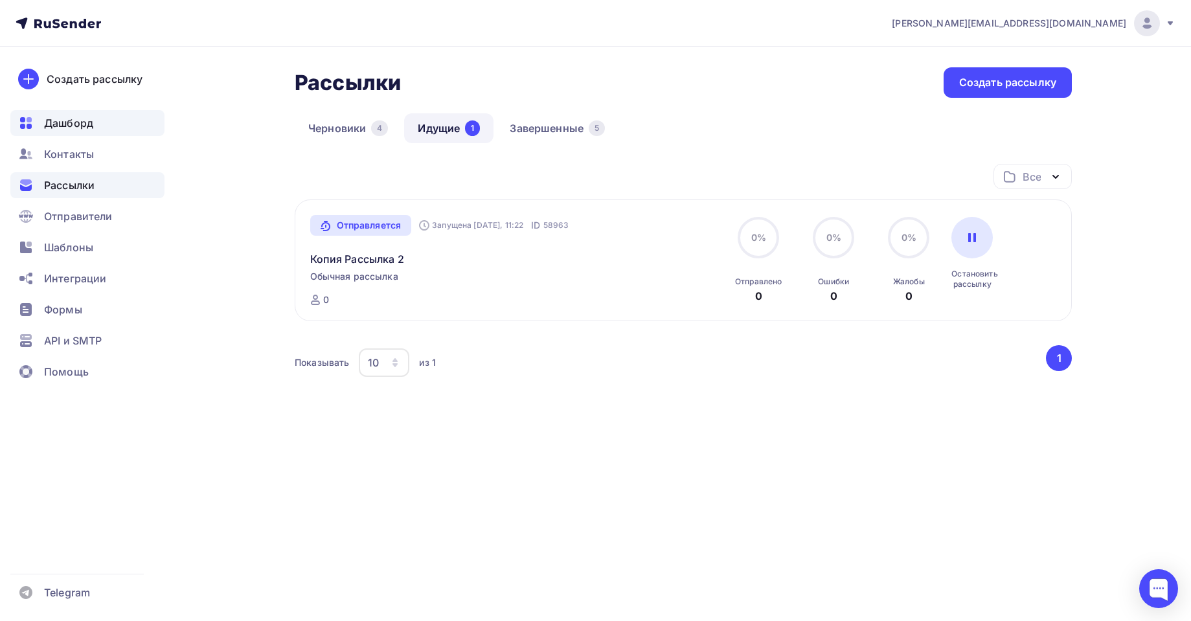
click at [72, 110] on div "Создать рассылку [GEOGRAPHIC_DATA] Контакты Рассылки Отправители Шаблоны Интегр…" at bounding box center [87, 334] width 175 height 574
click at [71, 120] on span "Дашборд" at bounding box center [68, 123] width 49 height 16
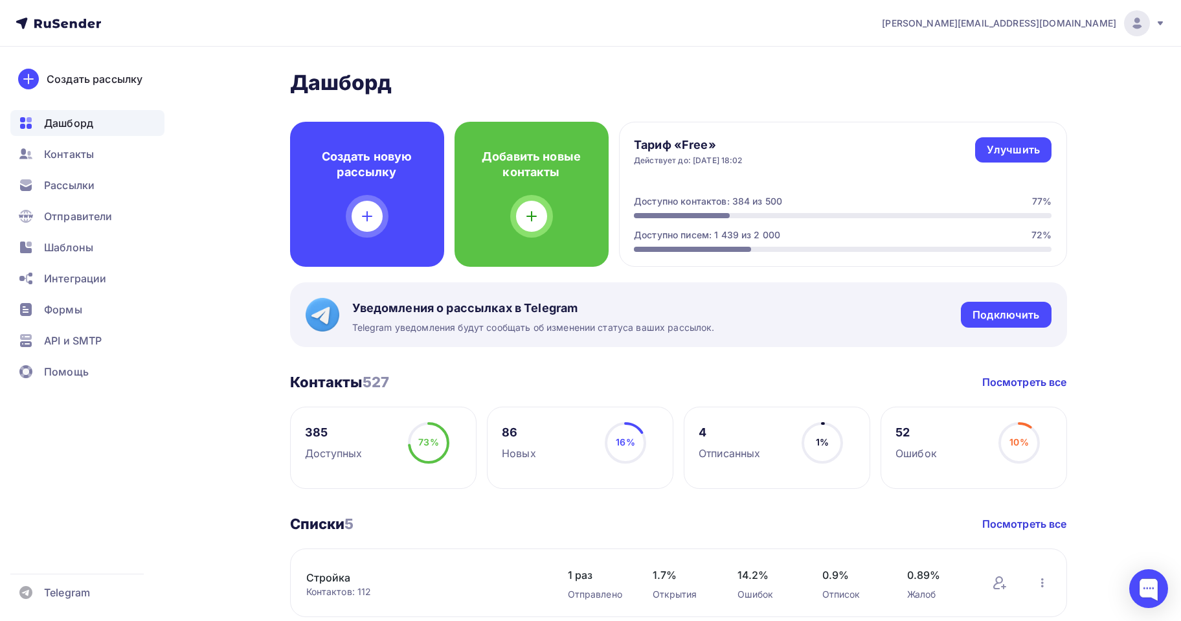
click at [320, 432] on div "385" at bounding box center [333, 433] width 57 height 16
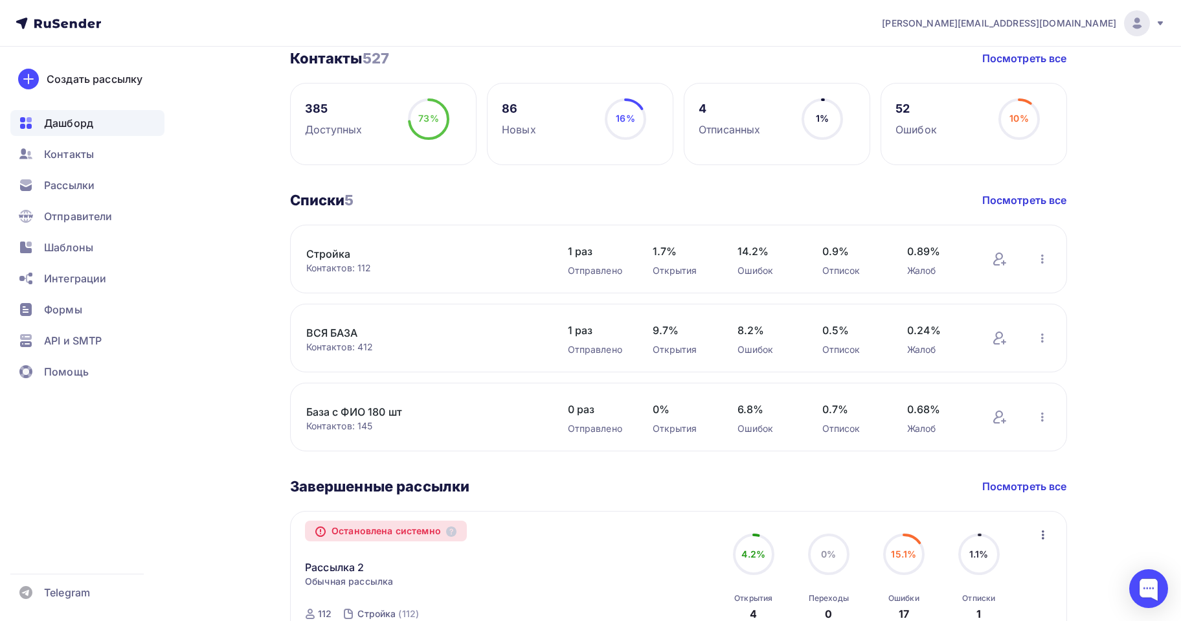
click at [341, 248] on link "Стройка" at bounding box center [416, 254] width 220 height 16
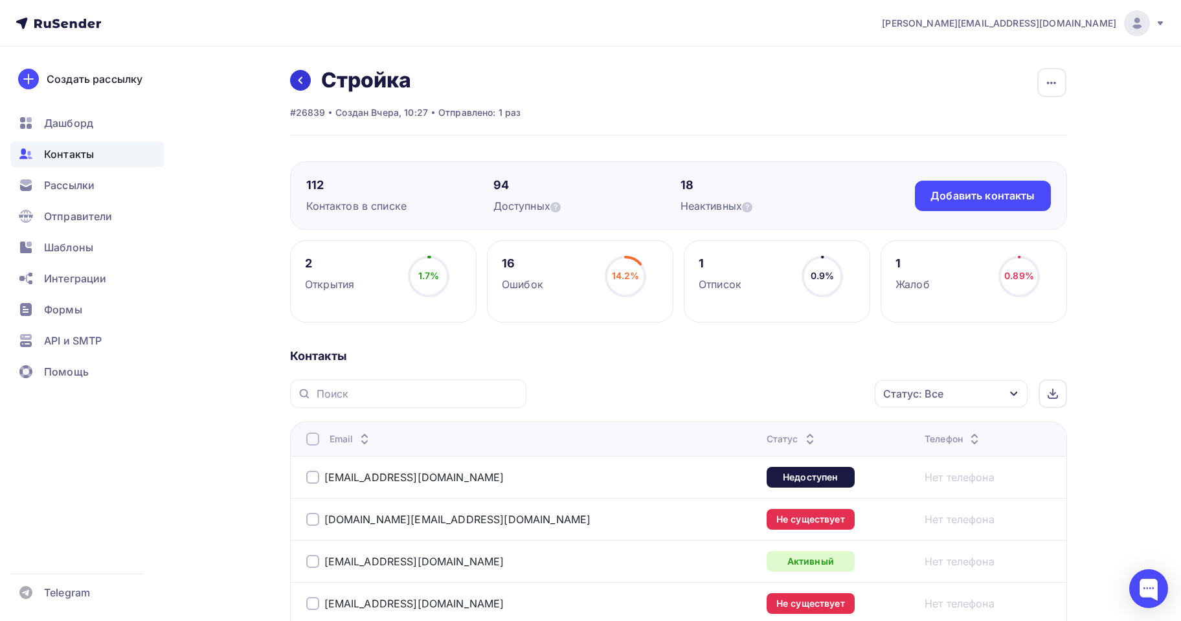
click at [293, 84] on link at bounding box center [300, 80] width 21 height 21
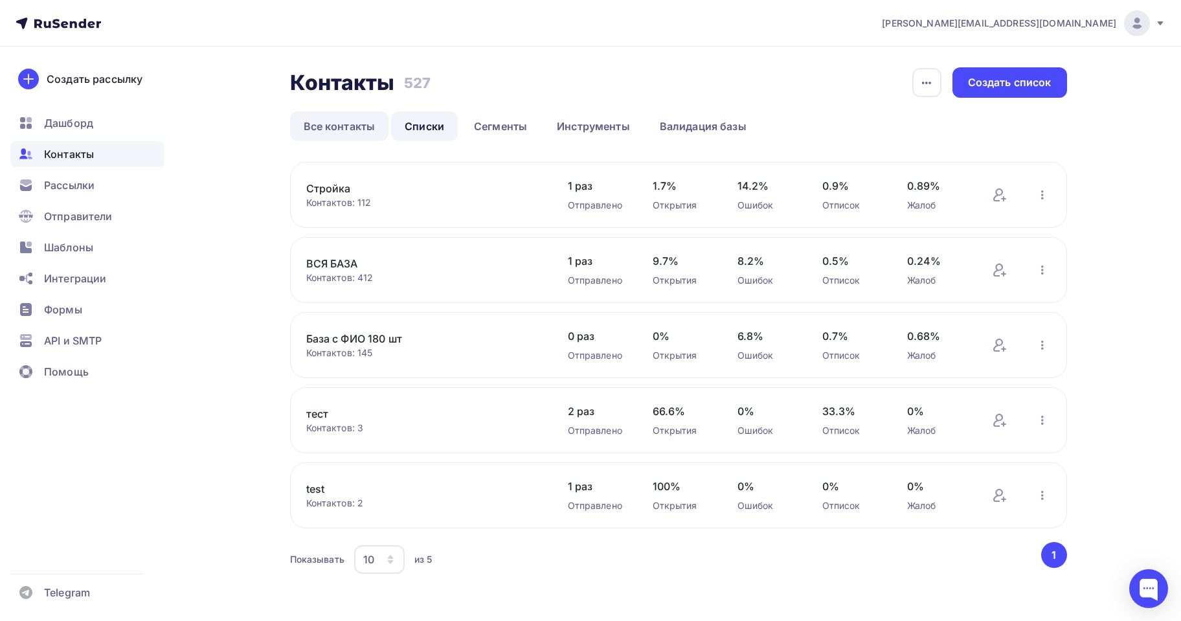
click at [361, 137] on link "Все контакты" at bounding box center [339, 126] width 99 height 30
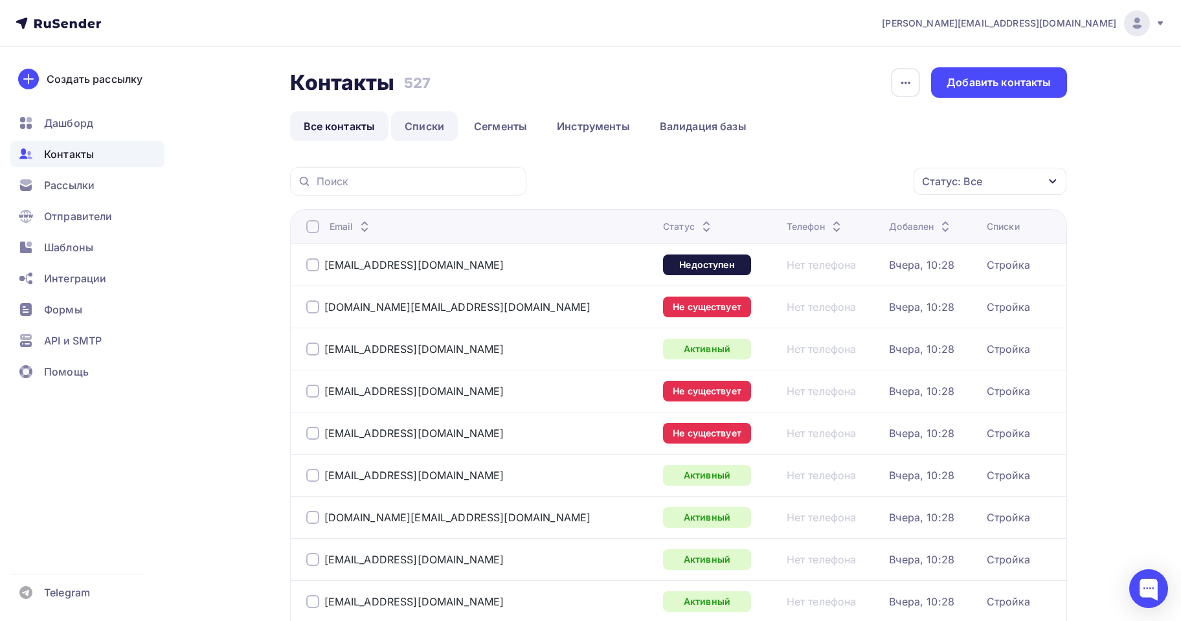
click at [425, 128] on link "Списки" at bounding box center [424, 126] width 67 height 30
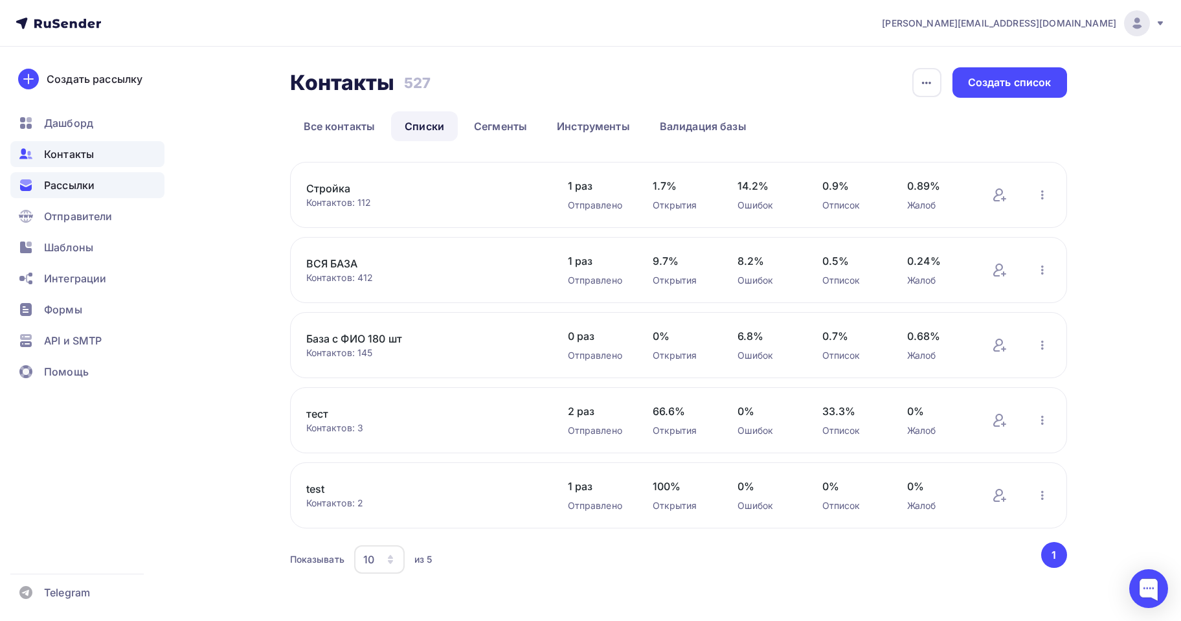
click at [60, 183] on span "Рассылки" at bounding box center [69, 185] width 51 height 16
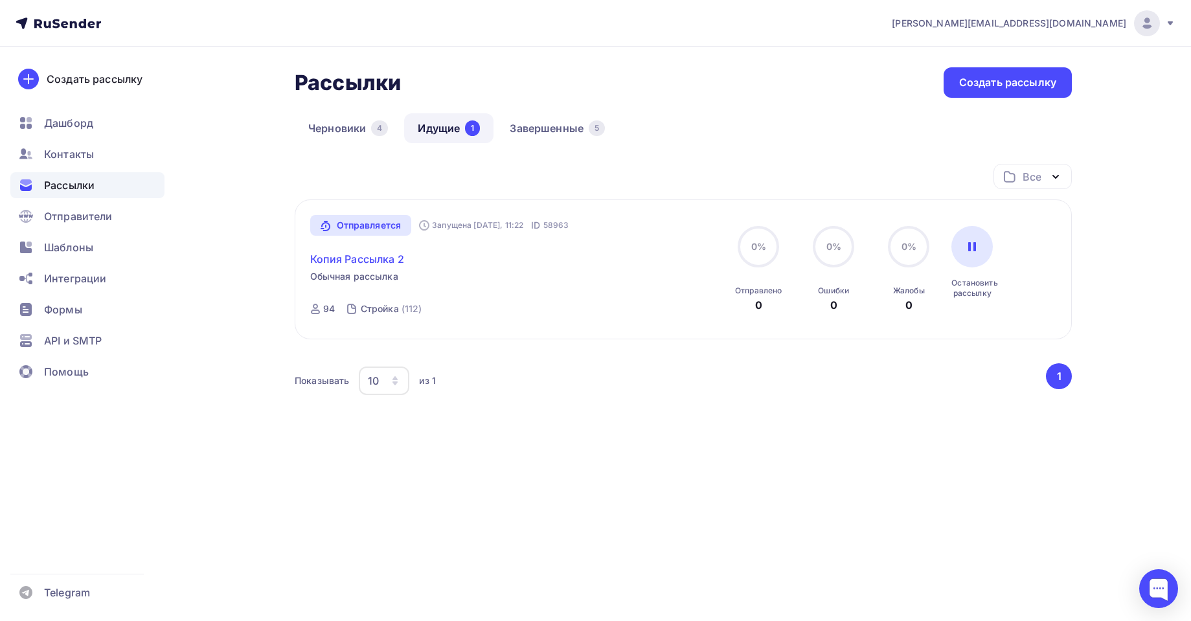
click at [387, 260] on link "Копия Рассылка 2" at bounding box center [357, 259] width 94 height 16
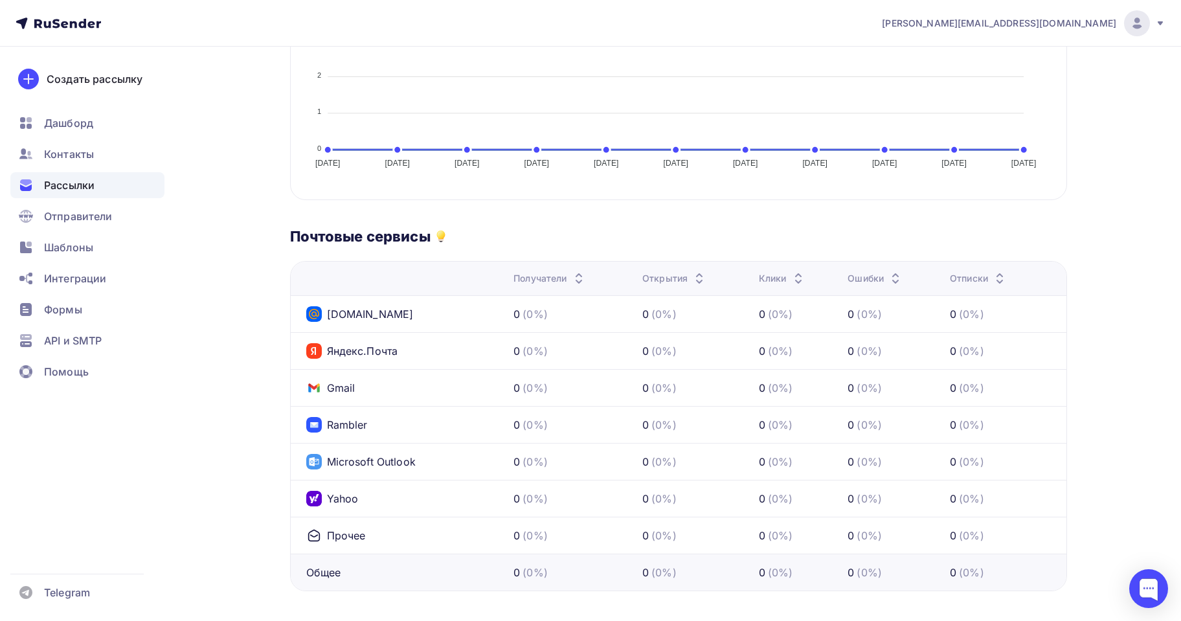
scroll to position [451, 0]
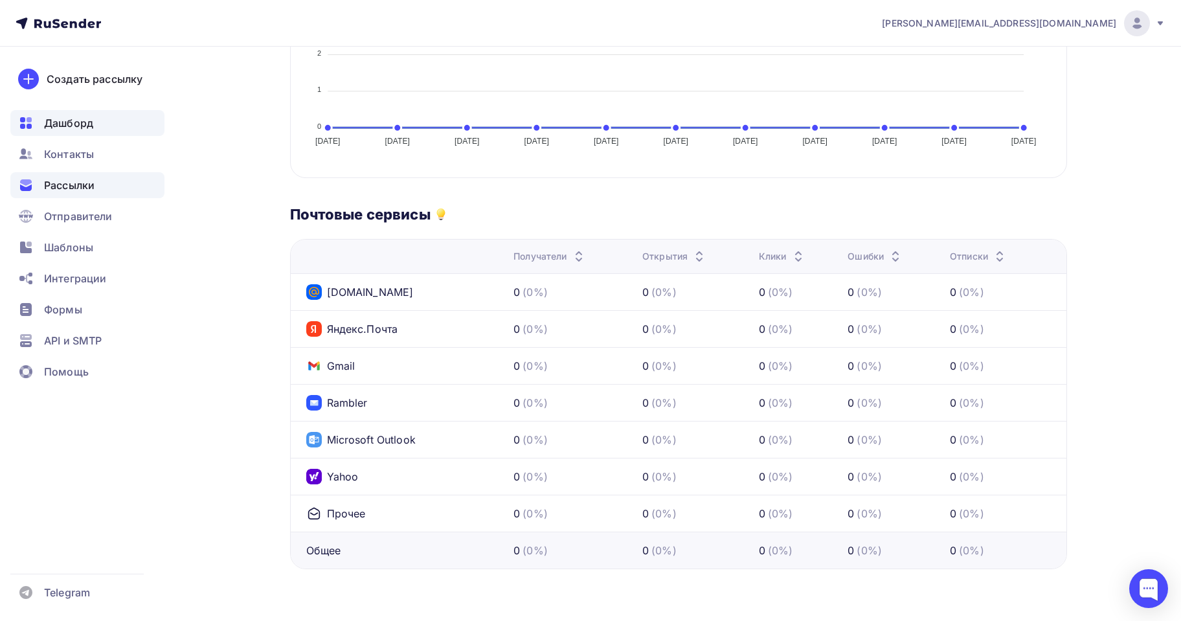
click at [68, 130] on span "Дашборд" at bounding box center [68, 123] width 49 height 16
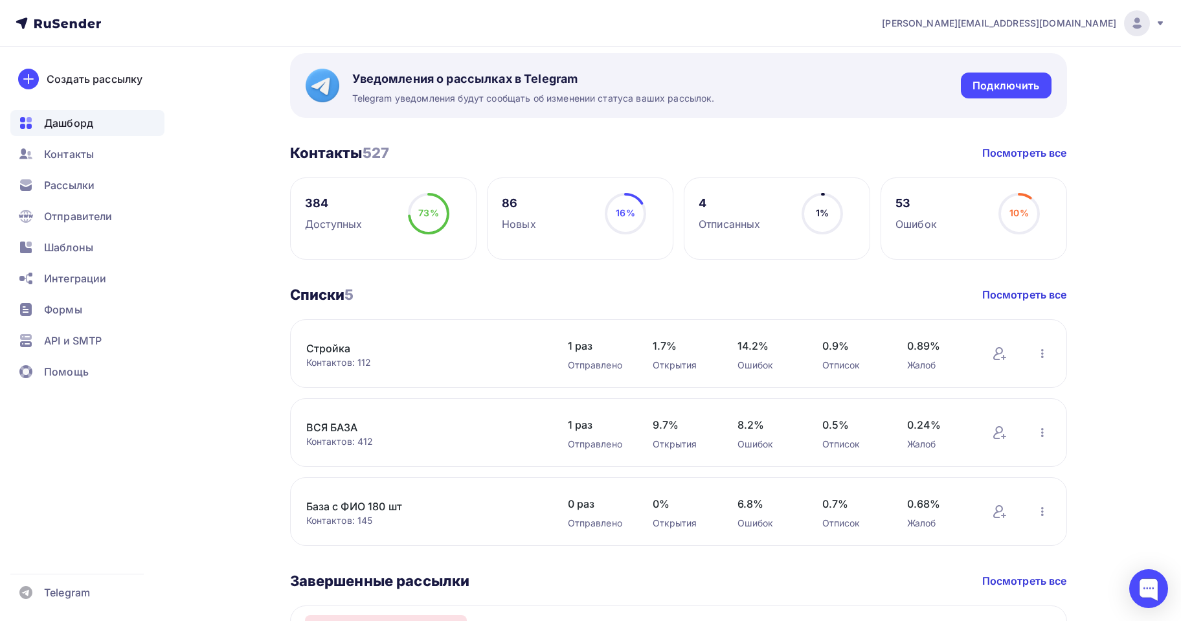
scroll to position [259, 0]
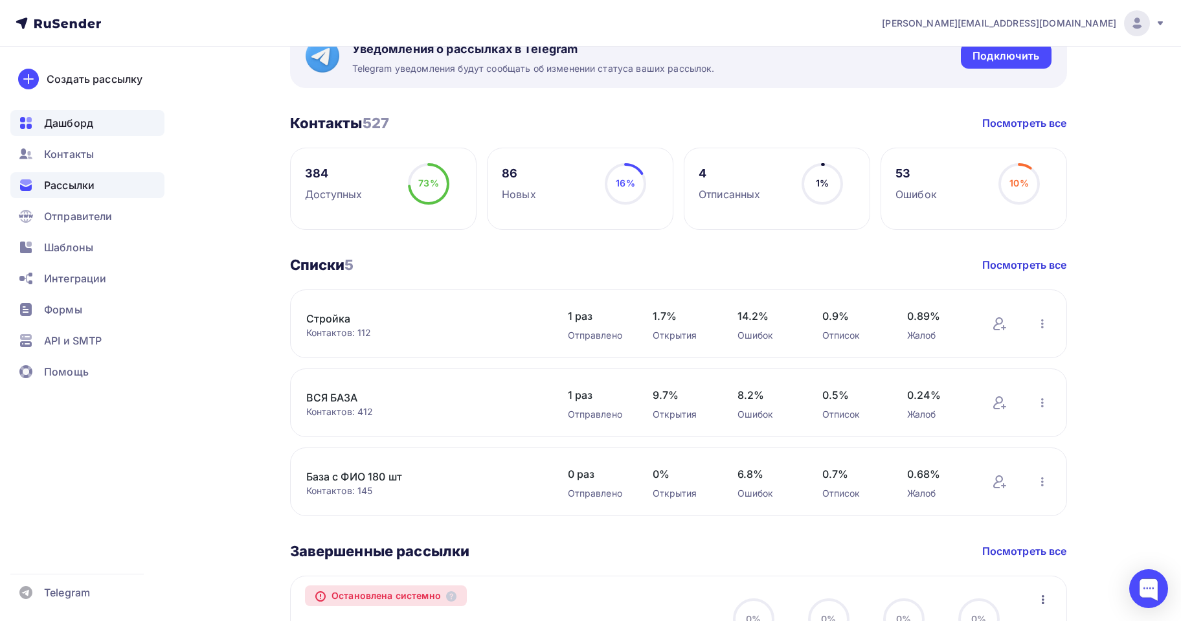
click at [71, 191] on span "Рассылки" at bounding box center [69, 185] width 51 height 16
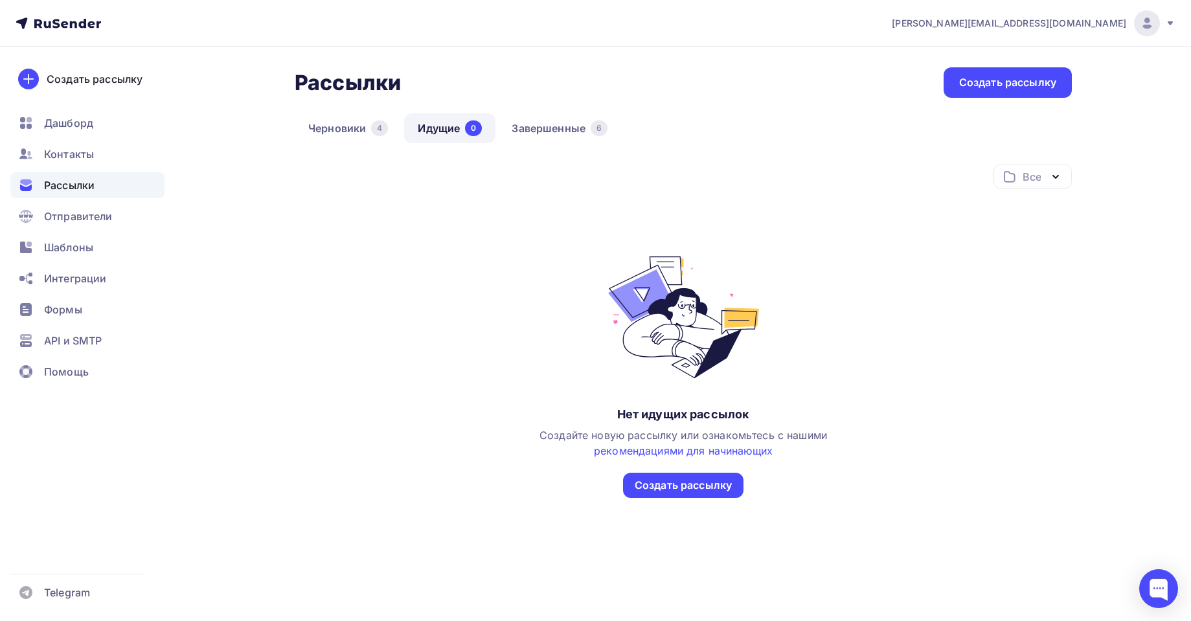
click at [266, 122] on div "Рассылки Рассылки Создать рассылку [GEOGRAPHIC_DATA] 4 Идущие 0 Завершенные 6 И…" at bounding box center [595, 330] width 1061 height 567
click at [338, 135] on link "Черновики 4" at bounding box center [348, 128] width 107 height 30
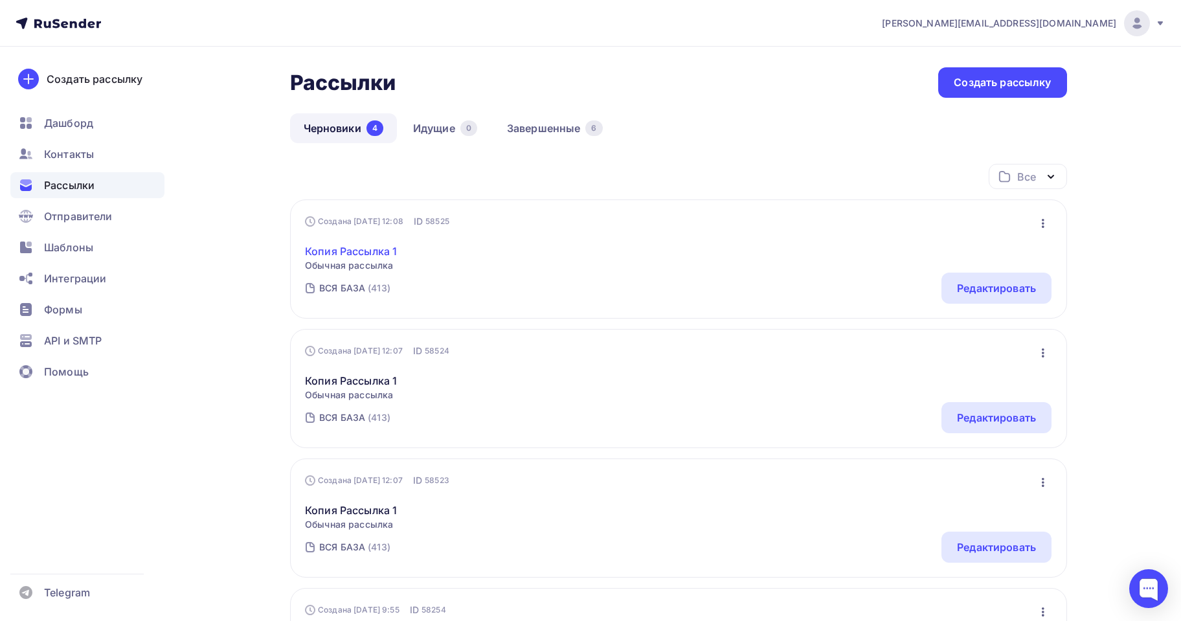
click at [346, 252] on link "Копия Рассылка 1" at bounding box center [351, 251] width 92 height 16
click at [84, 207] on div "Отправители" at bounding box center [87, 216] width 154 height 26
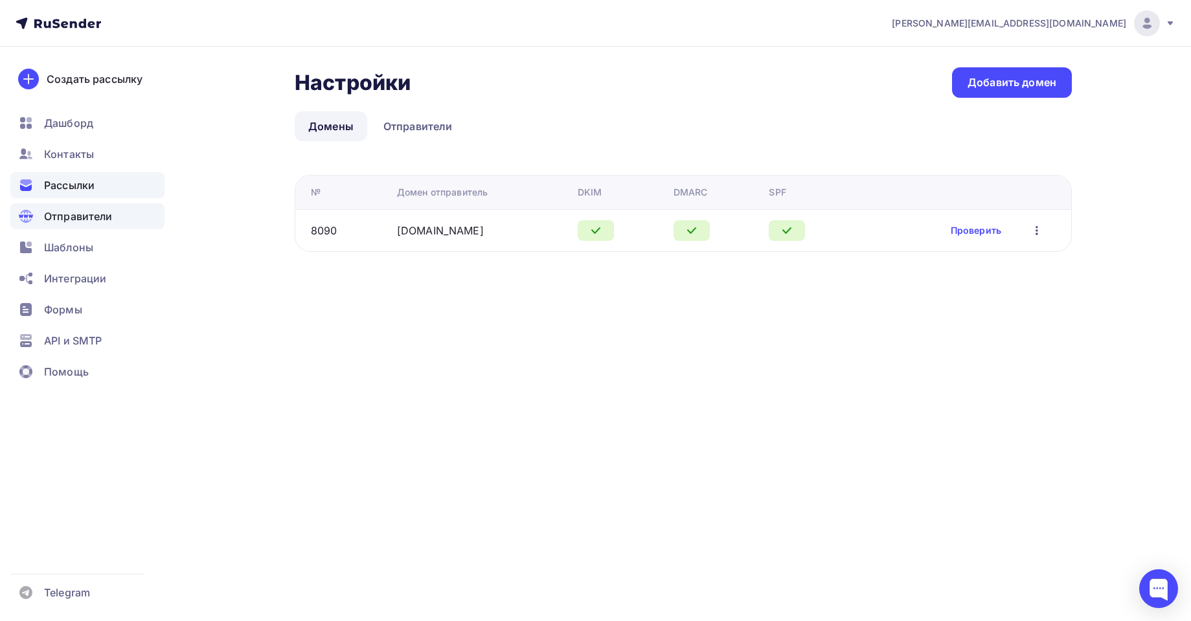
click at [81, 192] on span "Рассылки" at bounding box center [69, 185] width 51 height 16
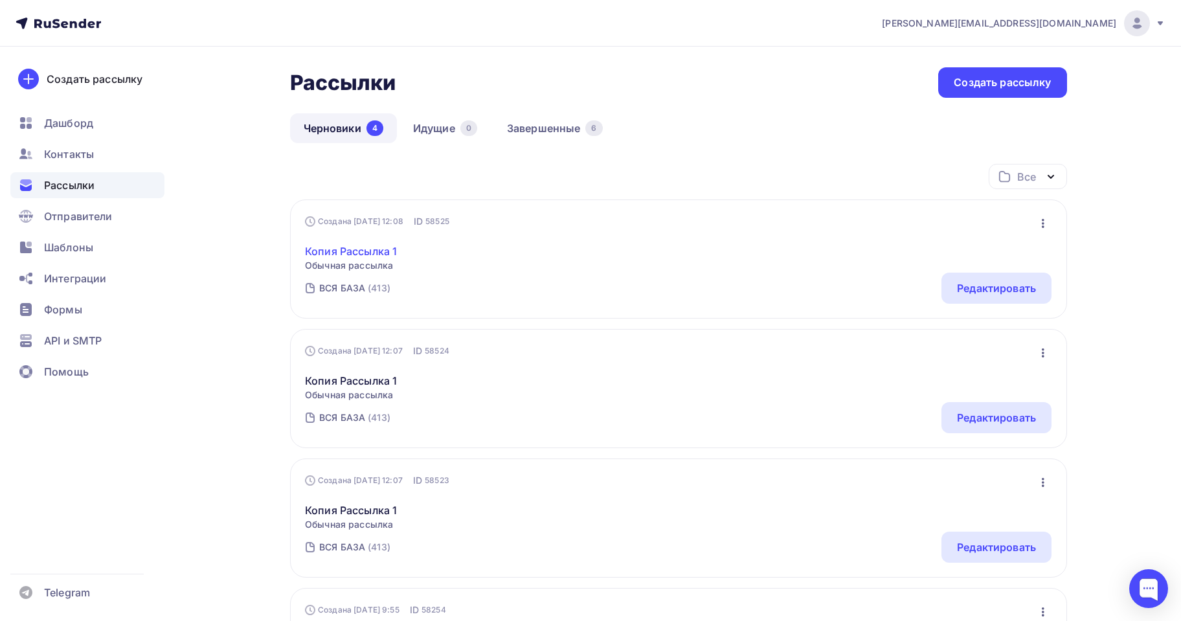
click at [350, 251] on link "Копия Рассылка 1" at bounding box center [351, 251] width 92 height 16
click at [355, 289] on div "ВСЯ БАЗА" at bounding box center [342, 288] width 46 height 13
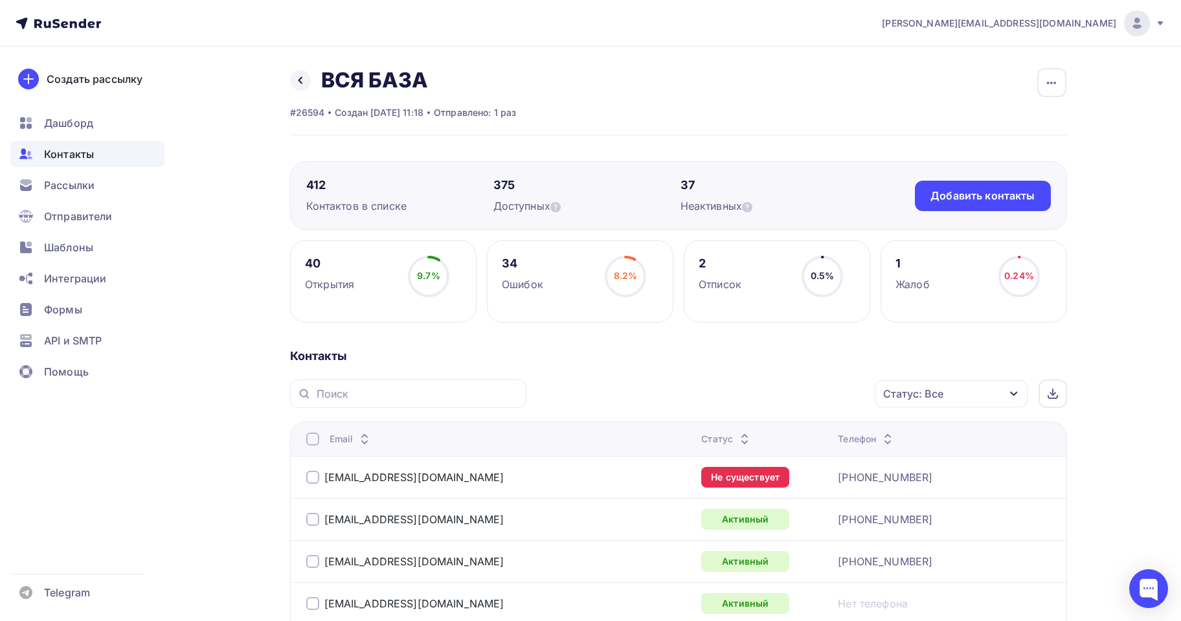
click at [311, 86] on div "Назад ВСЯ БАЗА Переименовать список Скачать список Отписать адреса Настроить по…" at bounding box center [403, 80] width 227 height 26
click at [305, 86] on link at bounding box center [300, 80] width 21 height 21
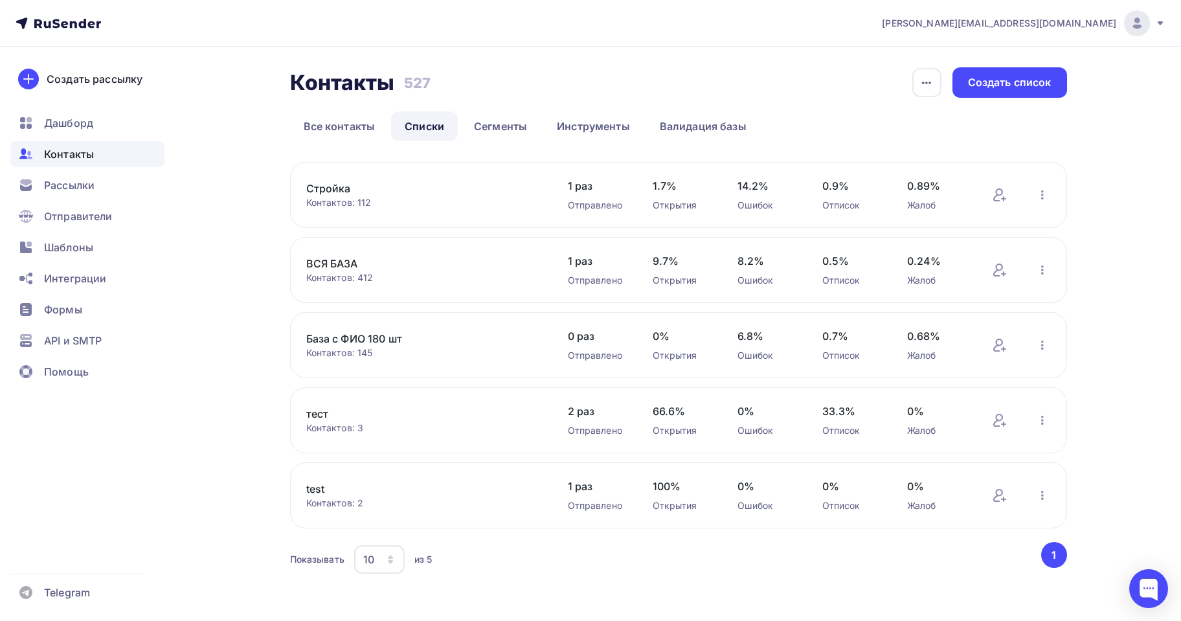
click at [331, 192] on link "Стройка" at bounding box center [416, 189] width 220 height 16
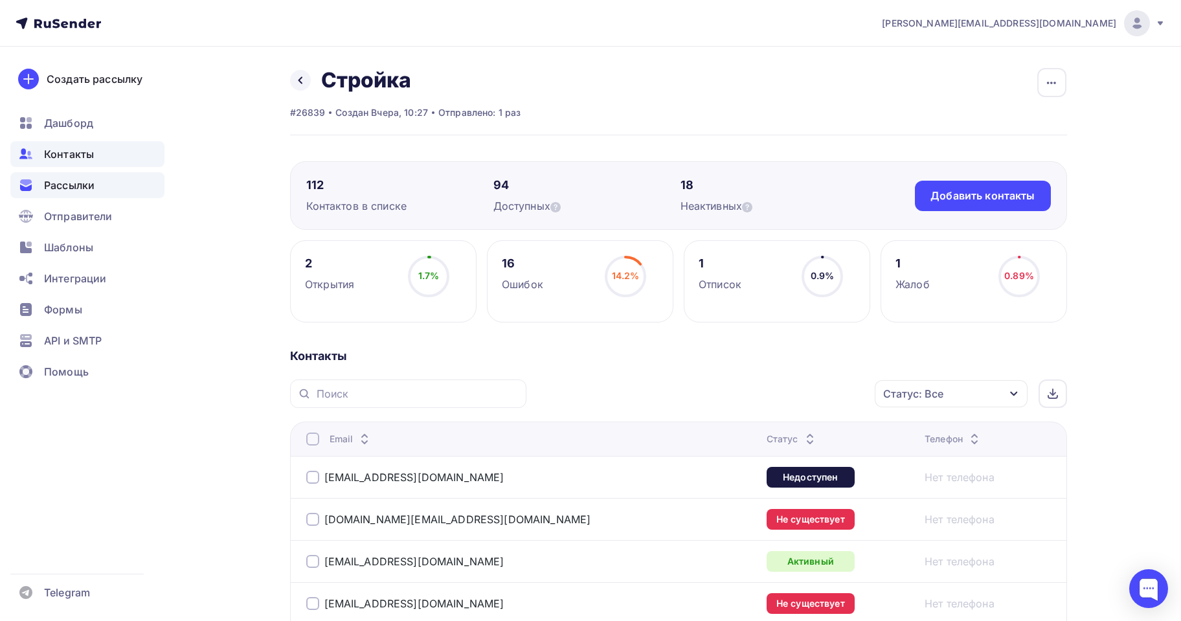
click at [85, 184] on span "Рассылки" at bounding box center [69, 185] width 51 height 16
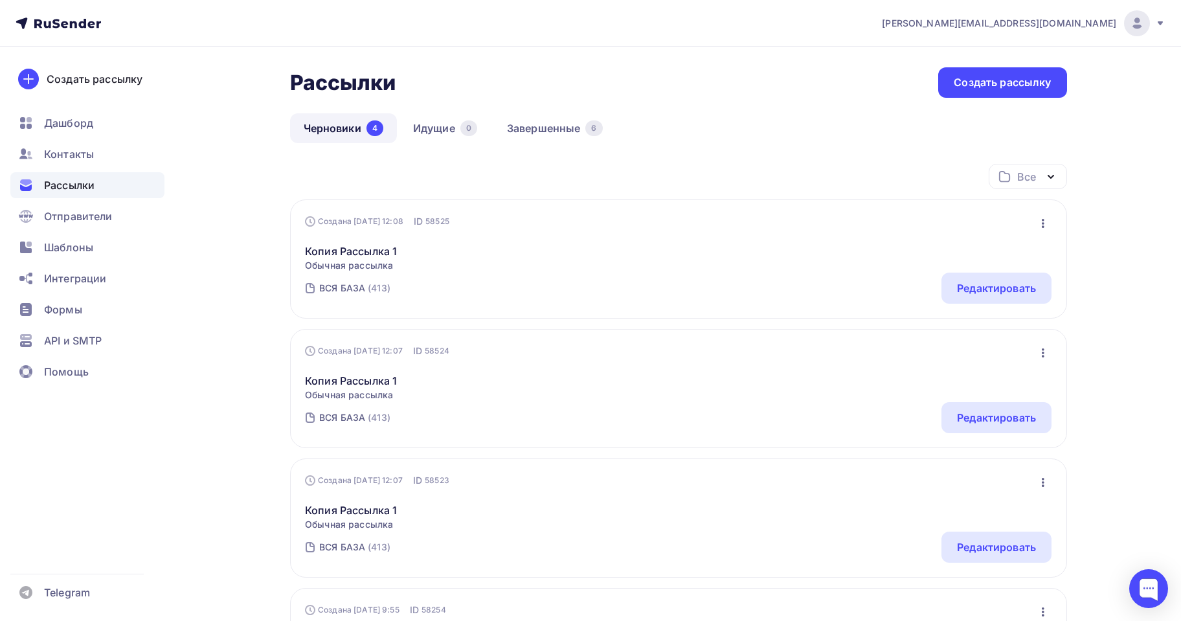
click at [1050, 225] on icon "button" at bounding box center [1043, 224] width 16 height 16
click at [591, 198] on div "Все Все папки Создать новую папку" at bounding box center [678, 182] width 777 height 36
click at [526, 129] on link "Завершенные 6" at bounding box center [554, 128] width 123 height 30
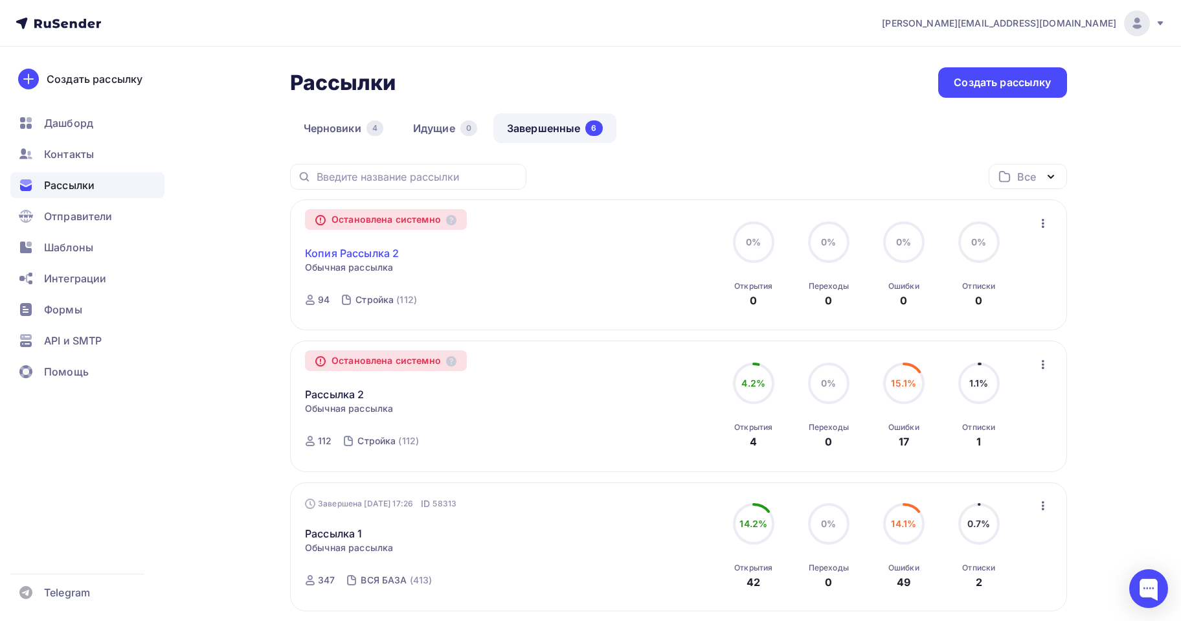
click at [365, 256] on link "Копия Рассылка 2" at bounding box center [352, 253] width 94 height 16
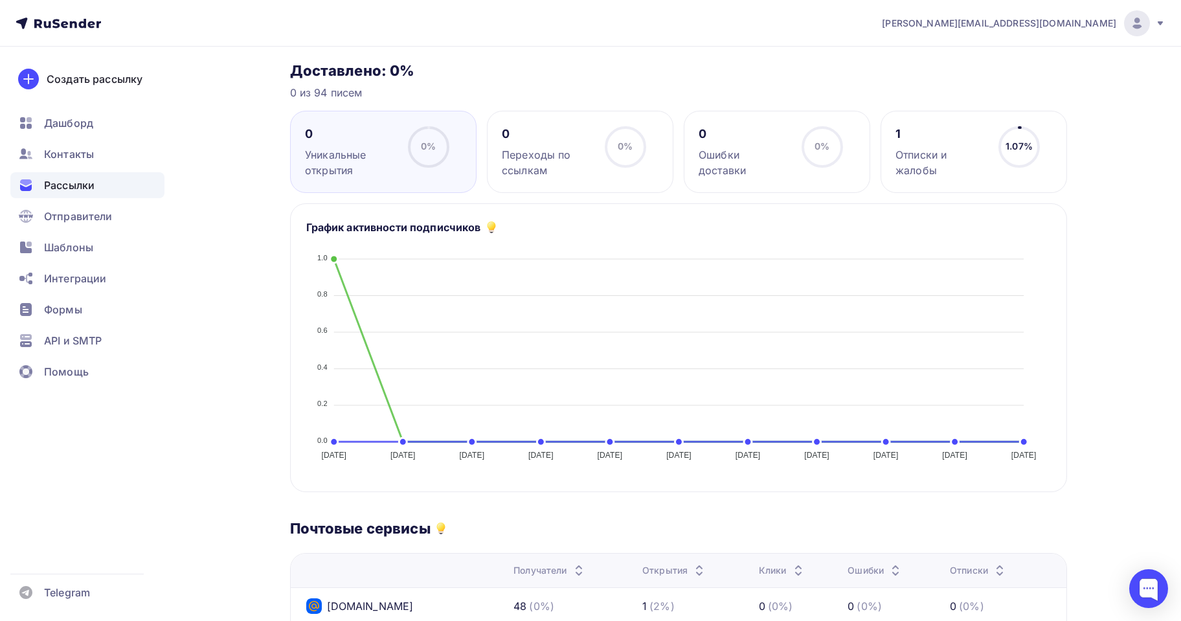
scroll to position [65, 0]
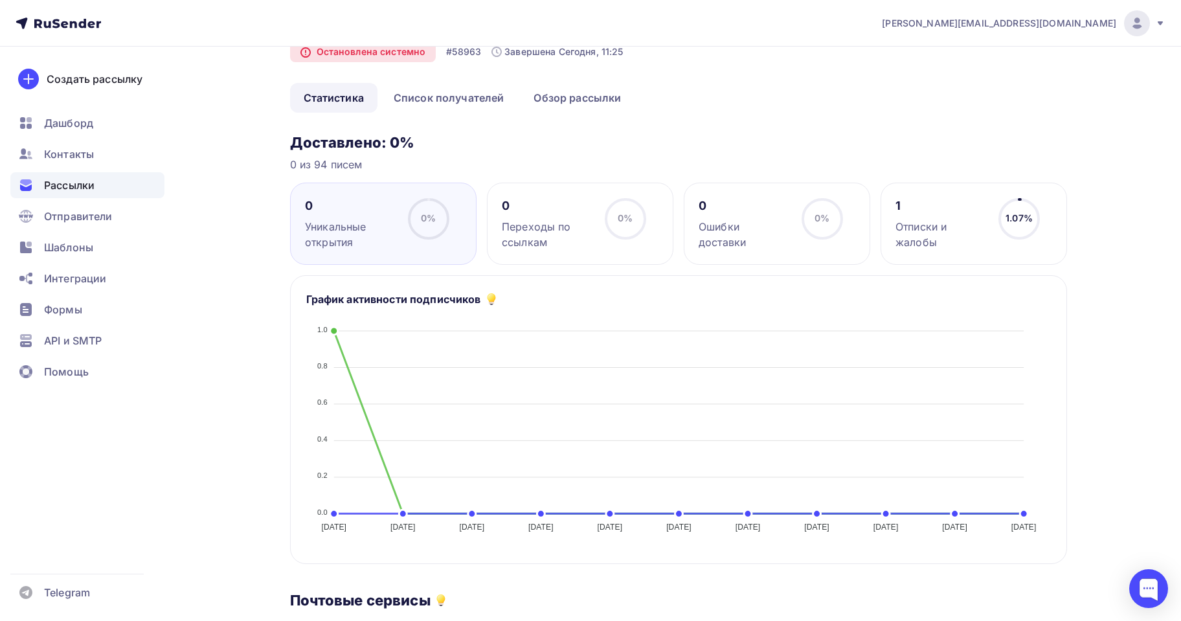
click at [980, 205] on div "1" at bounding box center [941, 206] width 91 height 16
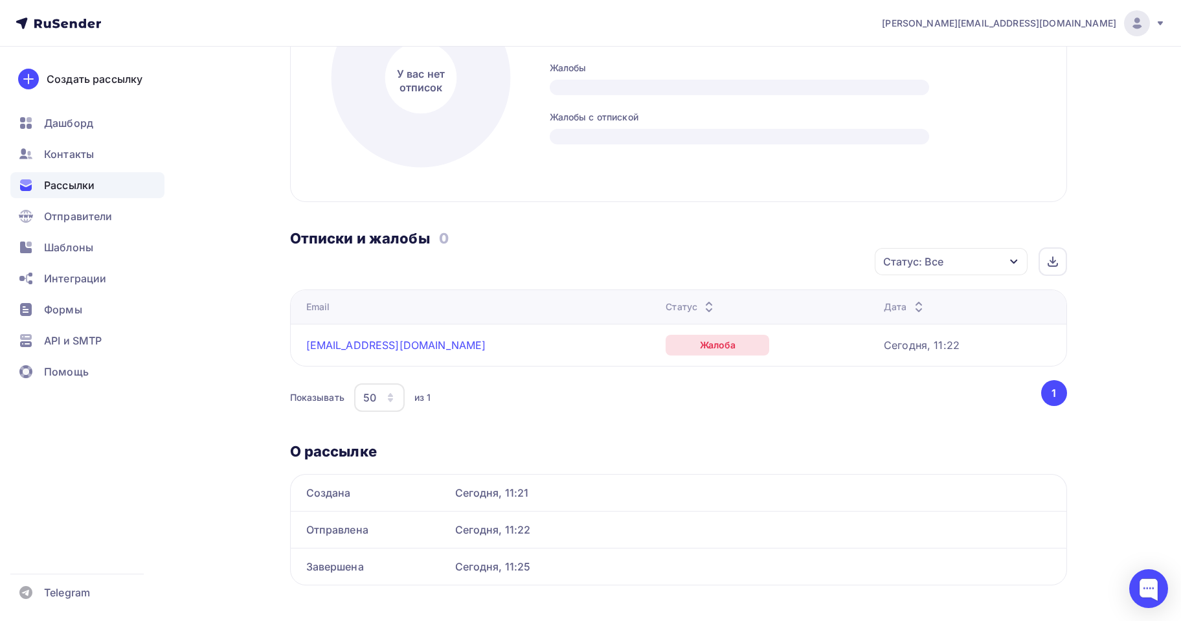
scroll to position [389, 0]
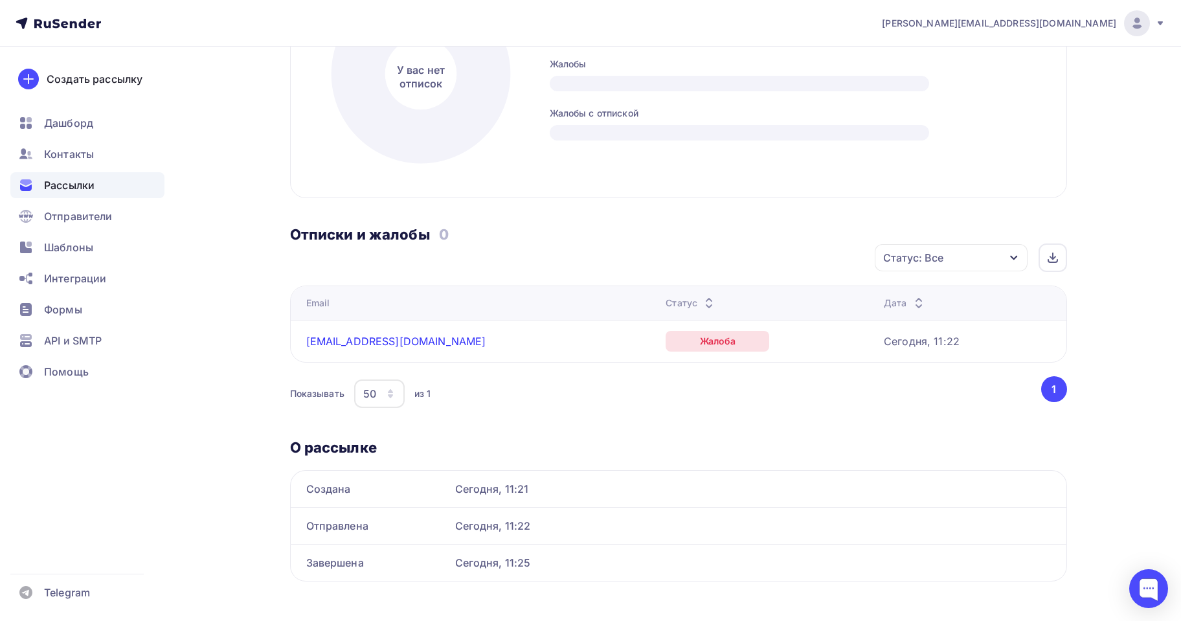
click at [356, 341] on link "[EMAIL_ADDRESS][DOMAIN_NAME]" at bounding box center [396, 341] width 180 height 13
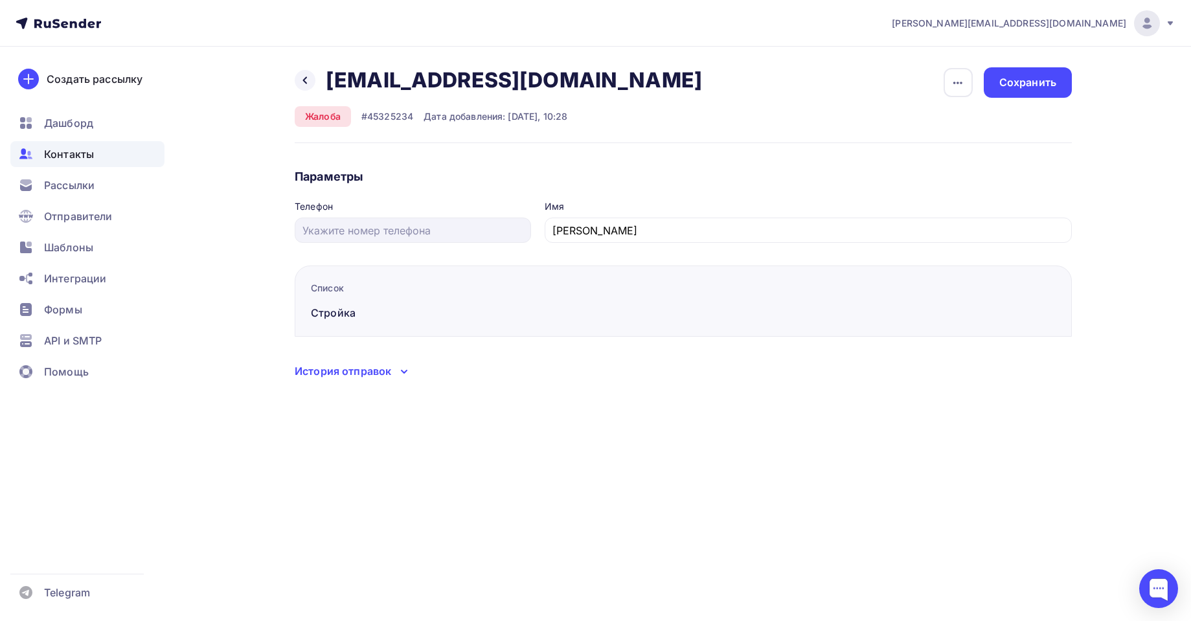
drag, startPoint x: 502, startPoint y: 84, endPoint x: 287, endPoint y: 85, distance: 215.0
click at [287, 85] on div "Назад [EMAIL_ADDRESS][DOMAIN_NAME] [EMAIL_ADDRESS][DOMAIN_NAME] Удалить Жалоба …" at bounding box center [595, 239] width 1061 height 385
copy h2 "[EMAIL_ADDRESS][DOMAIN_NAME]"
click at [308, 82] on icon at bounding box center [305, 80] width 10 height 10
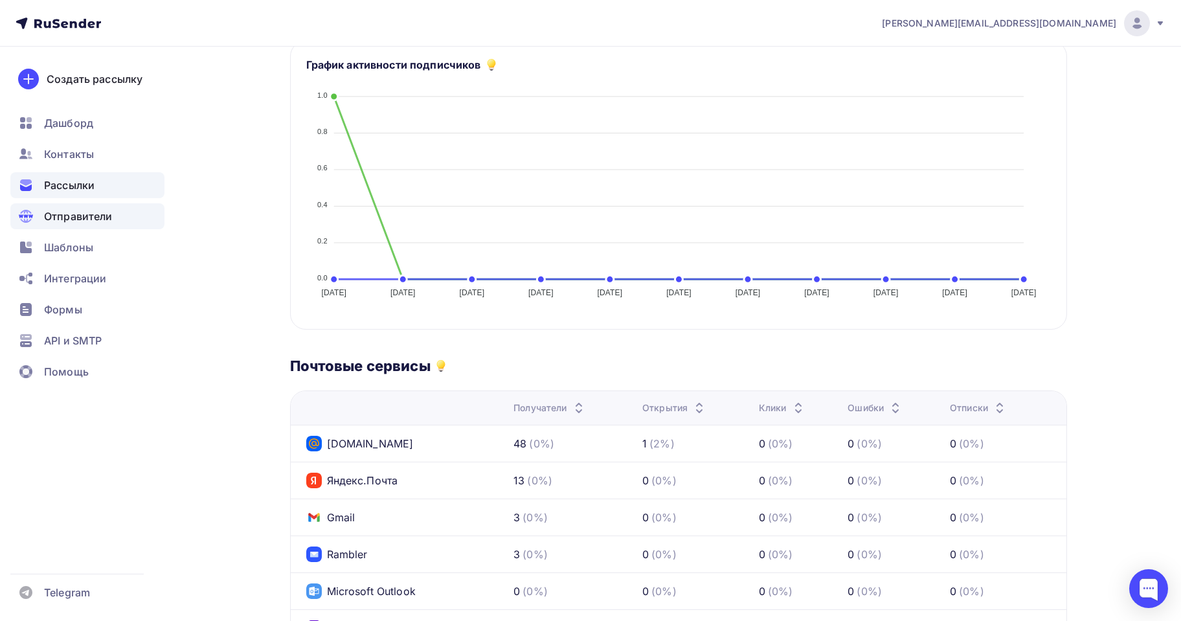
scroll to position [199, 0]
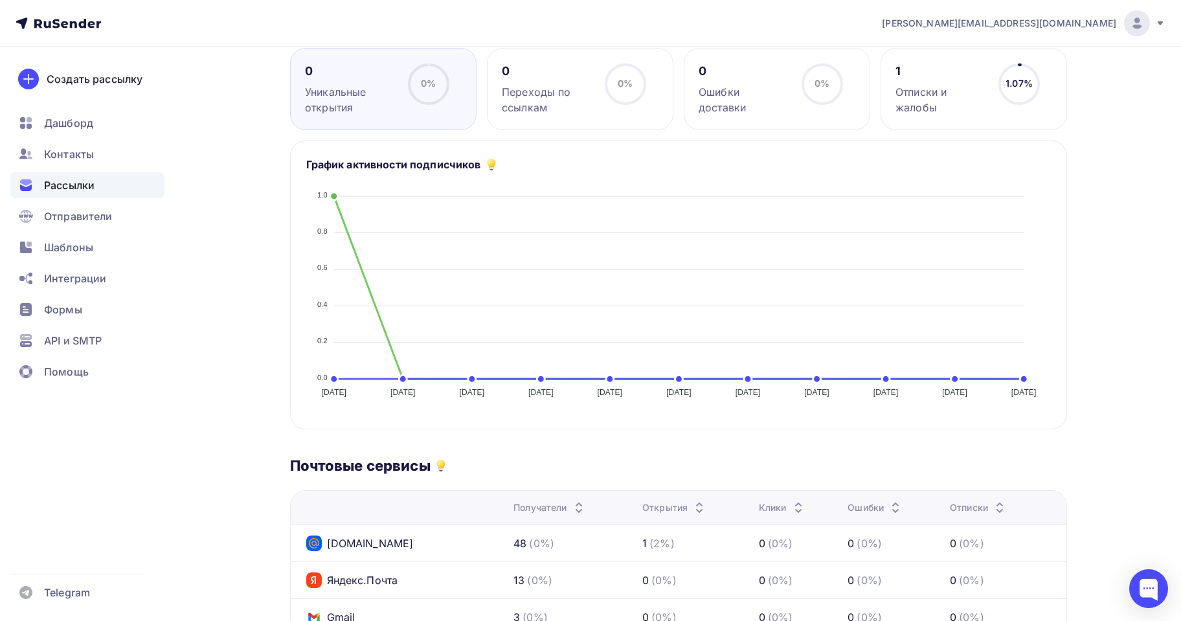
click at [59, 189] on span "Рассылки" at bounding box center [69, 185] width 51 height 16
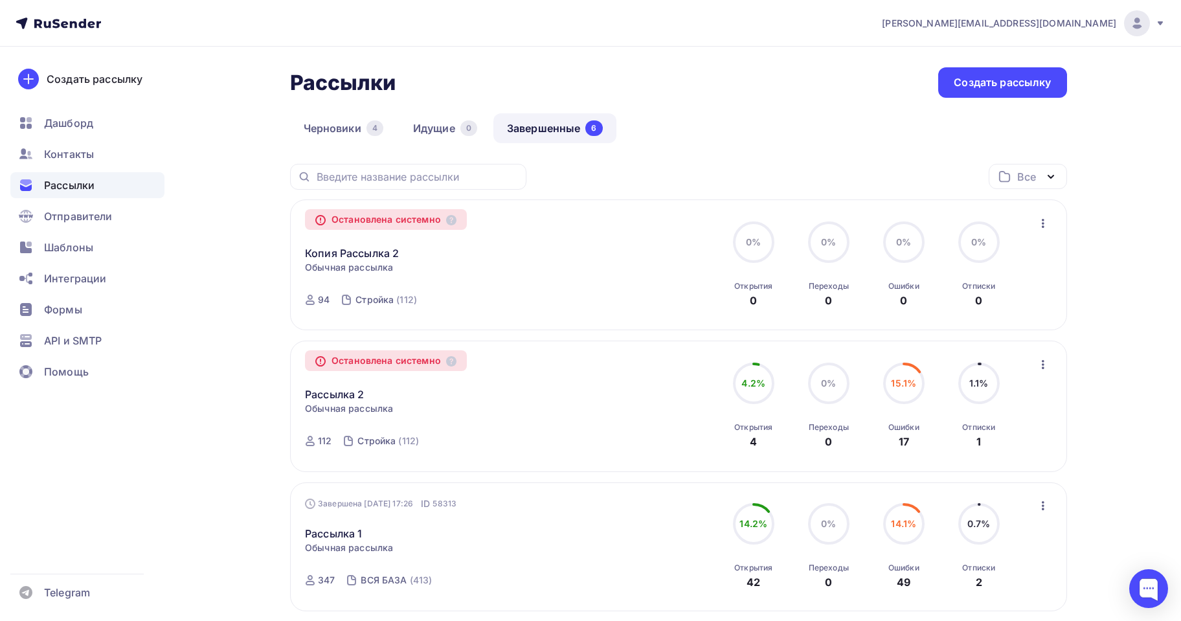
drag, startPoint x: 424, startPoint y: 274, endPoint x: 515, endPoint y: 256, distance: 93.1
click at [446, 273] on div "Остановлена системно Копия Рассылка 2 Копировать в новую Обычная рассылка Завер…" at bounding box center [452, 265] width 295 height 100
click at [1059, 219] on div "Остановлена системно Копия Рассылка 2 Копировать в новую Обычная рассылка Завер…" at bounding box center [678, 264] width 777 height 131
click at [336, 390] on link "Рассылка 2" at bounding box center [334, 395] width 59 height 16
click at [449, 222] on icon at bounding box center [451, 220] width 10 height 10
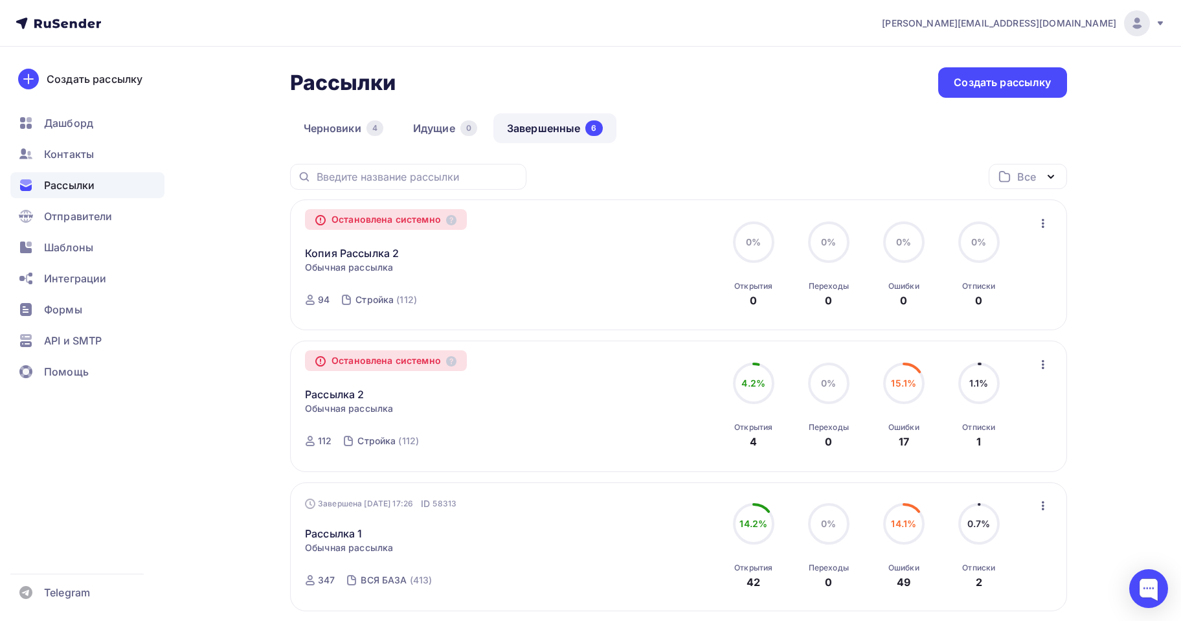
click at [1046, 226] on icon "button" at bounding box center [1043, 224] width 16 height 16
click at [1017, 254] on div "Копировать в новую" at bounding box center [984, 257] width 133 height 16
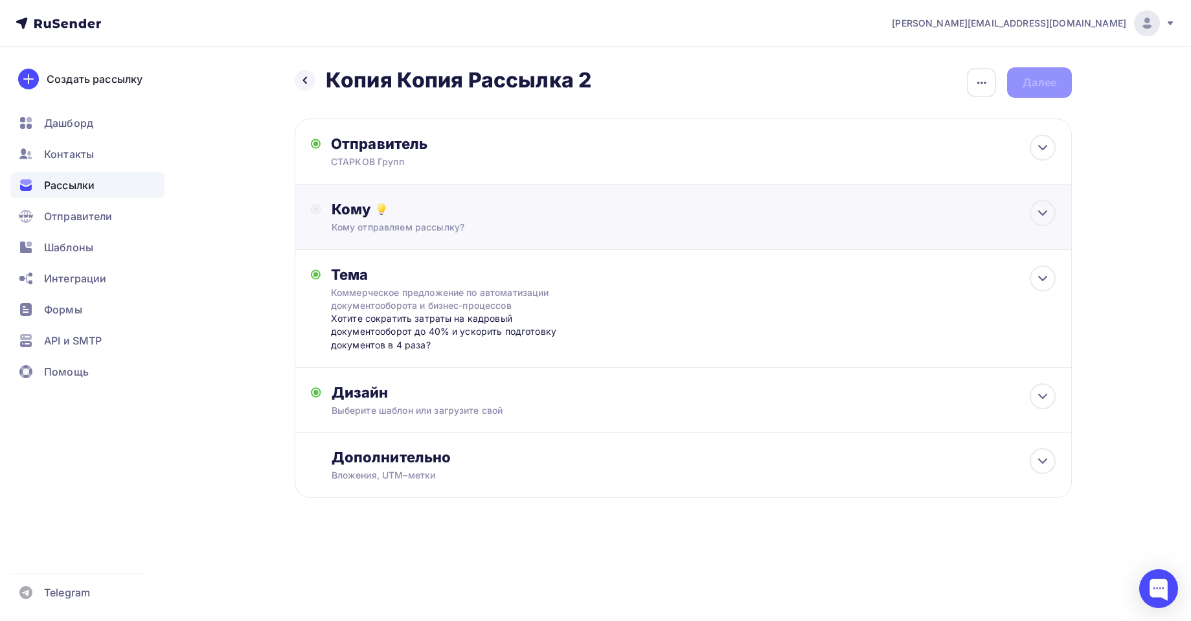
click at [383, 218] on div "Кому" at bounding box center [694, 209] width 724 height 18
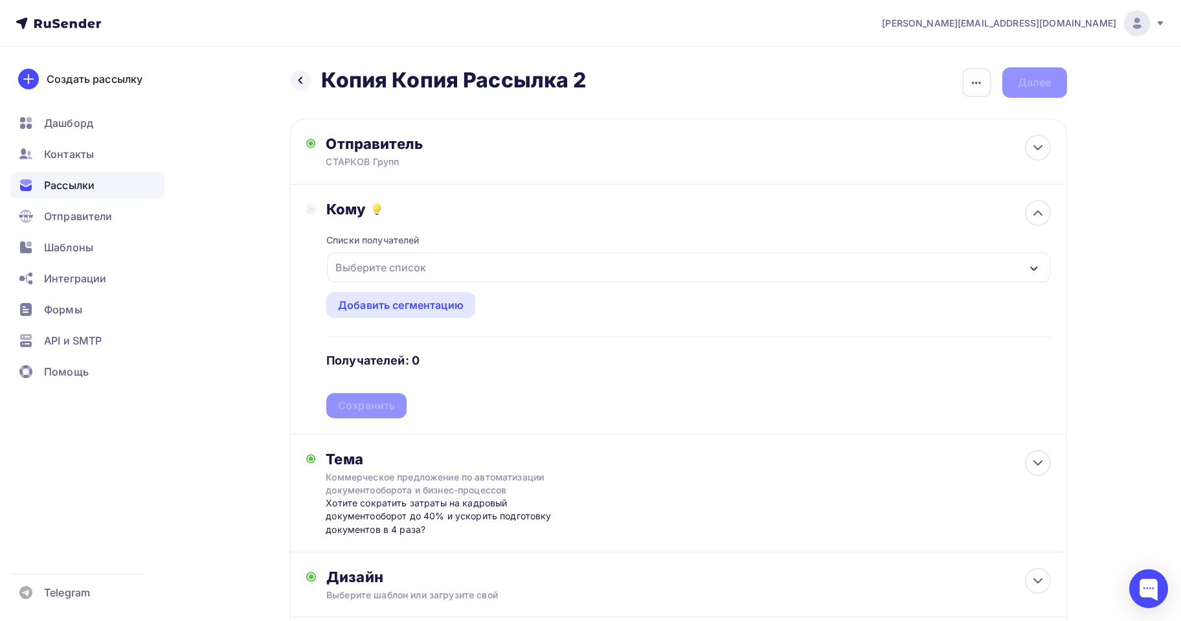
click at [401, 251] on div "Списки получателей Выберите список Все списки id Стройка (93) #26839 ВСЯ БАЗА (…" at bounding box center [688, 318] width 724 height 200
click at [393, 263] on div "Выберите список" at bounding box center [380, 267] width 101 height 23
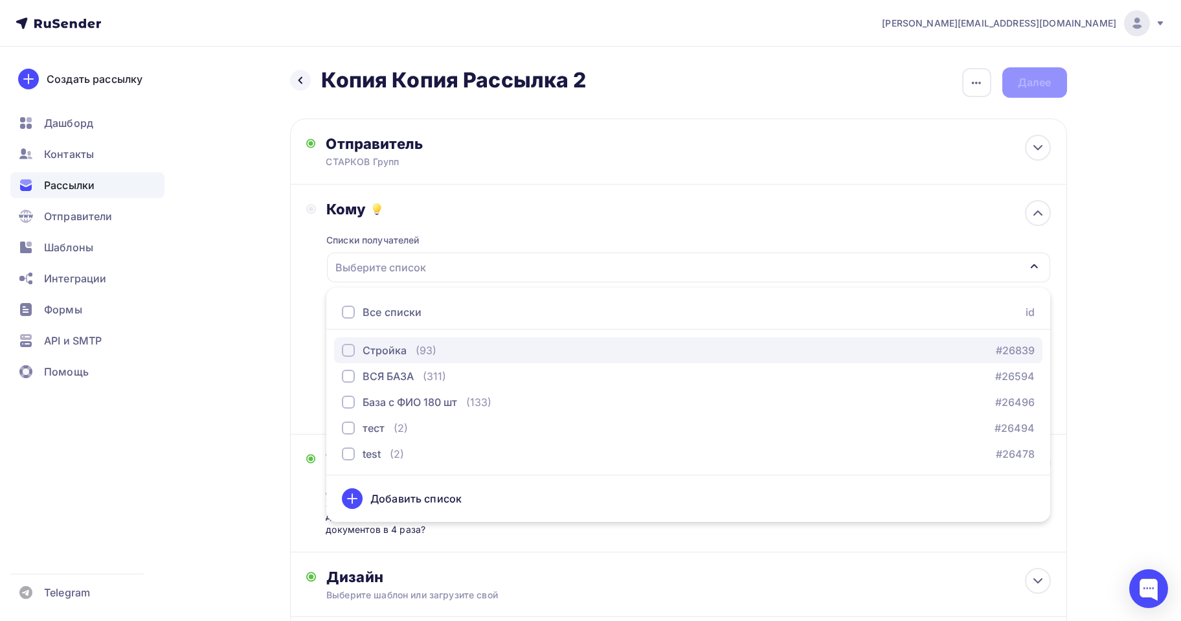
click at [383, 346] on div "Стройка" at bounding box center [385, 351] width 44 height 16
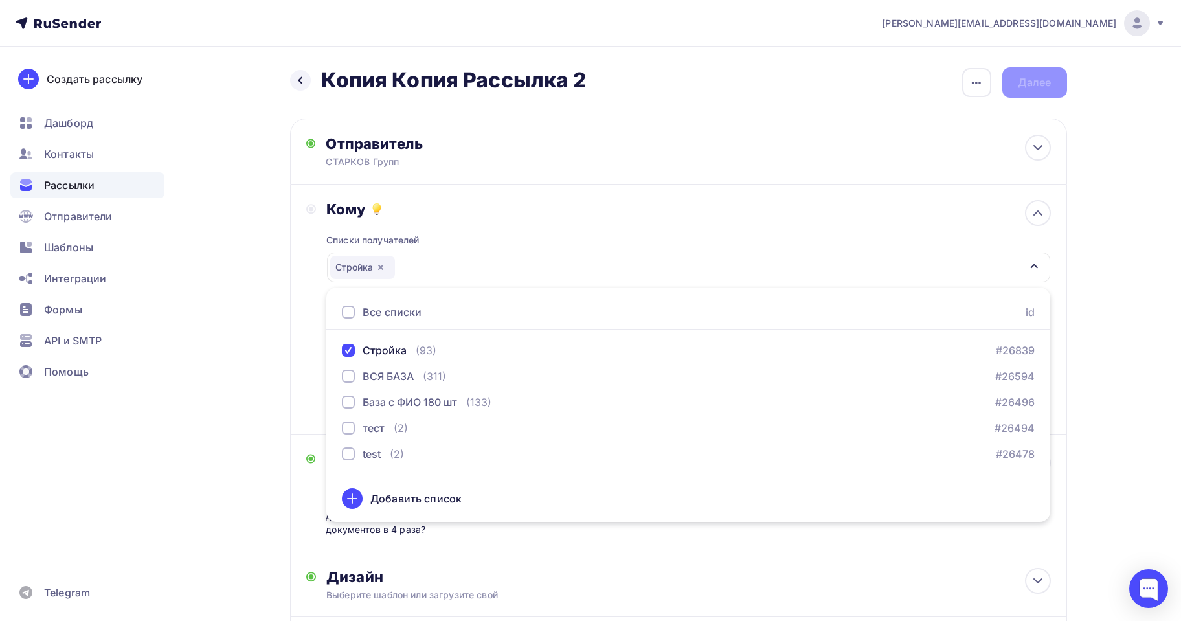
click at [155, 324] on ul "Дашборд Контакты Рассылки Отправители Шаблоны Интеграции Формы API и SMTP Помощь" at bounding box center [87, 251] width 154 height 282
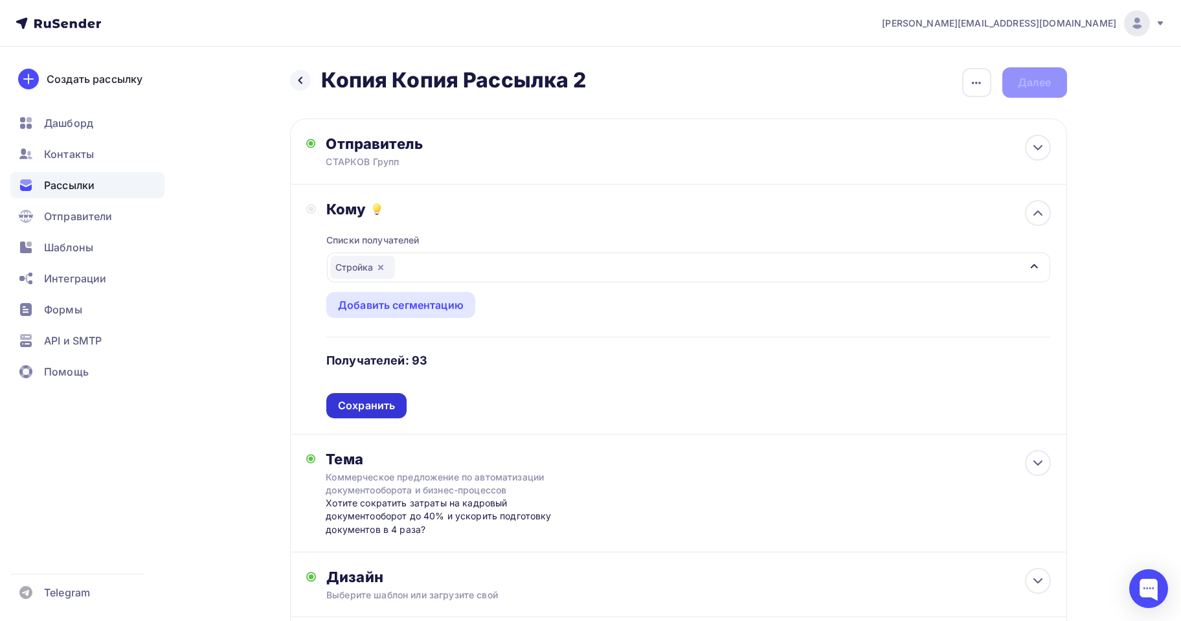
click at [376, 415] on div "Сохранить" at bounding box center [366, 405] width 80 height 25
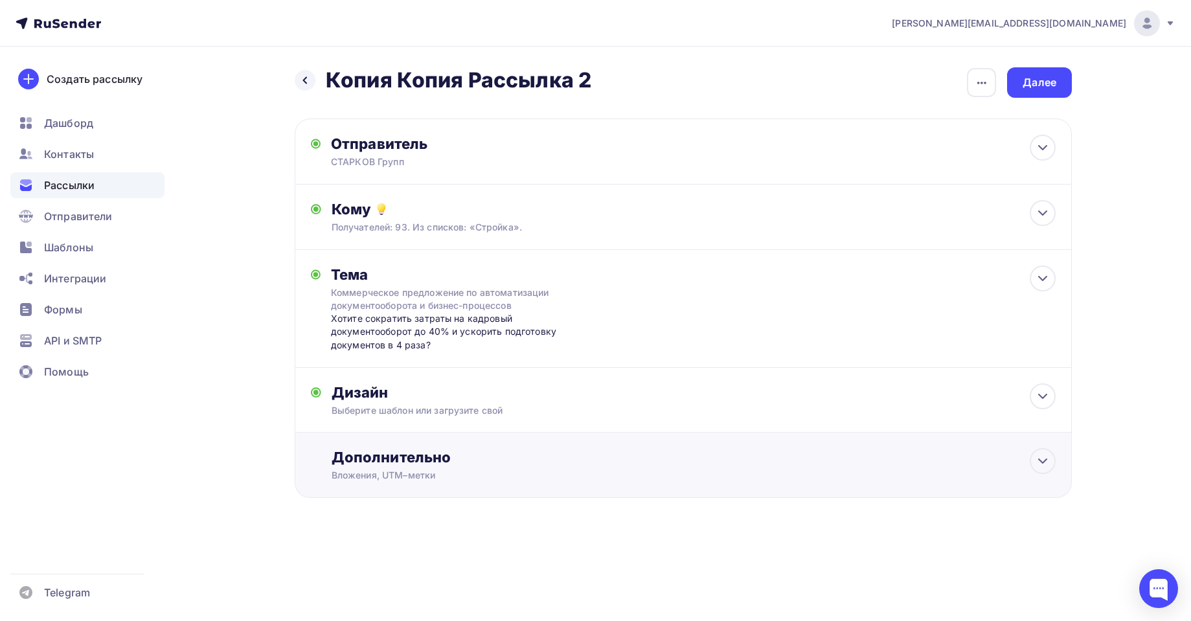
click at [457, 457] on div "Дополнительно" at bounding box center [694, 457] width 724 height 18
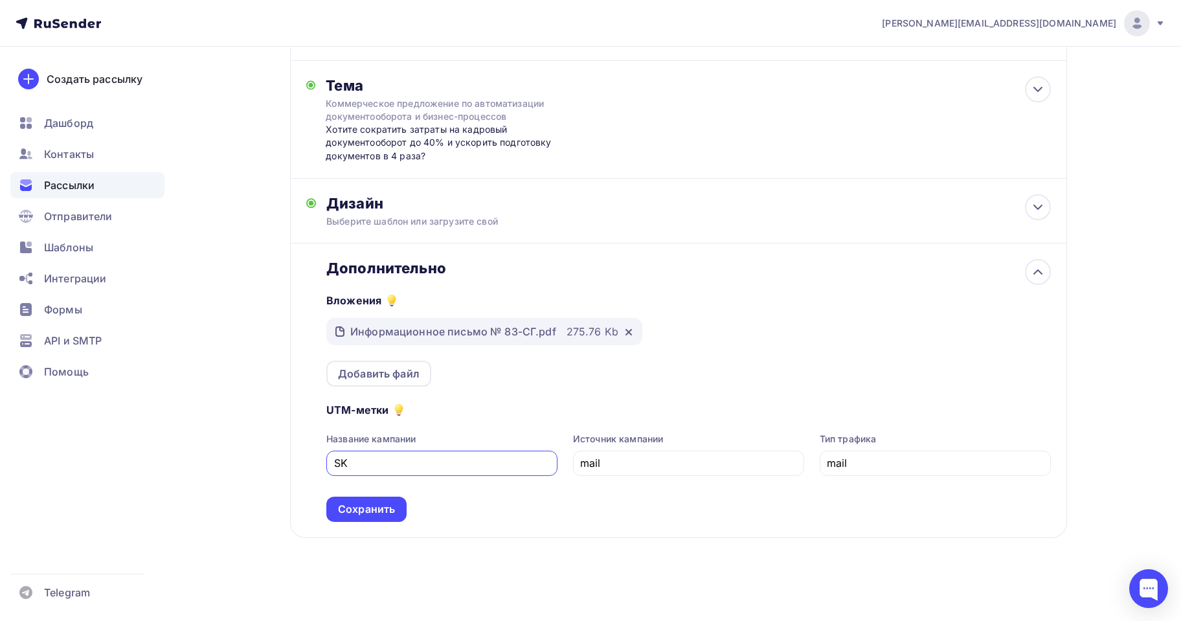
scroll to position [190, 0]
click at [447, 246] on div "Дополнительно Вложения Информационное письмо № 83-СГ.pdf 275.76 Kb Добавить фай…" at bounding box center [678, 390] width 777 height 295
click at [448, 222] on div "Выберите шаблон или загрузите свой" at bounding box center [652, 220] width 652 height 13
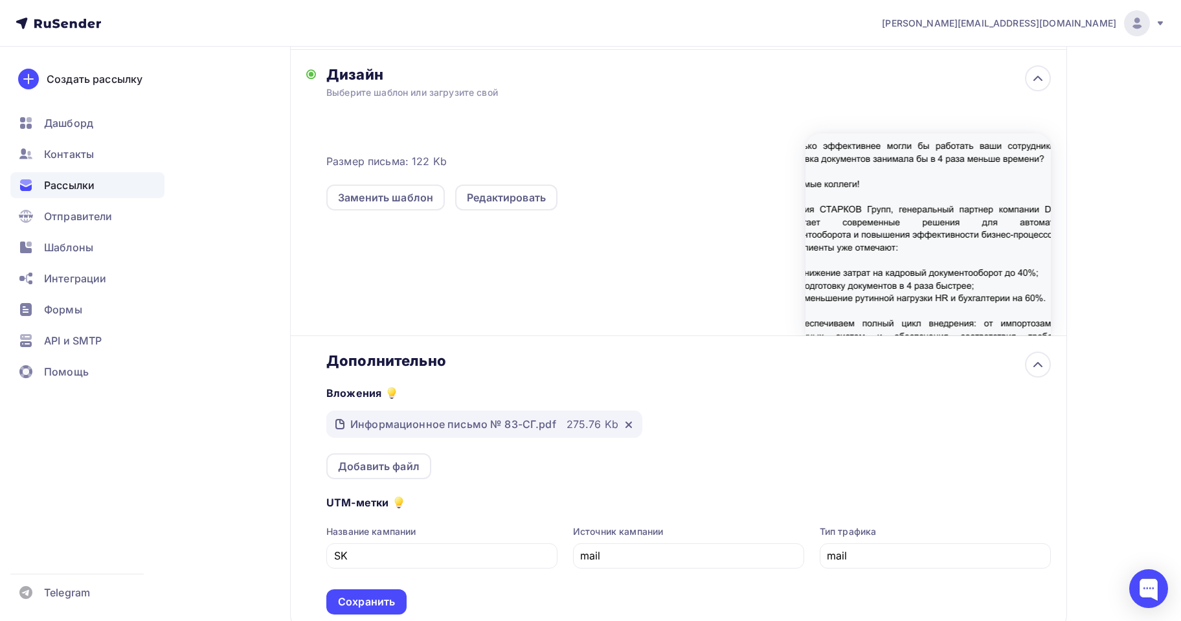
scroll to position [319, 0]
click at [561, 368] on div "Вложения Информационное письмо № 83-СГ.pdf 275.76 Kb Добавить файл" at bounding box center [688, 422] width 724 height 109
click at [1045, 356] on icon at bounding box center [1038, 363] width 16 height 16
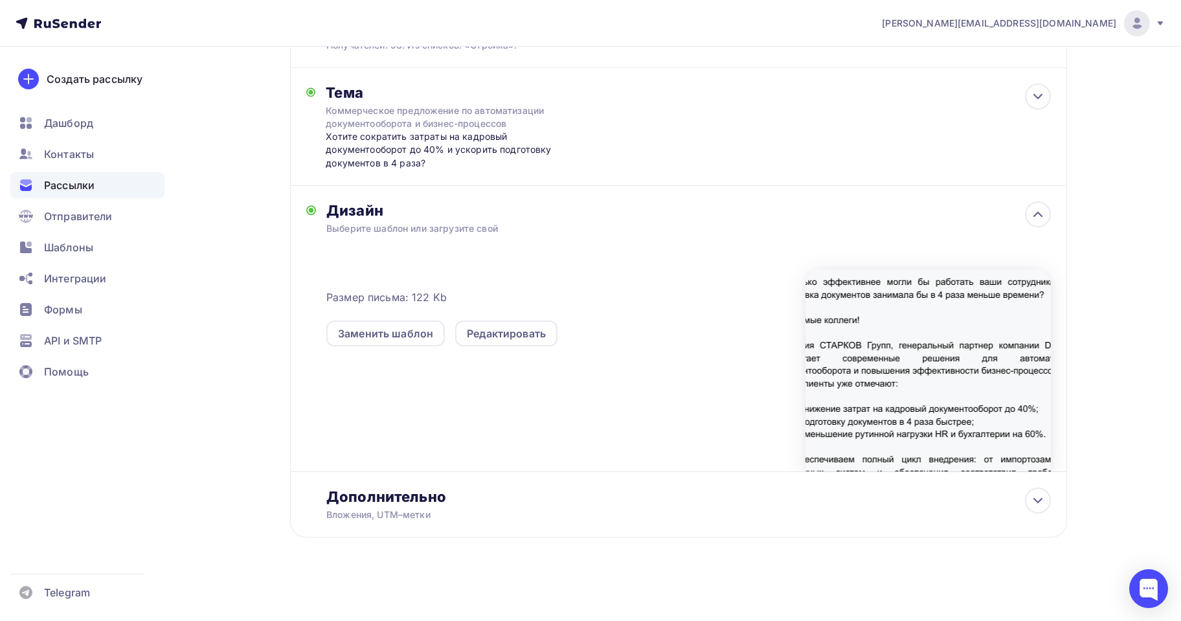
scroll to position [182, 0]
click at [1045, 218] on icon at bounding box center [1038, 215] width 16 height 16
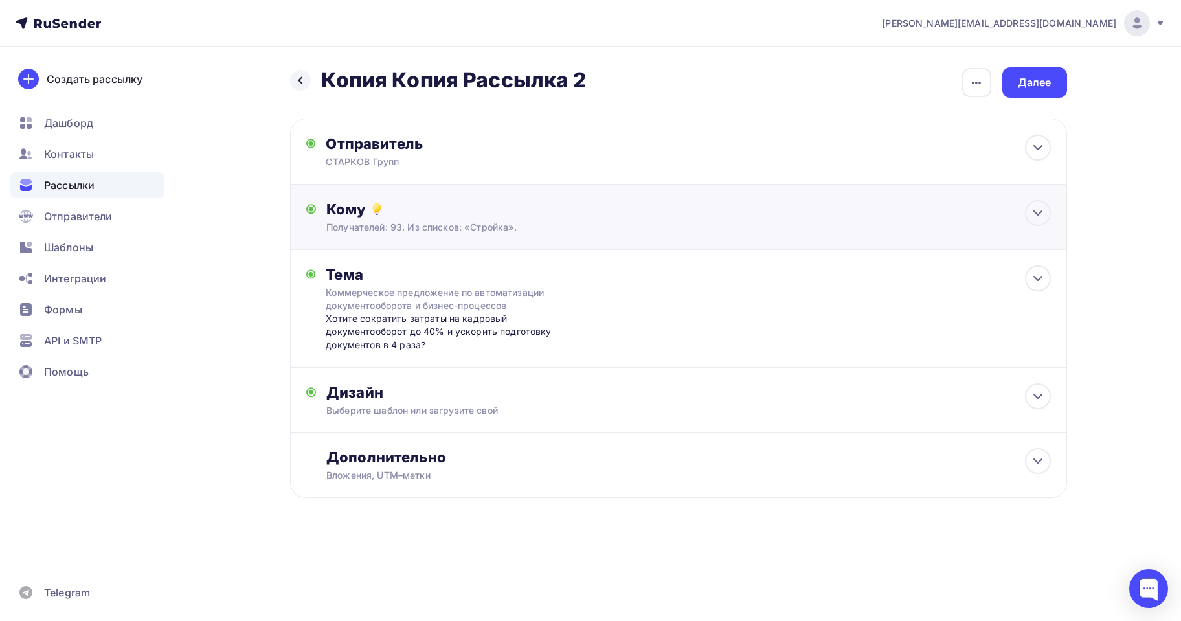
scroll to position [0, 0]
click at [1044, 71] on div "Далее" at bounding box center [1039, 82] width 65 height 30
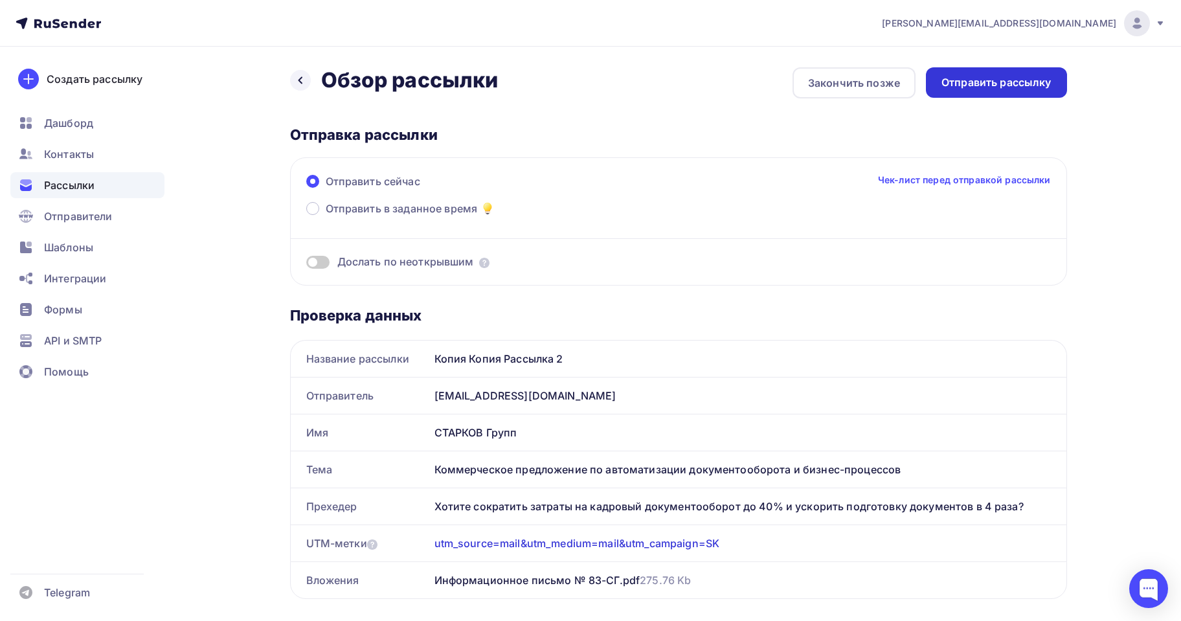
click at [1009, 86] on div "Отправить рассылку" at bounding box center [997, 82] width 110 height 15
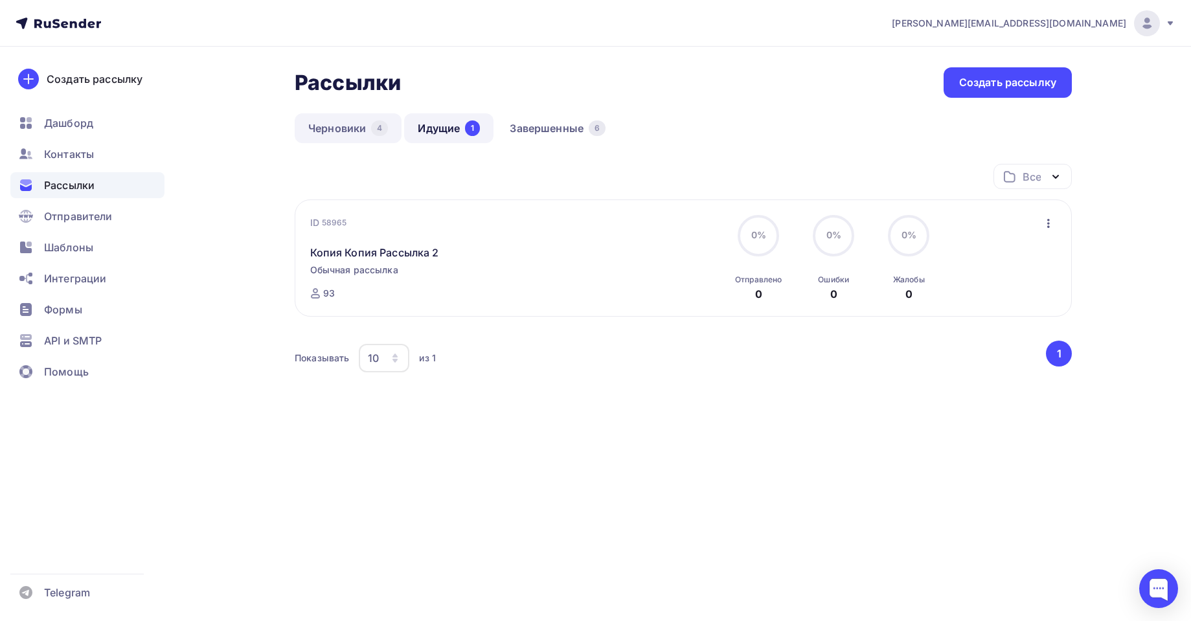
click at [339, 129] on link "Черновики 4" at bounding box center [348, 128] width 107 height 30
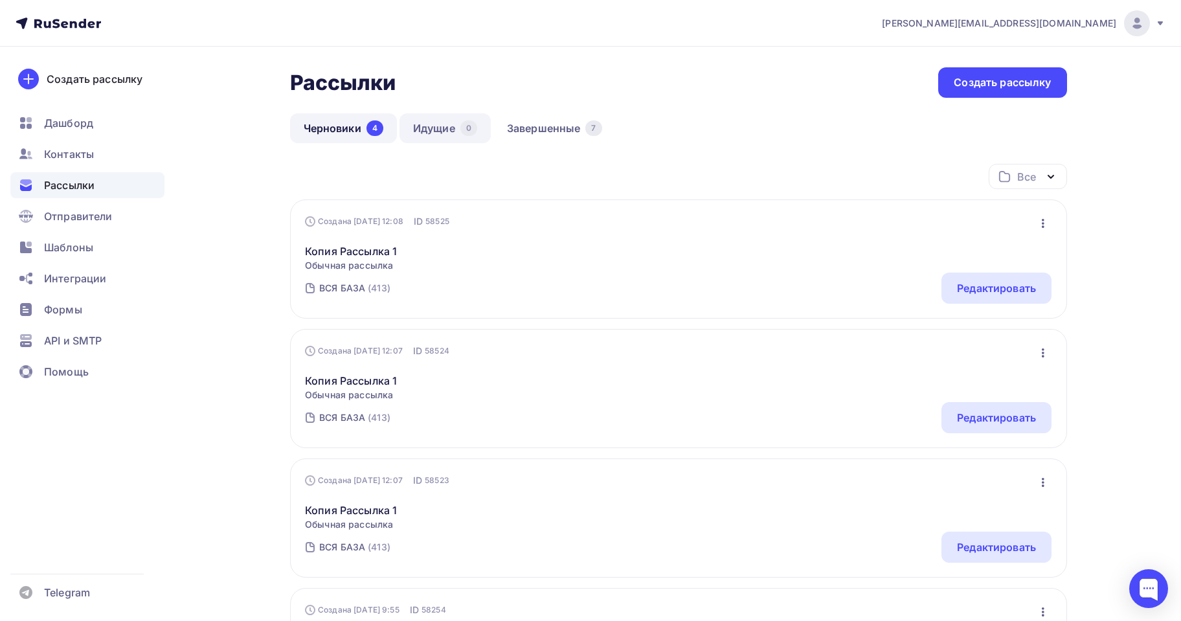
click at [453, 121] on link "Идущие 0" at bounding box center [445, 128] width 91 height 30
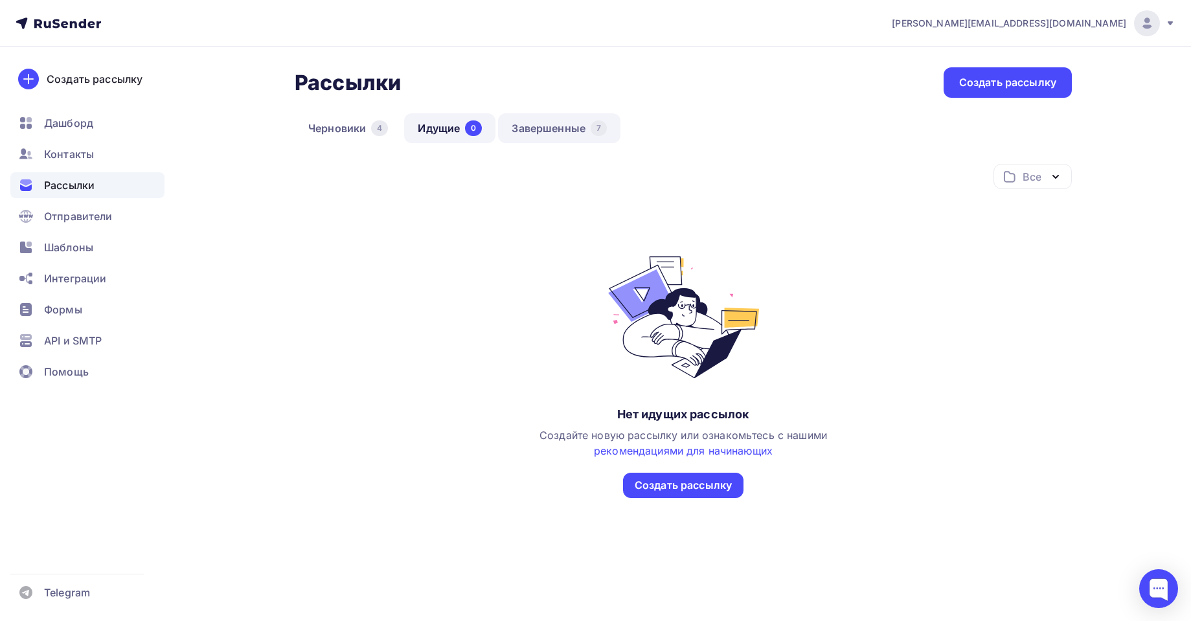
click at [575, 122] on link "Завершенные 7" at bounding box center [559, 128] width 122 height 30
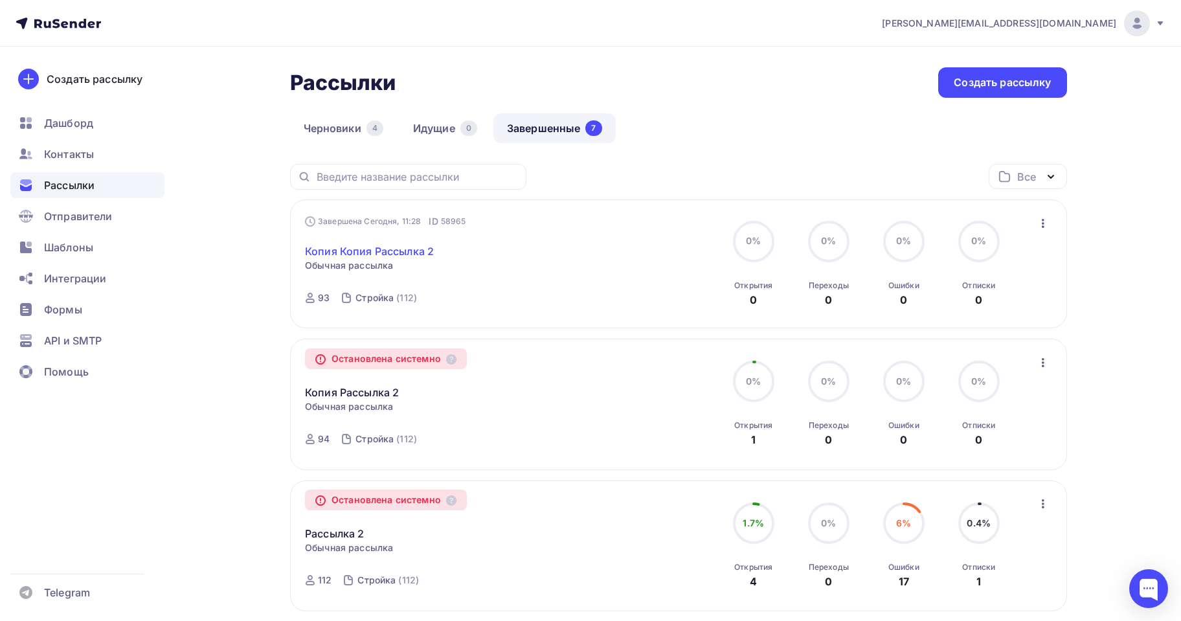
click at [381, 252] on link "Копия Копия Рассылка 2" at bounding box center [369, 251] width 129 height 16
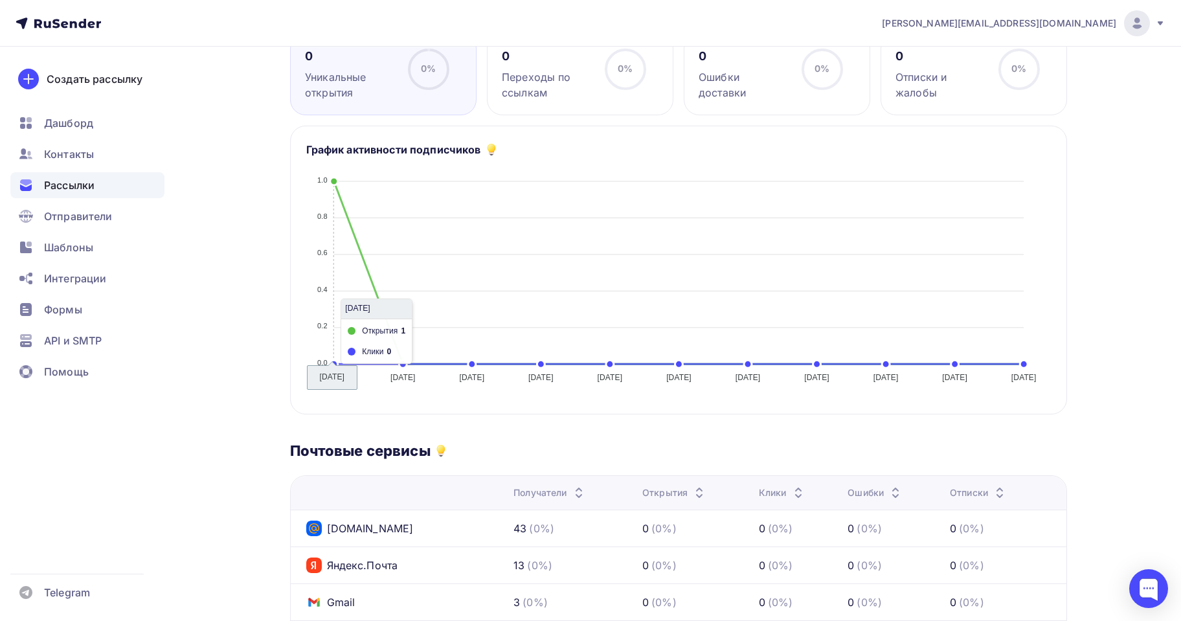
scroll to position [168, 0]
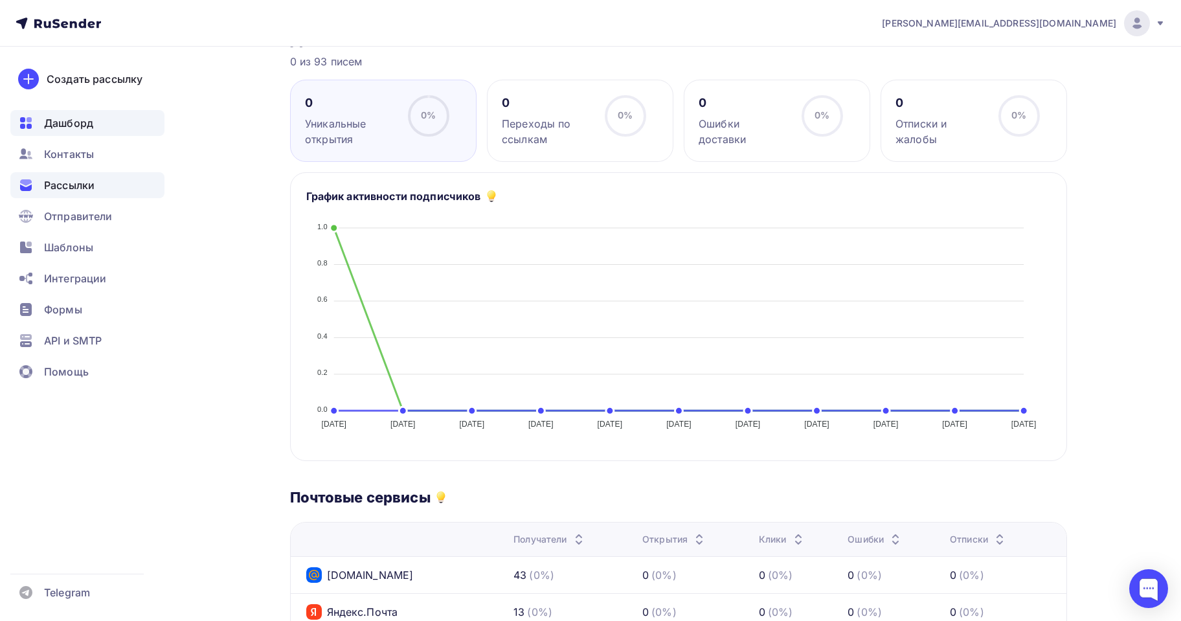
click at [65, 118] on span "Дашборд" at bounding box center [68, 123] width 49 height 16
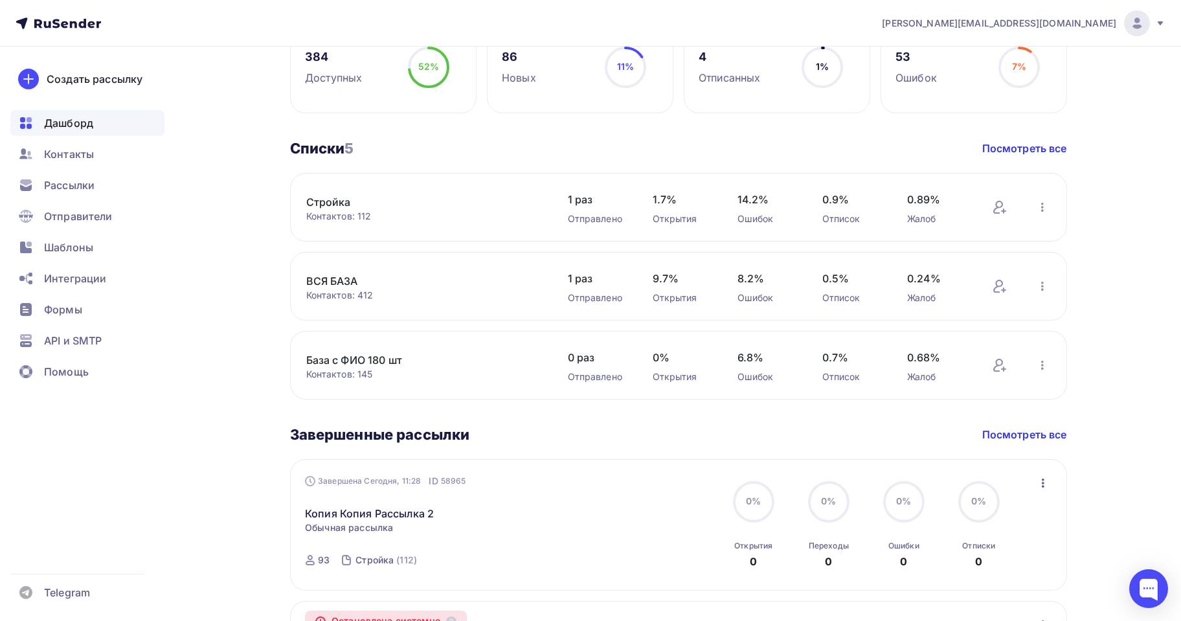
scroll to position [389, 0]
